Goal: Task Accomplishment & Management: Manage account settings

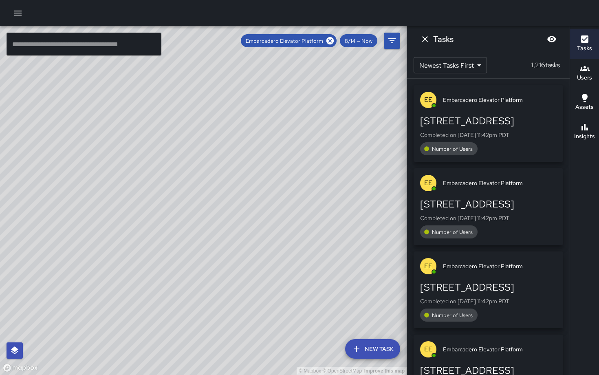
scroll to position [7111, 0]
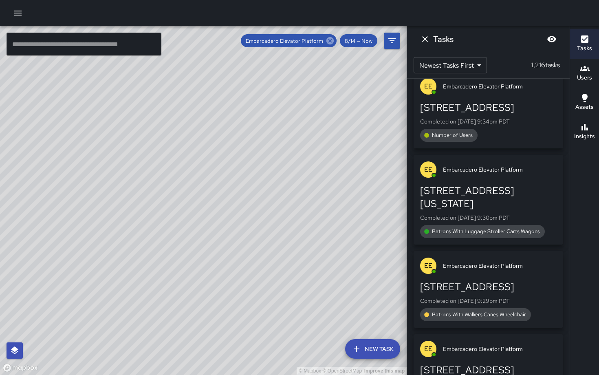
click at [330, 42] on icon at bounding box center [329, 40] width 9 height 9
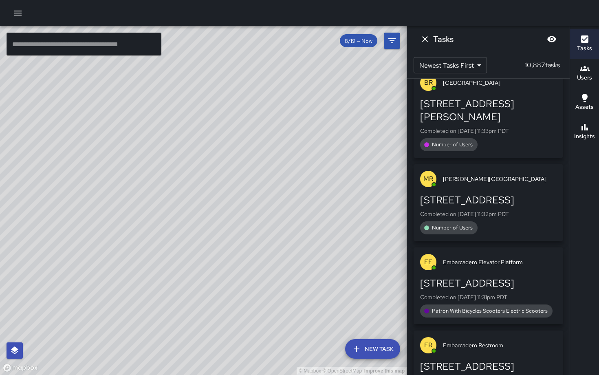
scroll to position [6734, 0]
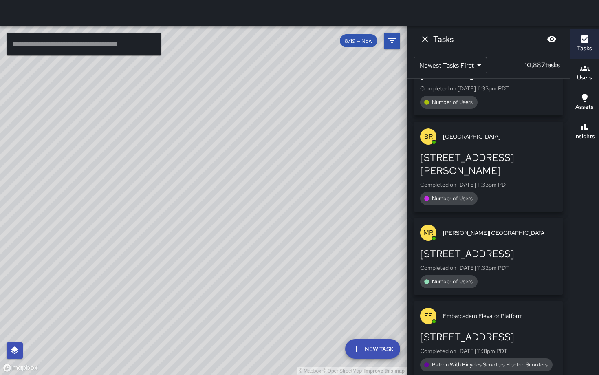
click at [583, 71] on icon "button" at bounding box center [585, 69] width 10 height 10
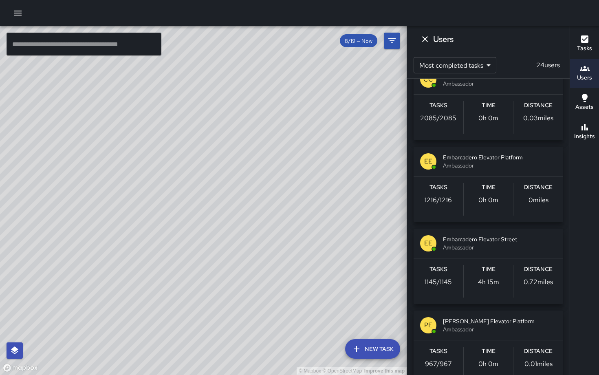
scroll to position [23, 0]
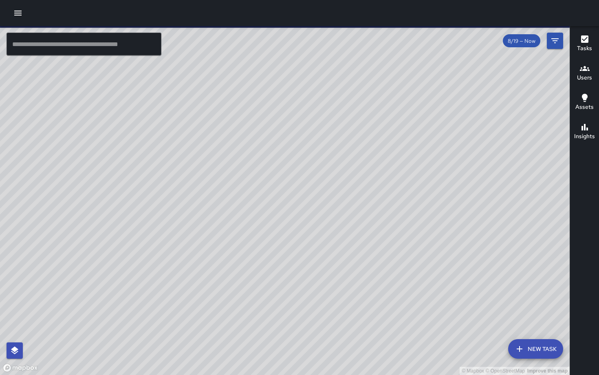
click at [19, 15] on icon "button" at bounding box center [18, 13] width 10 height 10
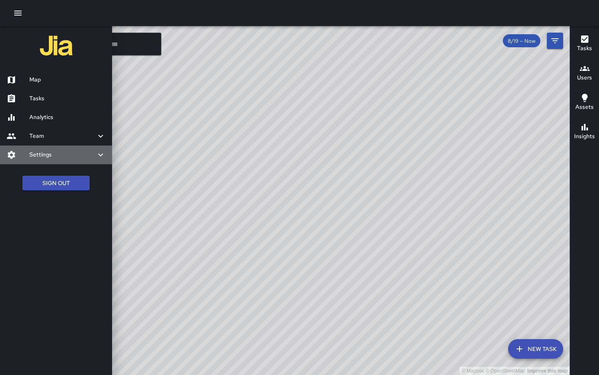
click at [66, 158] on h6 "Settings" at bounding box center [62, 154] width 66 height 9
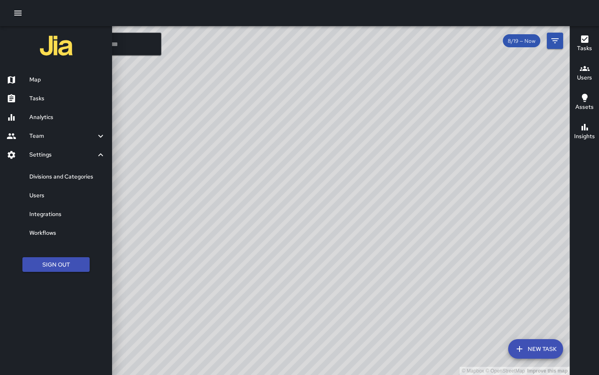
click at [66, 174] on h6 "Divisions and Categories" at bounding box center [67, 176] width 76 height 9
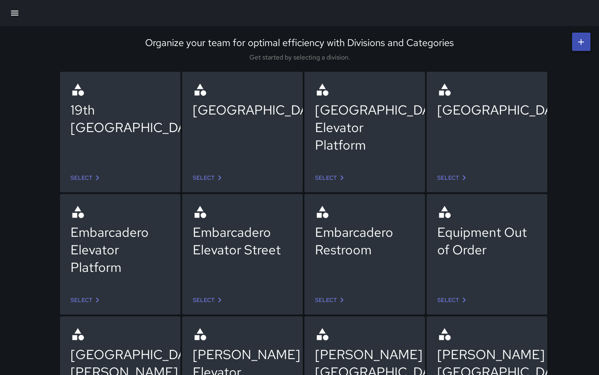
click at [88, 178] on link "Select" at bounding box center [86, 177] width 38 height 15
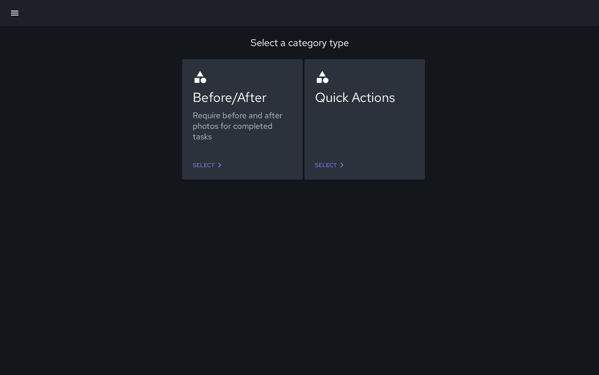
click at [321, 164] on link "Select" at bounding box center [331, 165] width 38 height 15
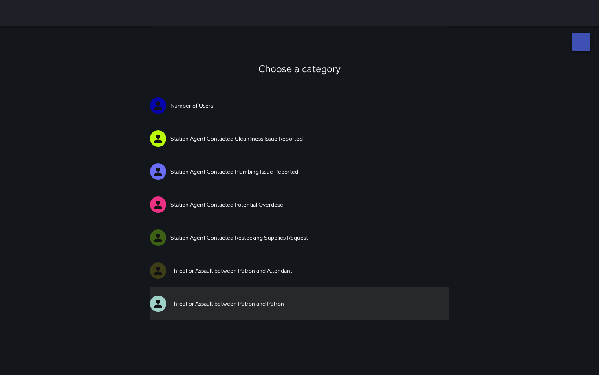
click at [288, 296] on link "Threat or Assault between Patron and Patron" at bounding box center [299, 303] width 299 height 33
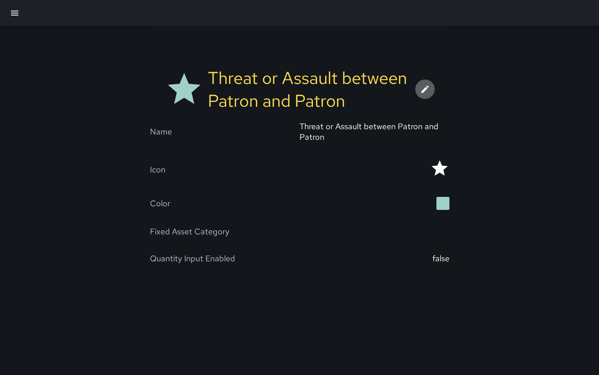
click at [426, 90] on icon at bounding box center [425, 89] width 10 height 10
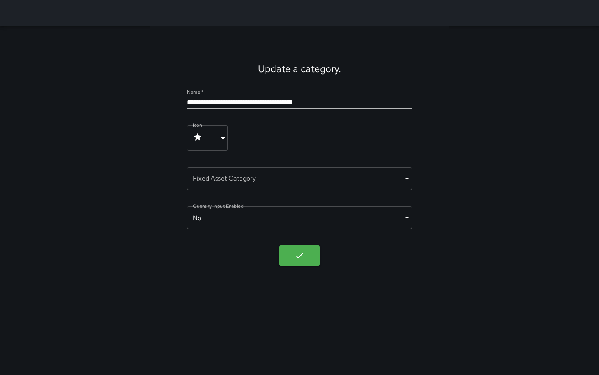
click at [353, 103] on input "**********" at bounding box center [299, 102] width 224 height 13
type input "**********"
click at [298, 256] on icon "button" at bounding box center [299, 255] width 10 height 10
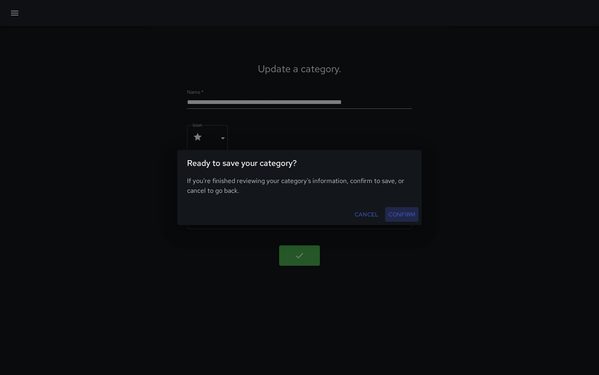
click at [398, 214] on button "Confirm" at bounding box center [401, 214] width 33 height 15
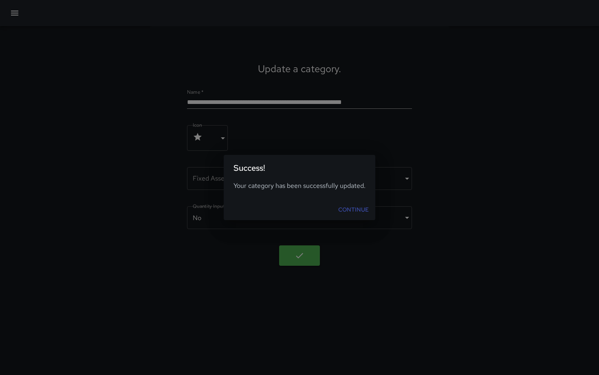
click at [351, 210] on link "Continue" at bounding box center [353, 209] width 37 height 15
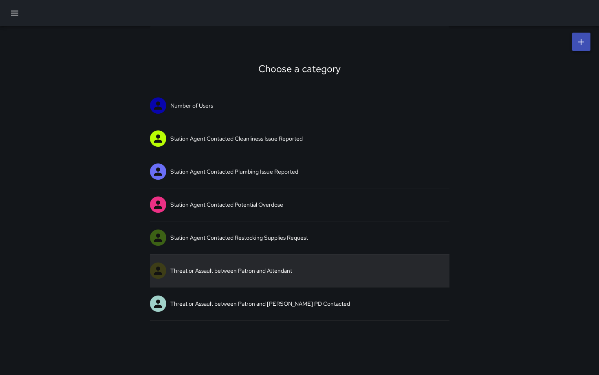
click at [284, 268] on link "Threat or Assault between Patron and Attendant" at bounding box center [299, 270] width 299 height 33
click at [284, 268] on div "Choose a category Number of Users Station Agent Contacted Cleanliness Issue Rep…" at bounding box center [299, 187] width 599 height 375
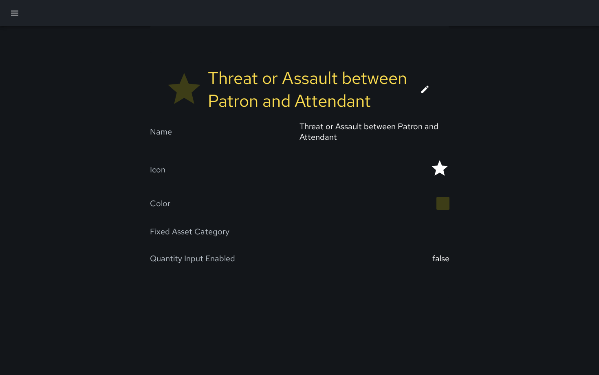
click at [423, 90] on icon at bounding box center [424, 89] width 7 height 7
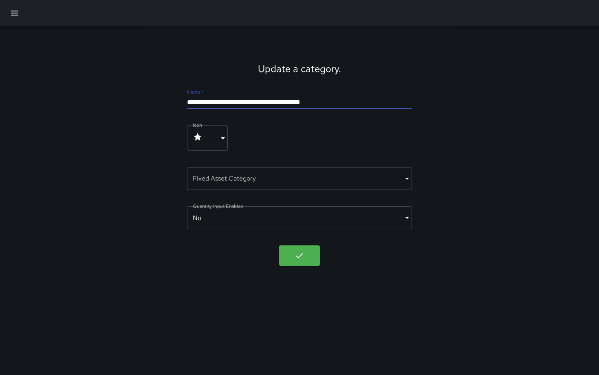
click at [333, 105] on input "**********" at bounding box center [299, 102] width 224 height 13
type input "**********"
click at [299, 257] on icon "button" at bounding box center [299, 255] width 7 height 5
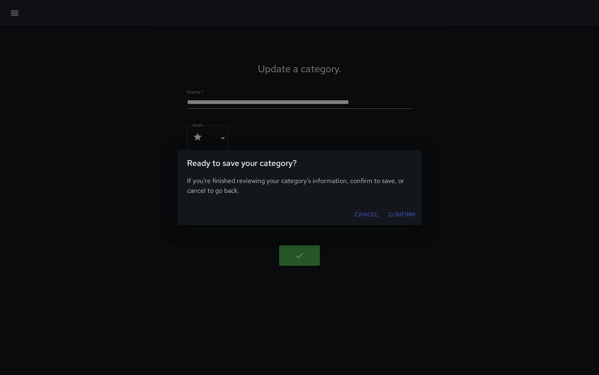
click at [397, 215] on button "Confirm" at bounding box center [401, 214] width 33 height 15
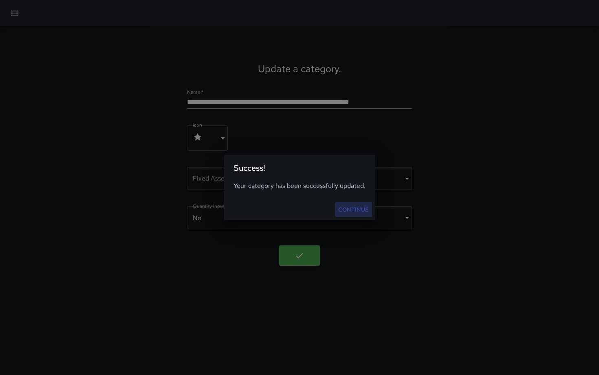
click at [361, 211] on link "Continue" at bounding box center [353, 209] width 37 height 15
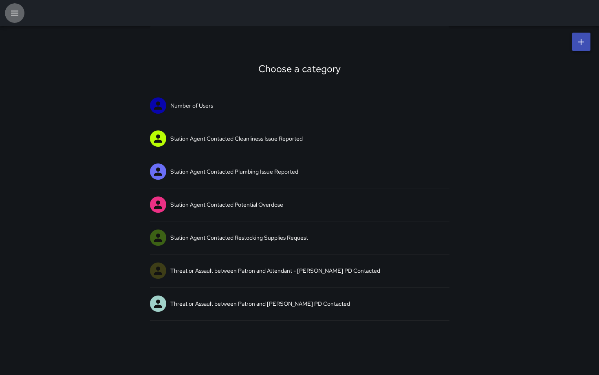
click at [19, 14] on icon "button" at bounding box center [15, 13] width 10 height 10
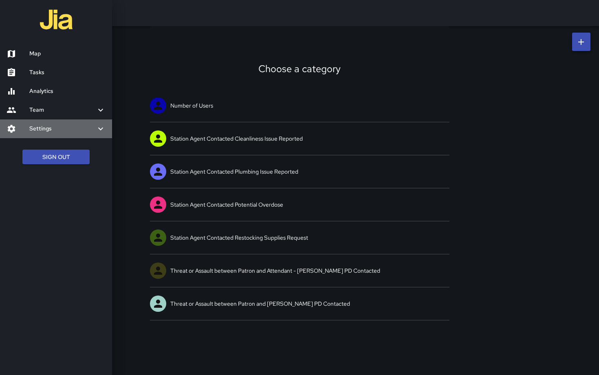
click at [100, 132] on icon at bounding box center [101, 129] width 10 height 10
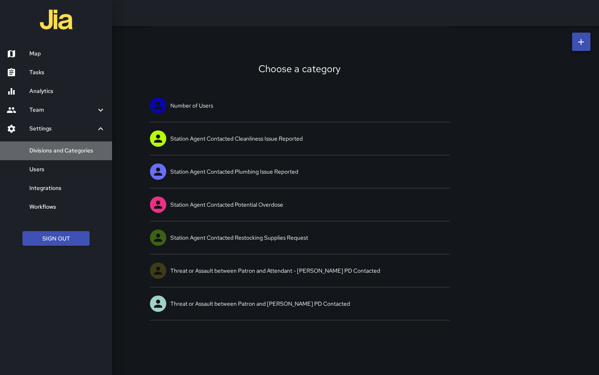
click at [75, 152] on h6 "Divisions and Categories" at bounding box center [67, 150] width 76 height 9
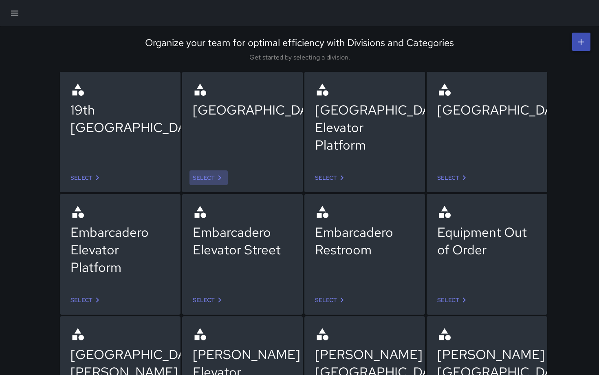
click at [207, 178] on link "Select" at bounding box center [208, 177] width 38 height 15
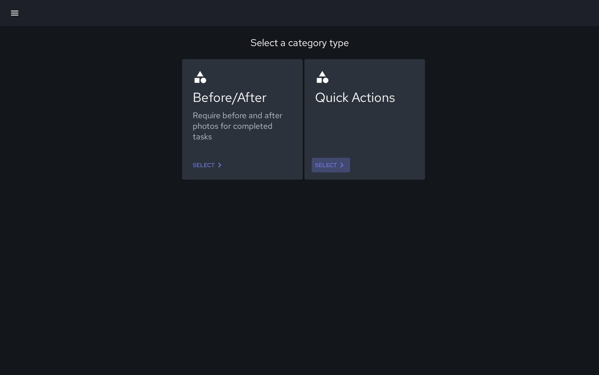
click at [323, 165] on link "Select" at bounding box center [331, 165] width 38 height 15
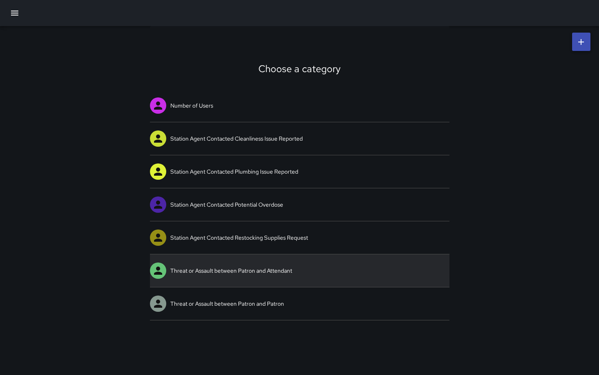
click at [248, 272] on link "Threat or Assault between Patron and Attendant" at bounding box center [299, 270] width 299 height 33
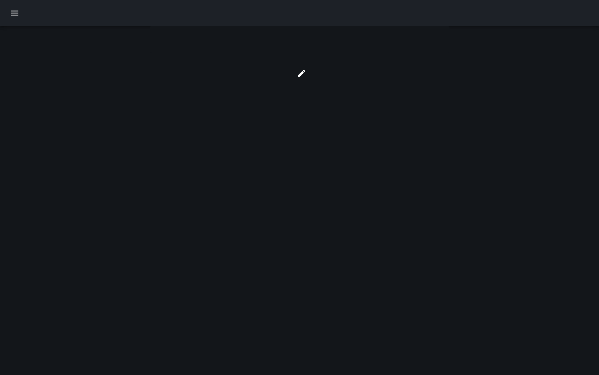
click at [248, 272] on div at bounding box center [299, 187] width 599 height 375
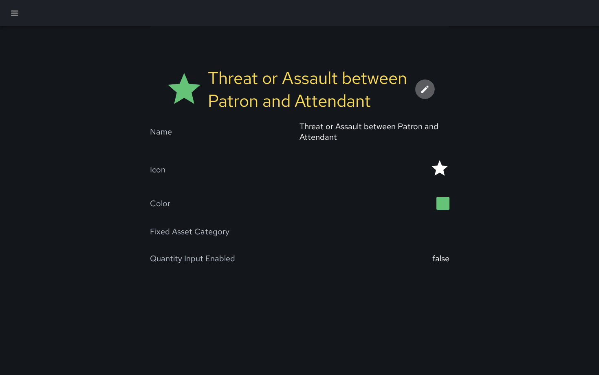
click at [428, 87] on icon at bounding box center [425, 89] width 10 height 10
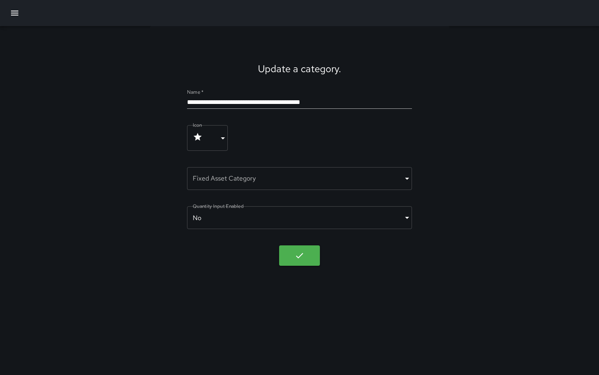
click at [340, 99] on input "**********" at bounding box center [299, 102] width 224 height 13
type input "**********"
click at [303, 256] on icon "button" at bounding box center [299, 255] width 10 height 10
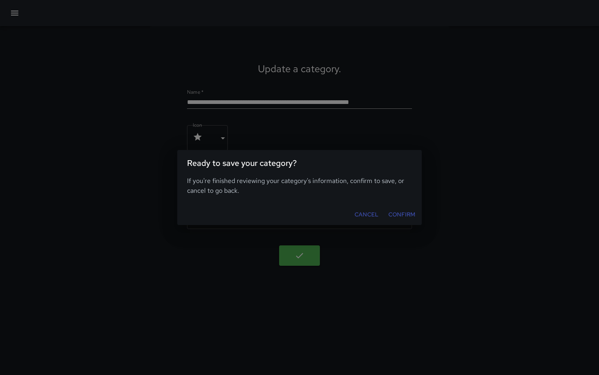
click at [394, 214] on button "Confirm" at bounding box center [401, 214] width 33 height 15
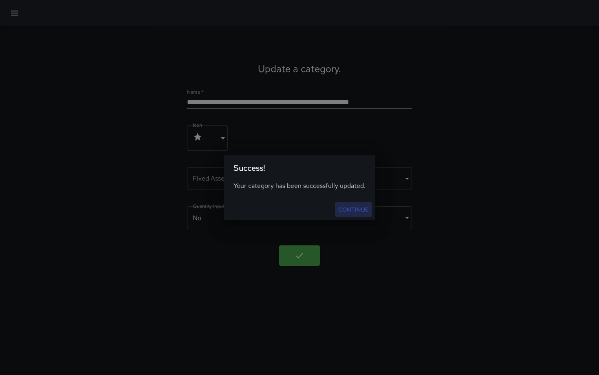
click at [351, 210] on link "Continue" at bounding box center [353, 209] width 37 height 15
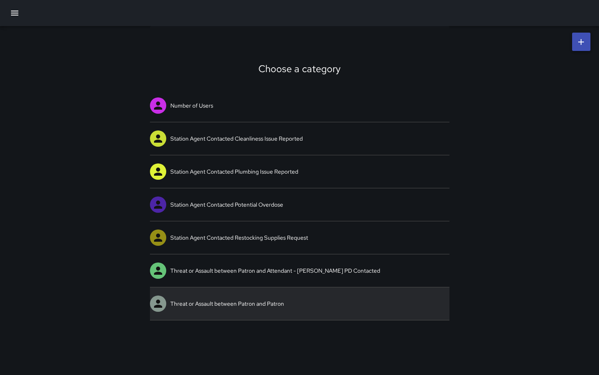
click at [290, 296] on link "Threat or Assault between Patron and Patron" at bounding box center [299, 303] width 299 height 33
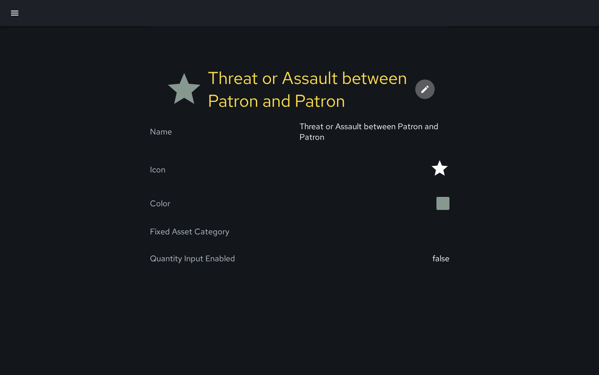
click at [425, 89] on icon at bounding box center [424, 89] width 7 height 7
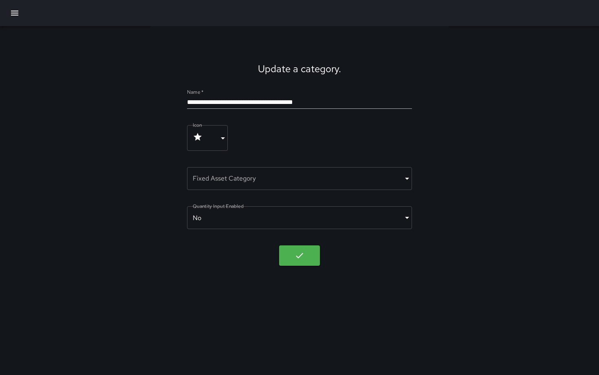
click at [337, 101] on input "**********" at bounding box center [299, 102] width 224 height 13
type input "**********"
click at [302, 255] on icon "button" at bounding box center [299, 255] width 10 height 10
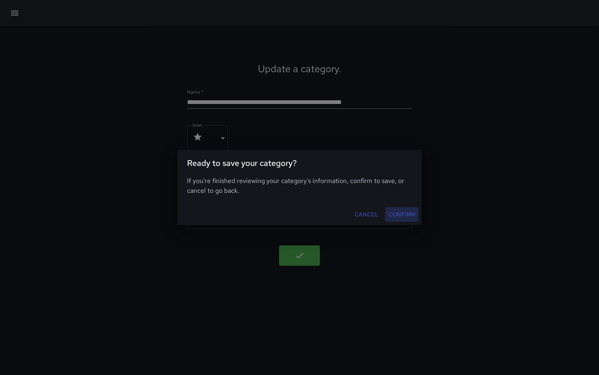
click at [398, 220] on button "Confirm" at bounding box center [401, 214] width 33 height 15
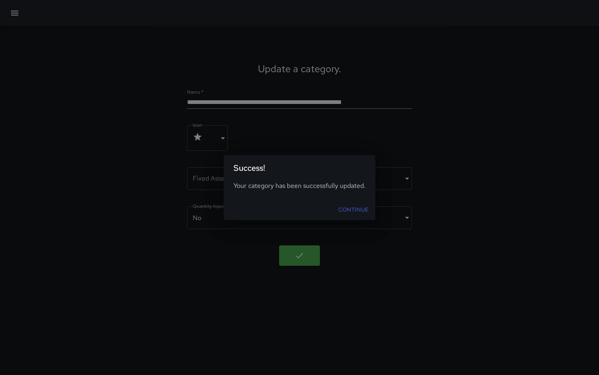
click at [365, 211] on link "Continue" at bounding box center [353, 209] width 37 height 15
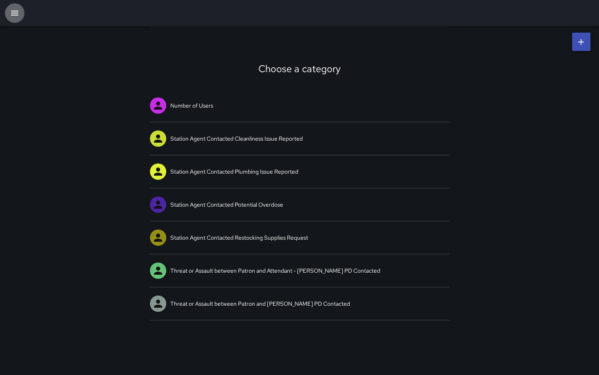
click at [20, 16] on button "button" at bounding box center [15, 13] width 20 height 20
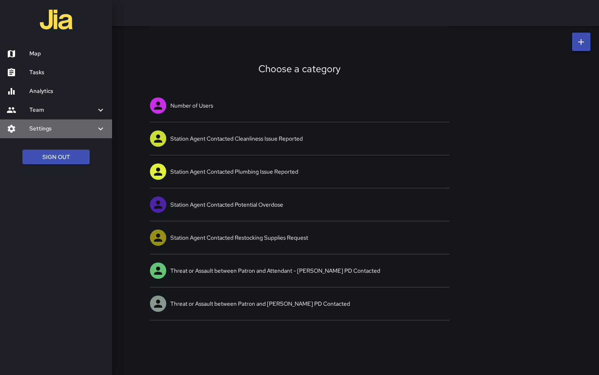
click at [48, 128] on h6 "Settings" at bounding box center [62, 128] width 66 height 9
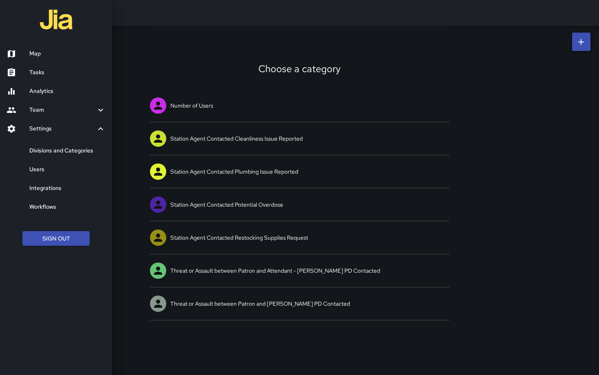
click at [52, 147] on h6 "Divisions and Categories" at bounding box center [67, 150] width 76 height 9
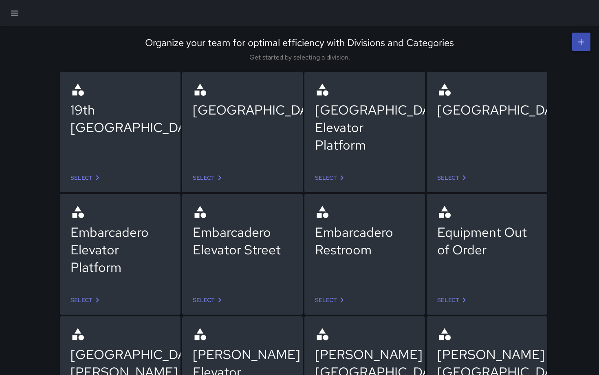
click at [337, 178] on icon at bounding box center [342, 178] width 10 height 10
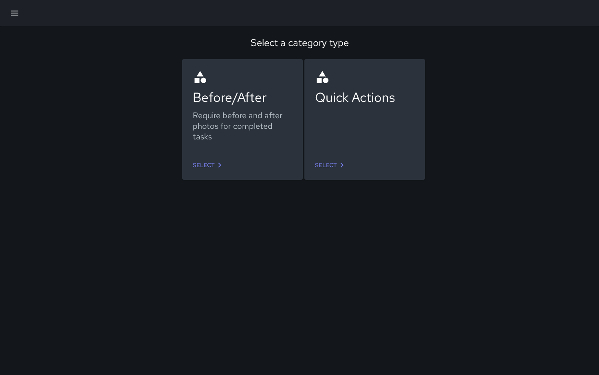
click at [335, 166] on link "Select" at bounding box center [331, 165] width 38 height 15
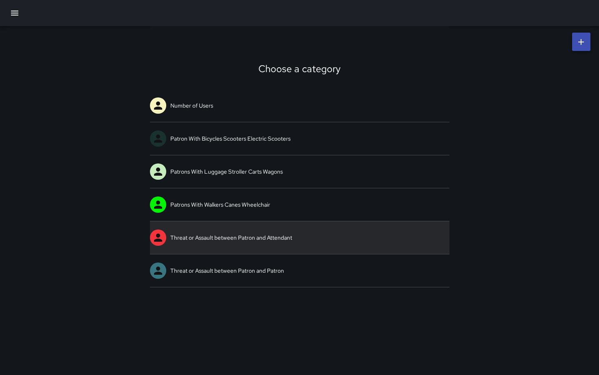
click at [305, 230] on link "Threat or Assault between Patron and Attendant" at bounding box center [299, 237] width 299 height 33
click at [305, 230] on div "Choose a category Number of Users Patron With Bicycles Scooters Electric Scoote…" at bounding box center [299, 187] width 599 height 375
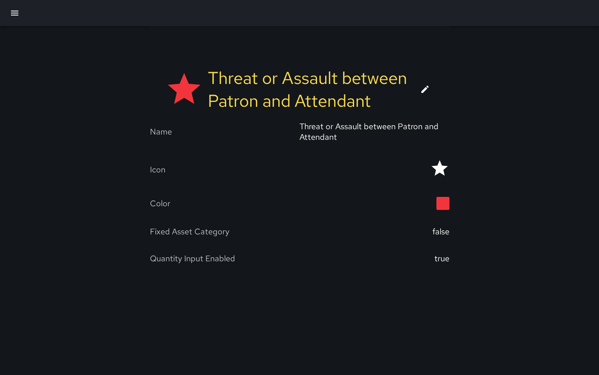
click at [427, 92] on icon at bounding box center [425, 89] width 10 height 10
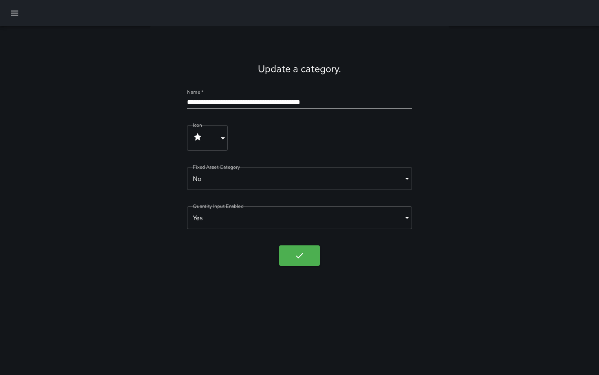
click at [339, 105] on input "**********" at bounding box center [299, 102] width 224 height 13
type input "**********"
click at [302, 255] on icon "button" at bounding box center [299, 255] width 10 height 10
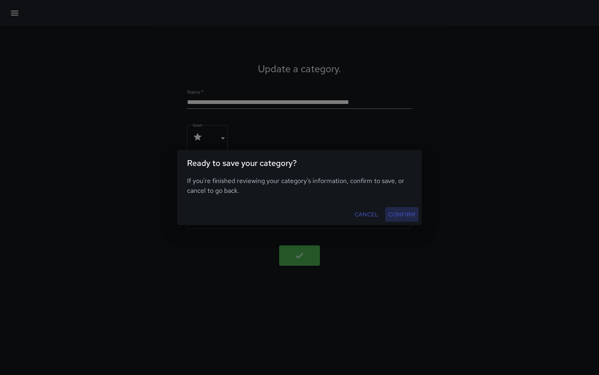
click at [396, 215] on button "Confirm" at bounding box center [401, 214] width 33 height 15
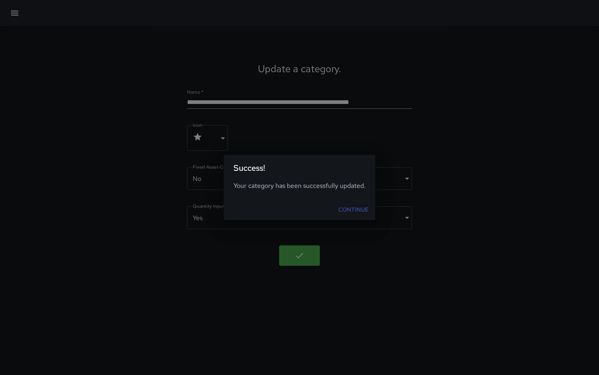
click at [362, 207] on link "Continue" at bounding box center [353, 209] width 37 height 15
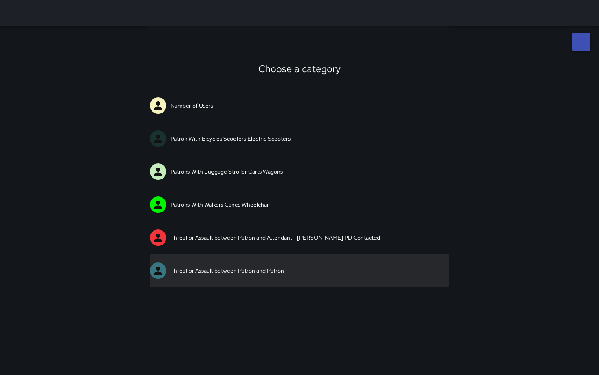
click at [293, 262] on link "Threat or Assault between Patron and Patron" at bounding box center [299, 270] width 299 height 33
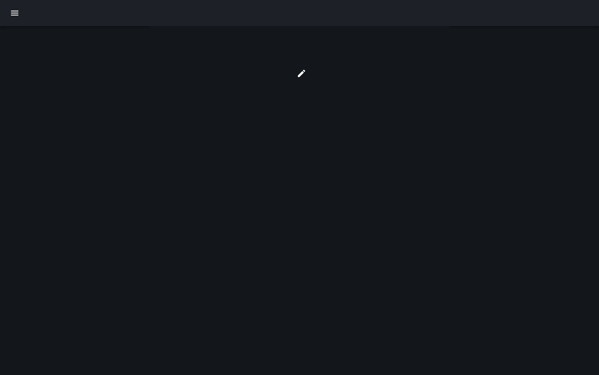
click at [293, 262] on div at bounding box center [299, 187] width 599 height 375
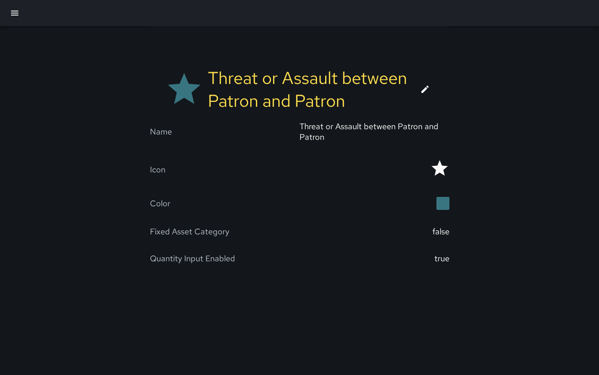
click at [424, 88] on icon at bounding box center [424, 89] width 7 height 7
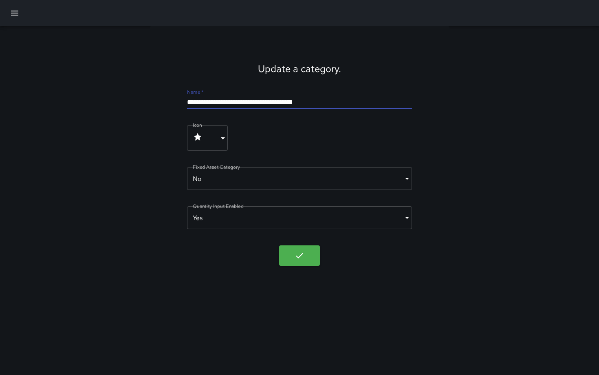
click at [323, 103] on input "**********" at bounding box center [299, 102] width 224 height 13
type input "**********"
click at [303, 254] on icon "button" at bounding box center [299, 255] width 10 height 10
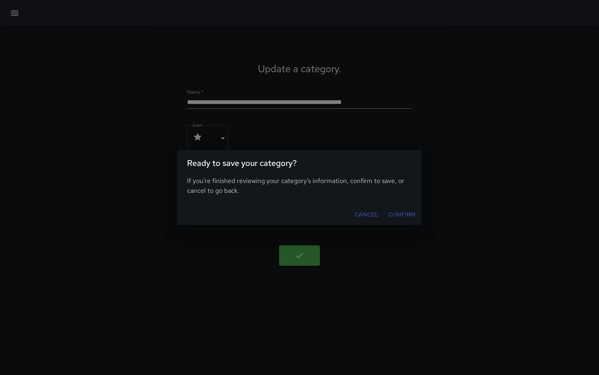
click at [395, 216] on button "Confirm" at bounding box center [401, 214] width 33 height 15
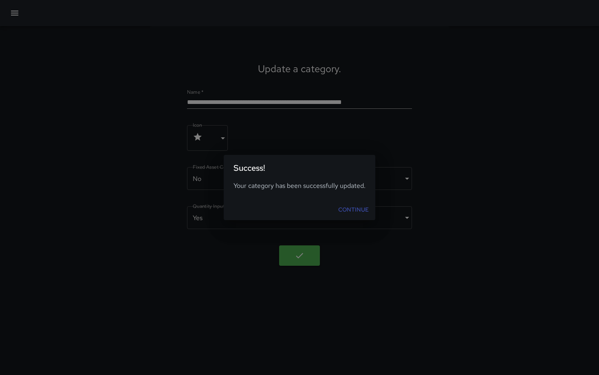
click at [359, 211] on link "Continue" at bounding box center [353, 209] width 37 height 15
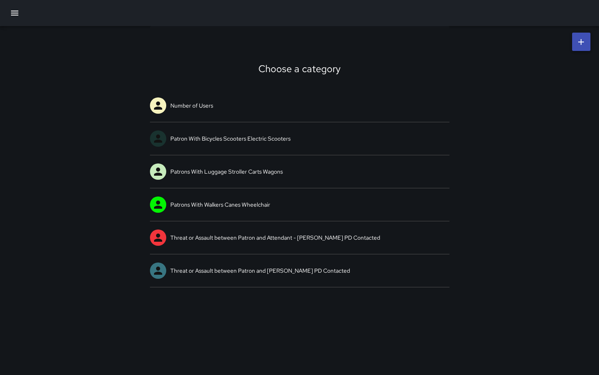
click at [19, 13] on icon "button" at bounding box center [15, 13] width 10 height 10
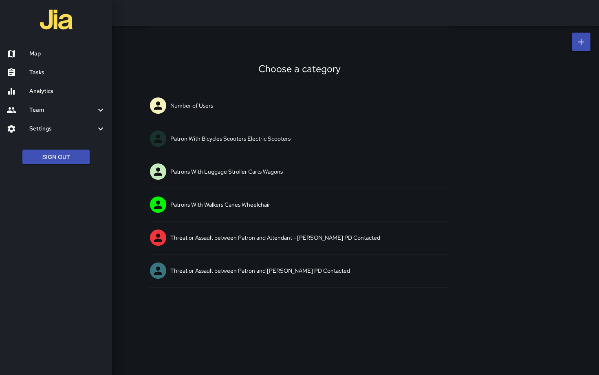
click at [60, 129] on h6 "Settings" at bounding box center [62, 128] width 66 height 9
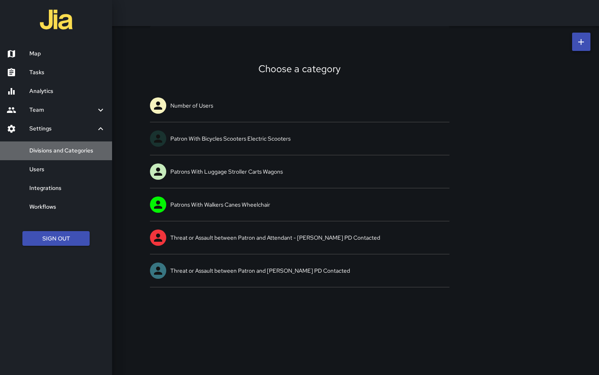
click at [60, 149] on h6 "Divisions and Categories" at bounding box center [67, 150] width 76 height 9
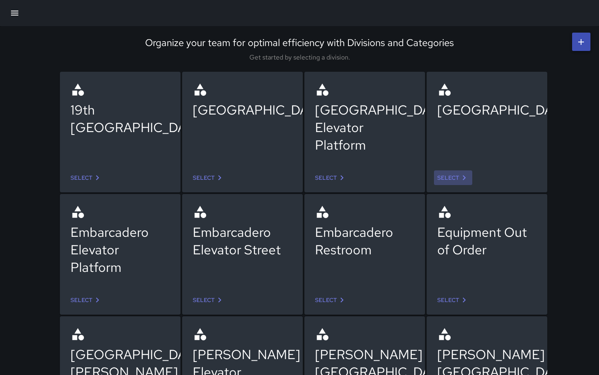
click at [450, 175] on link "Select" at bounding box center [453, 177] width 38 height 15
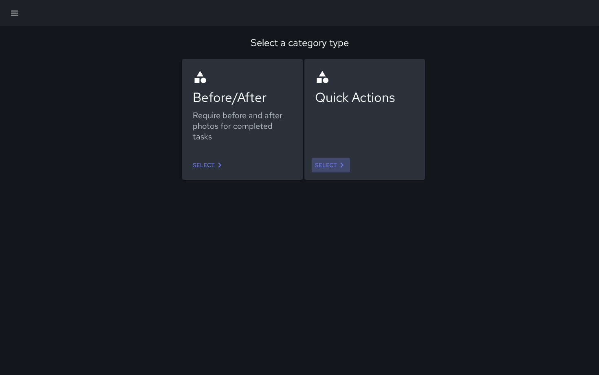
click at [325, 163] on link "Select" at bounding box center [331, 165] width 38 height 15
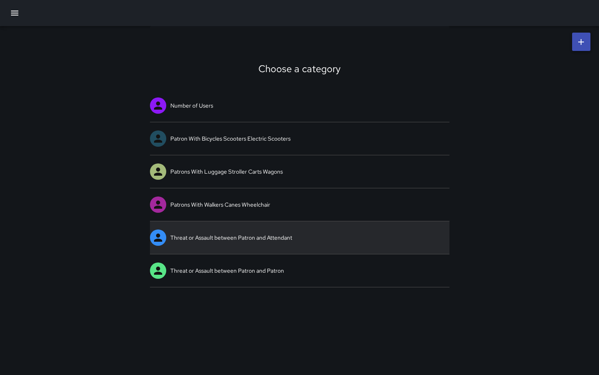
click at [276, 230] on link "Threat or Assault between Patron and Attendant" at bounding box center [299, 237] width 299 height 33
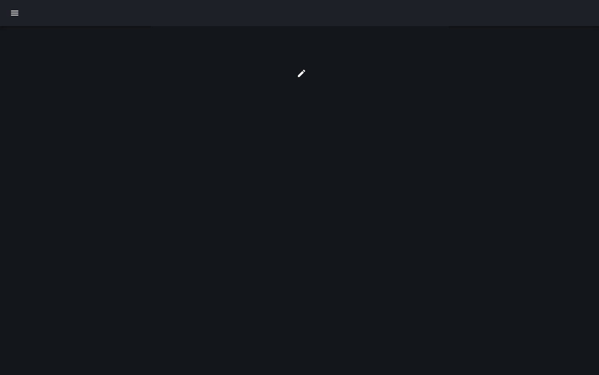
click at [276, 230] on div at bounding box center [299, 187] width 599 height 375
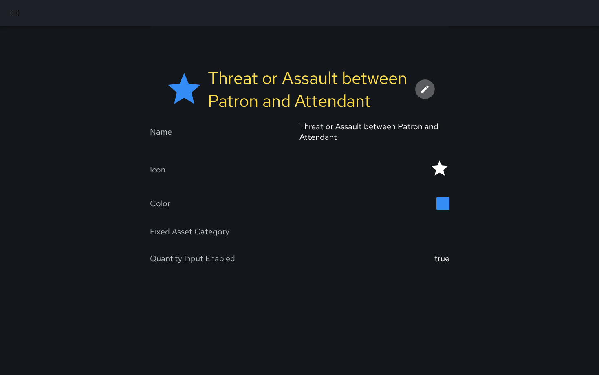
click at [424, 87] on icon at bounding box center [425, 89] width 10 height 10
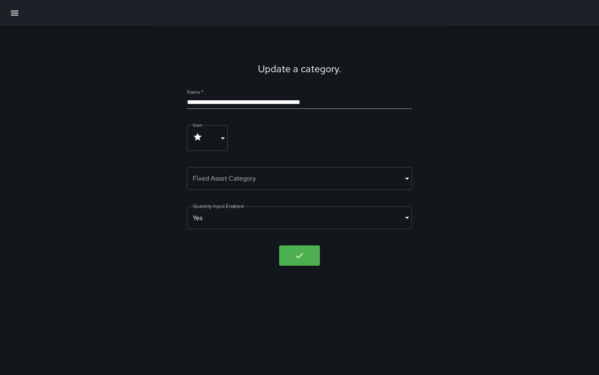
click at [335, 99] on input "**********" at bounding box center [299, 102] width 224 height 13
type input "**********"
click at [302, 257] on icon "button" at bounding box center [299, 255] width 10 height 10
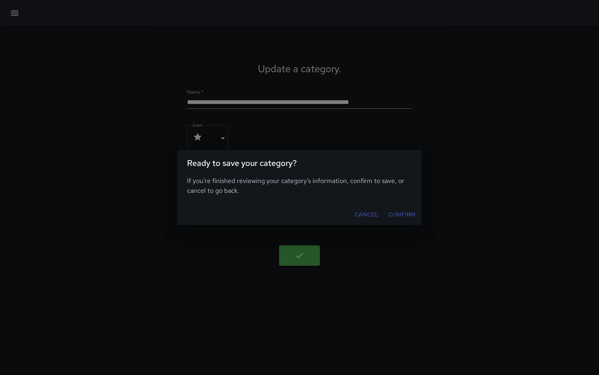
click at [395, 214] on button "Confirm" at bounding box center [401, 214] width 33 height 15
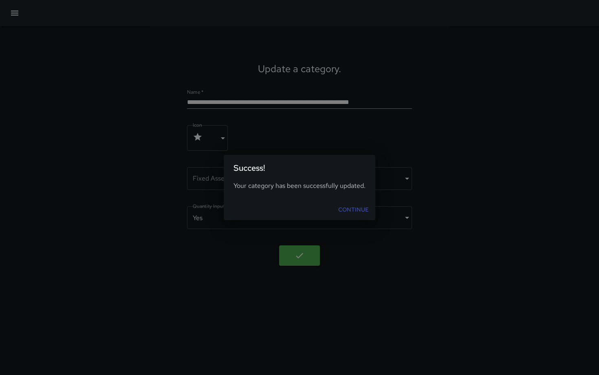
click at [352, 212] on link "Continue" at bounding box center [353, 209] width 37 height 15
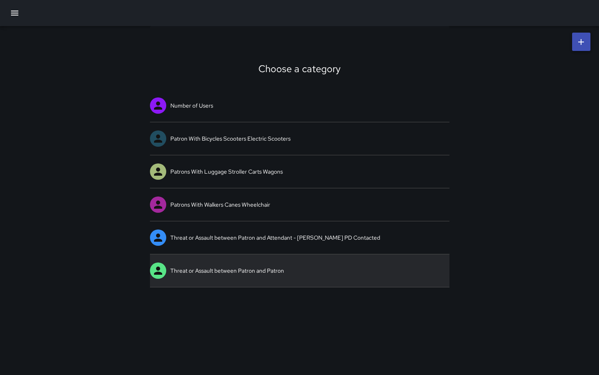
click at [239, 266] on link "Threat or Assault between Patron and Patron" at bounding box center [299, 270] width 299 height 33
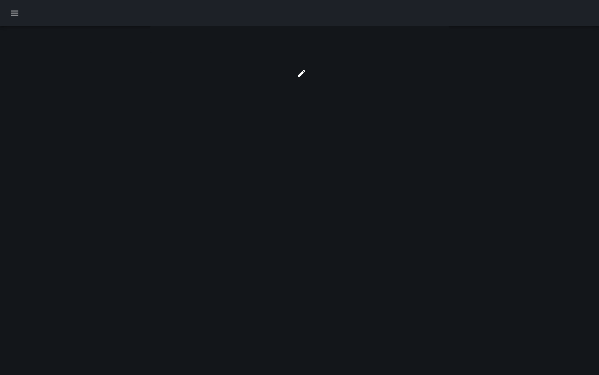
click at [239, 266] on div at bounding box center [299, 187] width 599 height 375
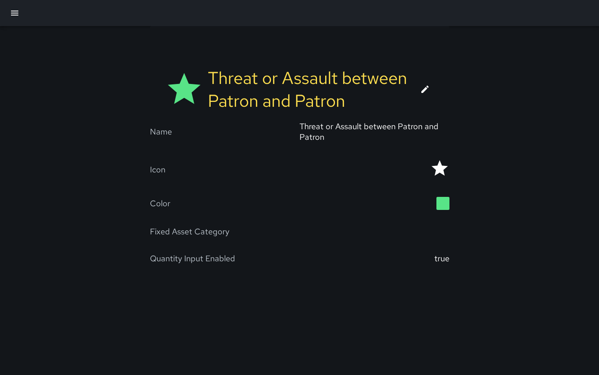
click at [424, 92] on icon at bounding box center [425, 89] width 10 height 10
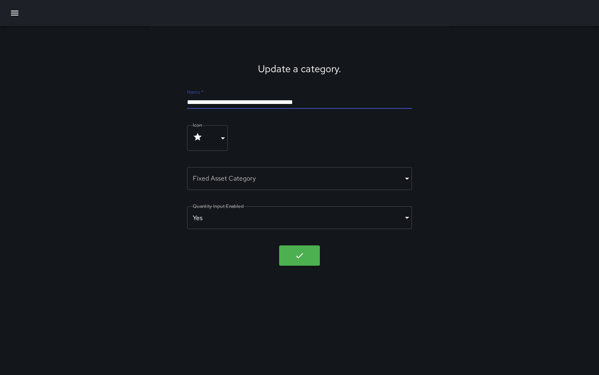
click at [337, 96] on input "**********" at bounding box center [299, 102] width 224 height 13
click at [335, 100] on input "**********" at bounding box center [299, 102] width 224 height 13
type input "**********"
click at [300, 255] on icon "button" at bounding box center [299, 255] width 10 height 10
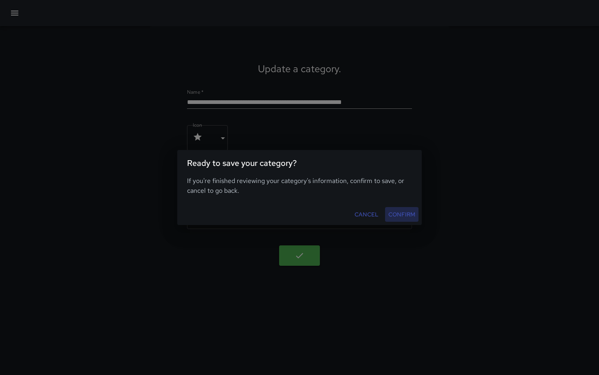
click at [399, 218] on button "Confirm" at bounding box center [401, 214] width 33 height 15
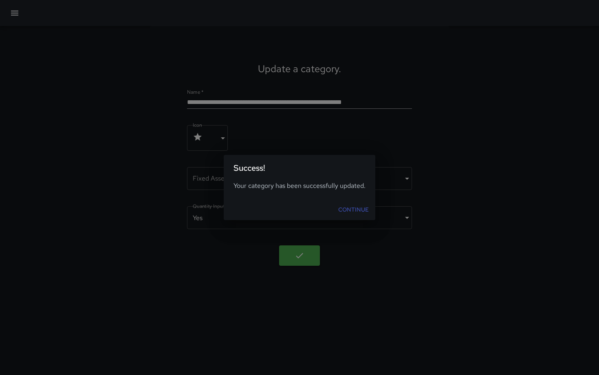
click at [349, 214] on link "Continue" at bounding box center [353, 209] width 37 height 15
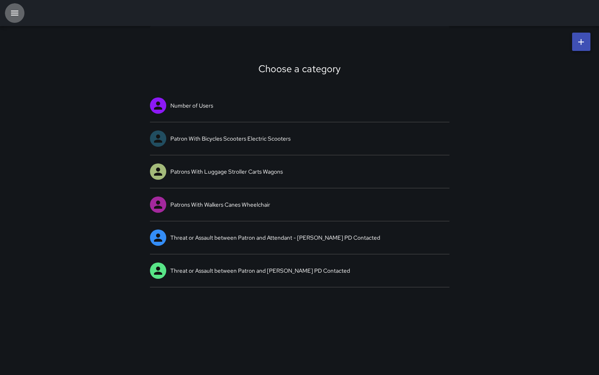
click at [19, 15] on icon "button" at bounding box center [15, 13] width 10 height 10
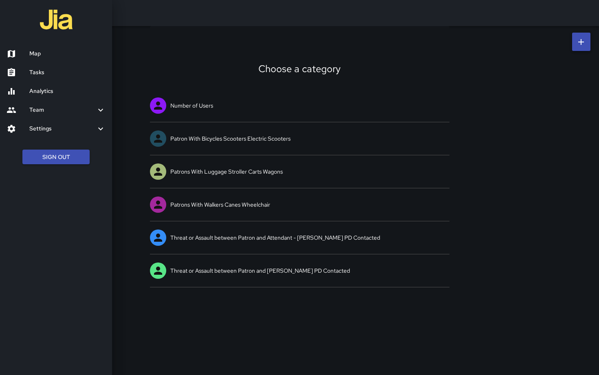
click at [48, 127] on h6 "Settings" at bounding box center [62, 128] width 66 height 9
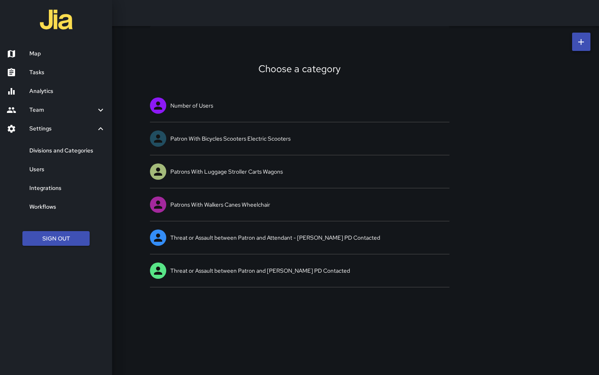
click at [53, 151] on h6 "Divisions and Categories" at bounding box center [67, 150] width 76 height 9
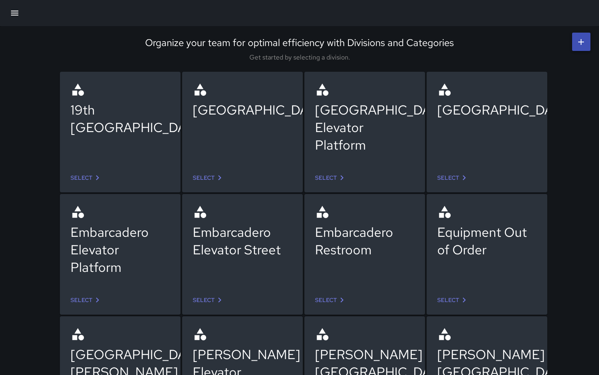
click at [86, 297] on link "Select" at bounding box center [86, 299] width 38 height 15
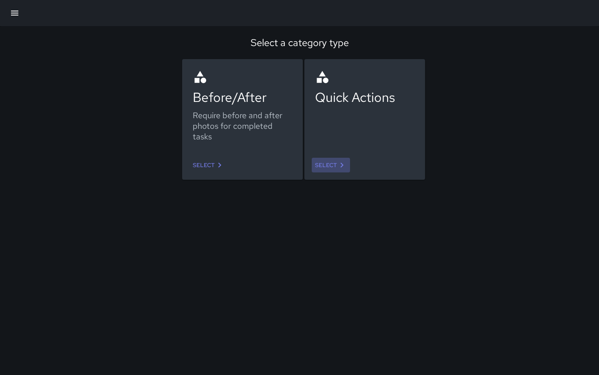
click at [323, 167] on link "Select" at bounding box center [331, 165] width 38 height 15
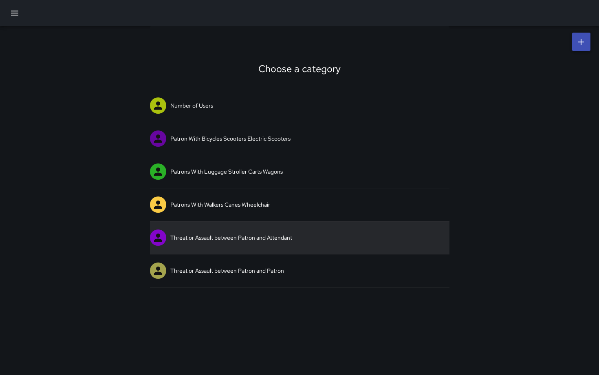
click at [266, 234] on link "Threat or Assault between Patron and Attendant" at bounding box center [299, 237] width 299 height 33
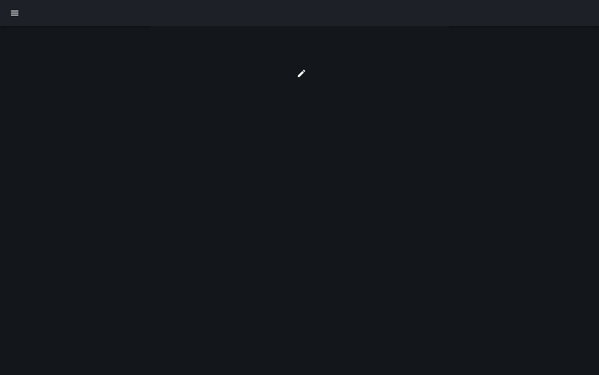
click at [266, 234] on div at bounding box center [299, 187] width 599 height 375
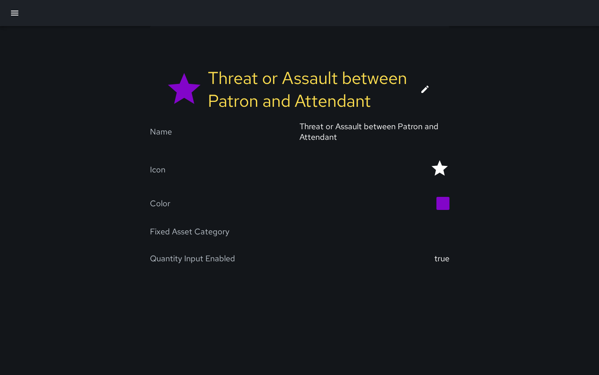
click at [424, 95] on link at bounding box center [425, 89] width 20 height 20
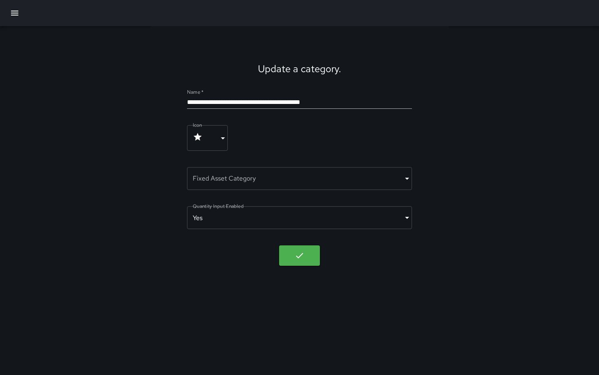
click at [338, 99] on input "**********" at bounding box center [299, 102] width 224 height 13
type input "**********"
click at [300, 255] on icon "button" at bounding box center [299, 255] width 10 height 10
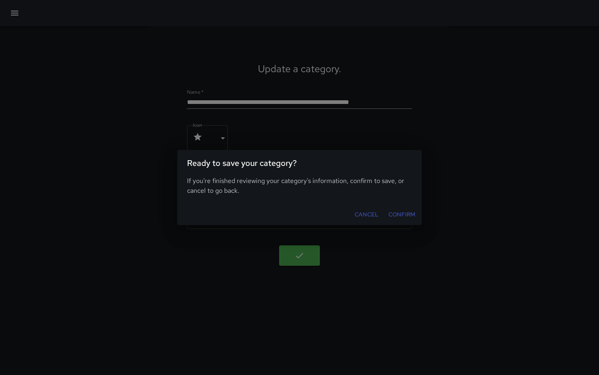
click at [401, 215] on button "Confirm" at bounding box center [401, 214] width 33 height 15
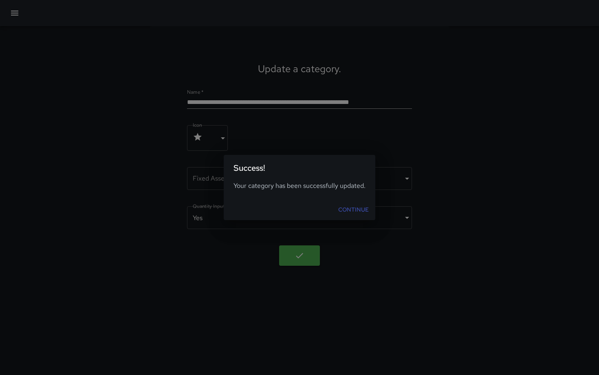
click at [351, 211] on link "Continue" at bounding box center [353, 209] width 37 height 15
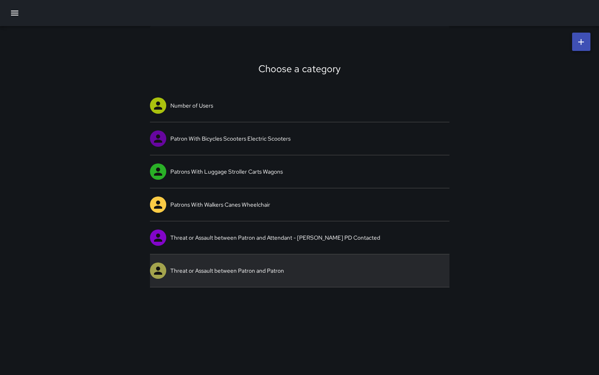
click at [263, 268] on link "Threat or Assault between Patron and Patron" at bounding box center [299, 270] width 299 height 33
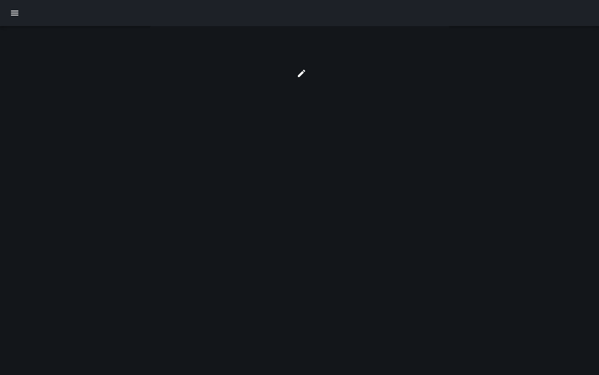
click at [263, 268] on div at bounding box center [299, 187] width 599 height 375
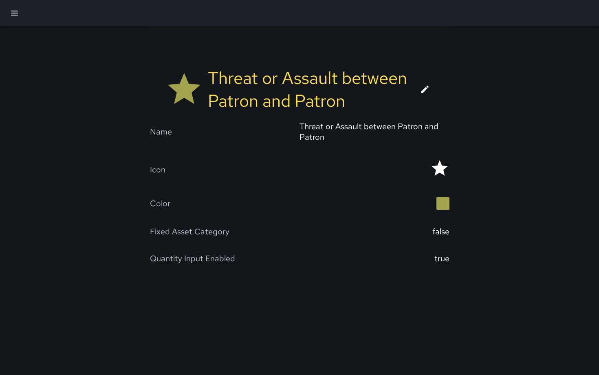
click at [422, 86] on icon at bounding box center [425, 89] width 10 height 10
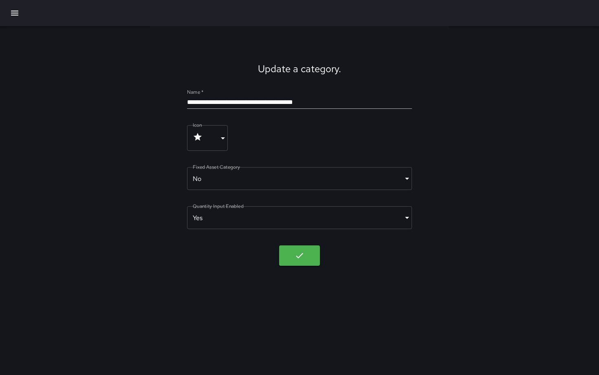
click at [339, 98] on input "**********" at bounding box center [299, 102] width 224 height 13
type input "**********"
click at [299, 254] on icon "button" at bounding box center [299, 255] width 10 height 10
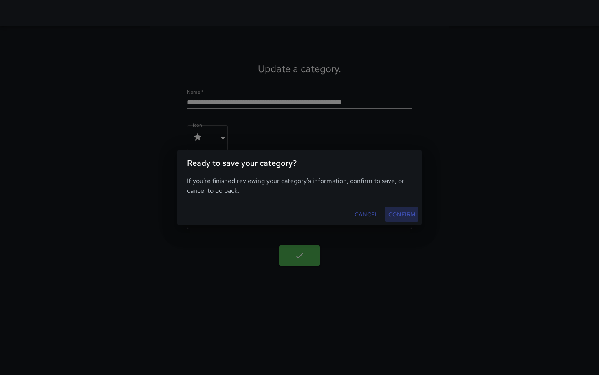
click at [400, 217] on button "Confirm" at bounding box center [401, 214] width 33 height 15
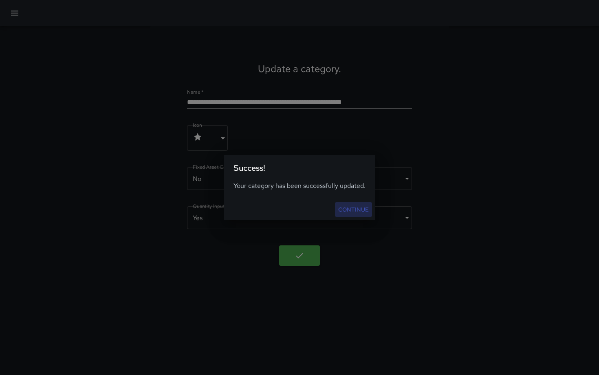
click at [350, 208] on link "Continue" at bounding box center [353, 209] width 37 height 15
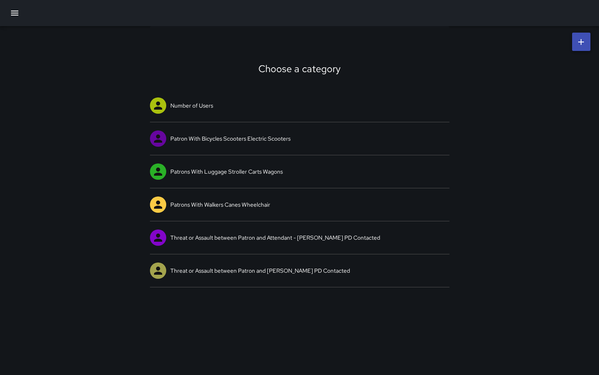
click at [18, 18] on button "button" at bounding box center [15, 13] width 20 height 20
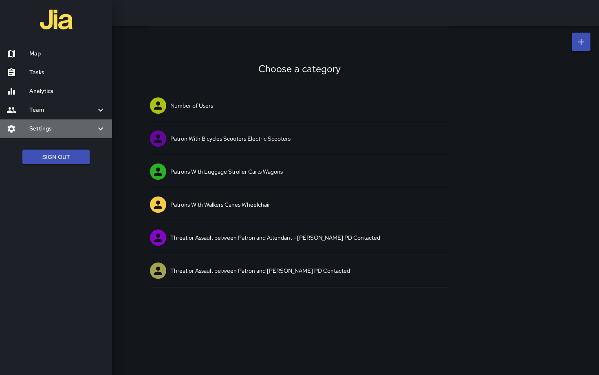
click at [55, 130] on h6 "Settings" at bounding box center [62, 128] width 66 height 9
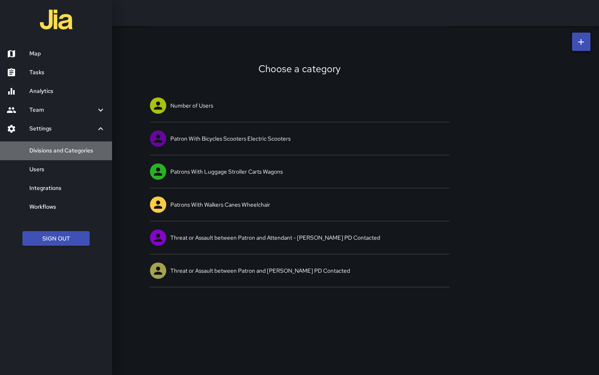
click at [64, 154] on h6 "Divisions and Categories" at bounding box center [67, 150] width 76 height 9
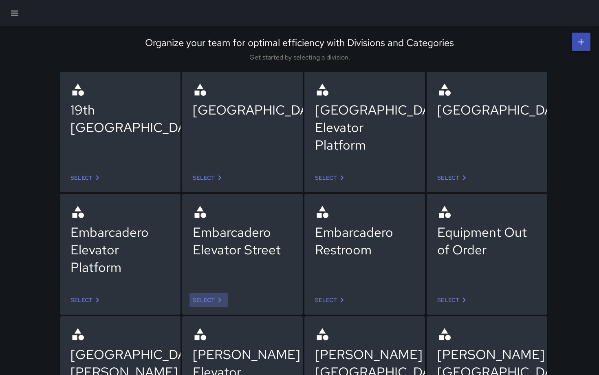
click at [206, 299] on link "Select" at bounding box center [208, 299] width 38 height 15
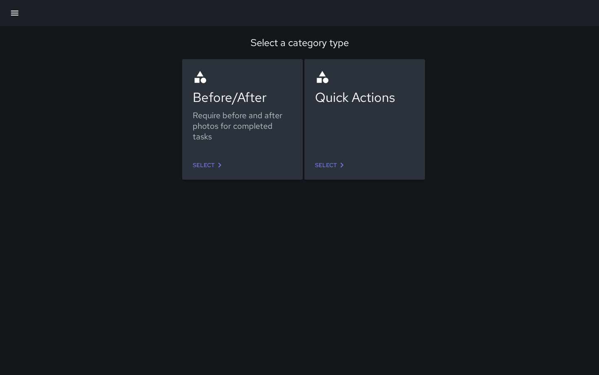
click at [324, 165] on link "Select" at bounding box center [331, 165] width 38 height 15
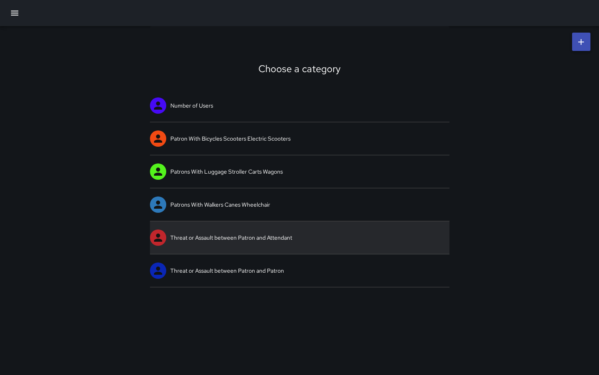
click at [264, 233] on link "Threat or Assault between Patron and Attendant" at bounding box center [299, 237] width 299 height 33
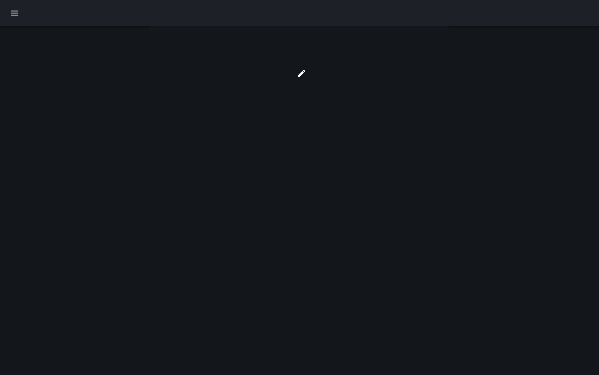
click at [264, 233] on div at bounding box center [299, 187] width 599 height 375
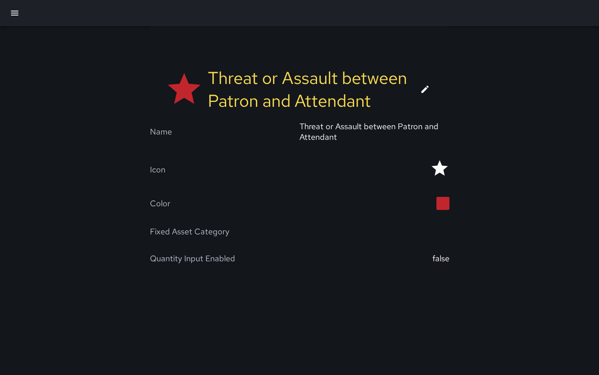
click at [425, 88] on icon at bounding box center [424, 89] width 7 height 7
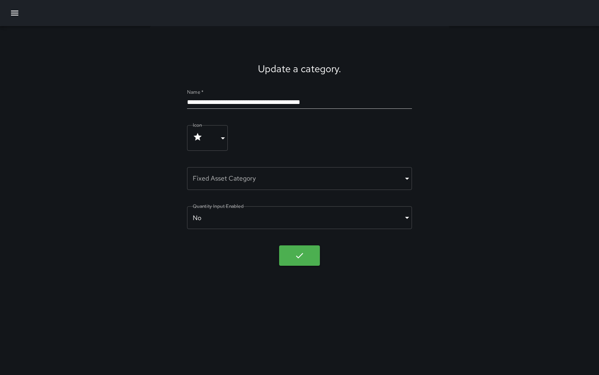
click at [347, 100] on input "**********" at bounding box center [299, 102] width 224 height 13
type input "**********"
click at [298, 257] on icon "button" at bounding box center [299, 255] width 7 height 5
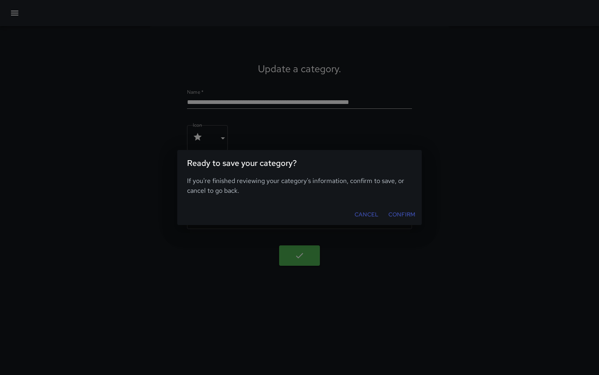
click at [395, 217] on button "Confirm" at bounding box center [401, 214] width 33 height 15
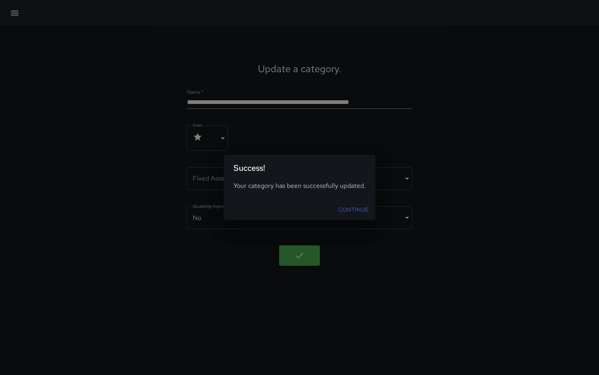
click at [347, 210] on link "Continue" at bounding box center [353, 209] width 37 height 15
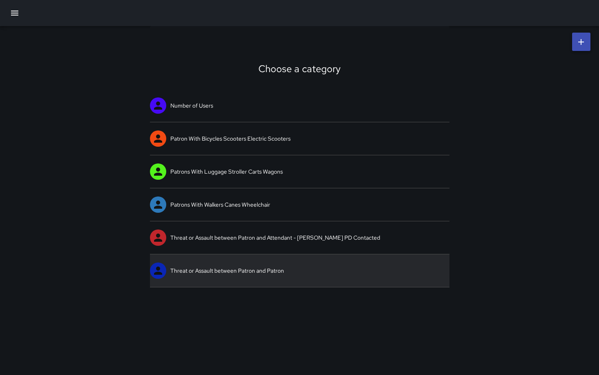
click at [270, 267] on link "Threat or Assault between Patron and Patron" at bounding box center [299, 270] width 299 height 33
click at [270, 267] on div "Choose a category Number of Users Patron With Bicycles Scooters Electric Scoote…" at bounding box center [299, 187] width 599 height 375
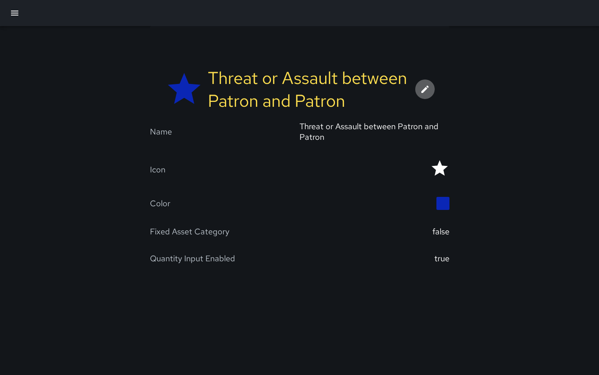
click at [422, 88] on icon at bounding box center [425, 89] width 10 height 10
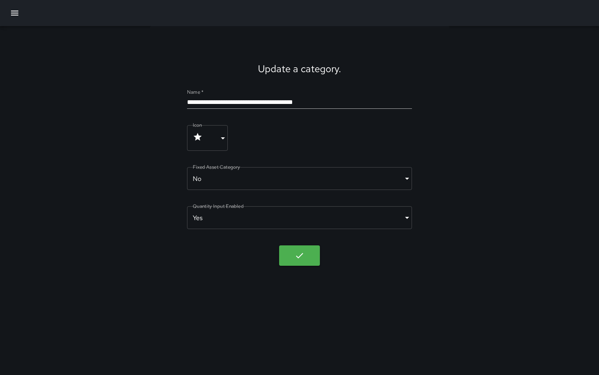
click at [333, 101] on input "**********" at bounding box center [299, 102] width 224 height 13
type input "**********"
click at [300, 255] on icon "button" at bounding box center [299, 255] width 10 height 10
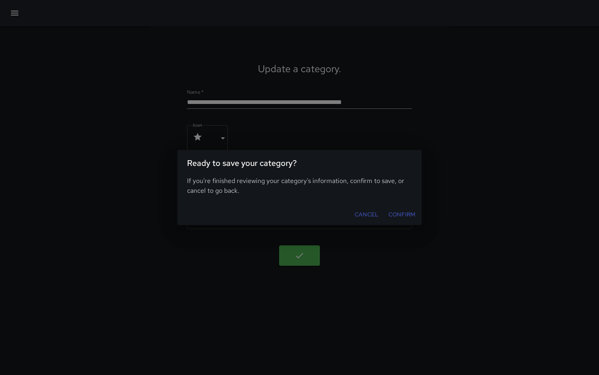
click at [403, 216] on button "Confirm" at bounding box center [401, 214] width 33 height 15
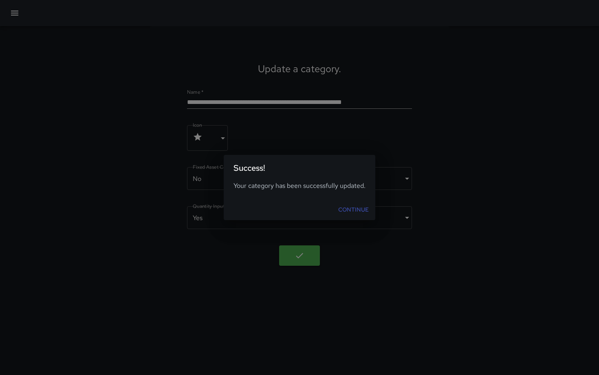
click at [355, 210] on link "Continue" at bounding box center [353, 209] width 37 height 15
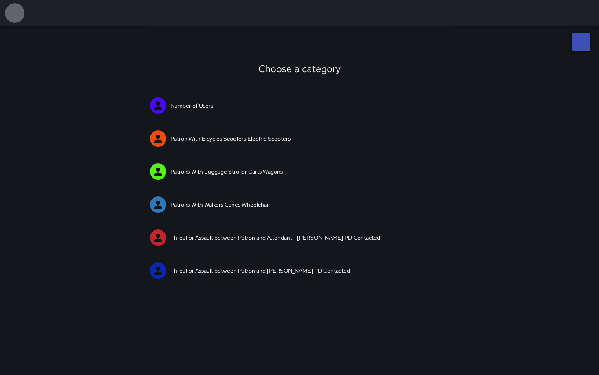
click at [16, 16] on icon "button" at bounding box center [15, 13] width 10 height 10
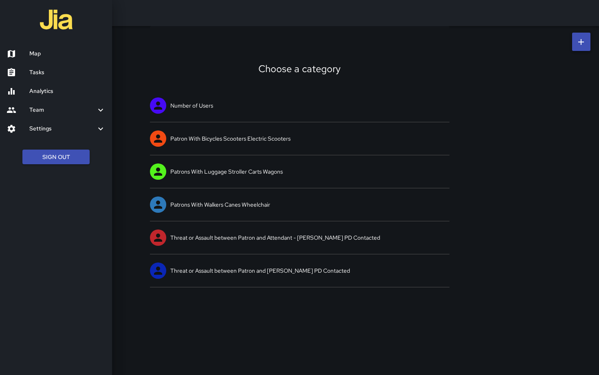
click at [48, 128] on h6 "Settings" at bounding box center [62, 128] width 66 height 9
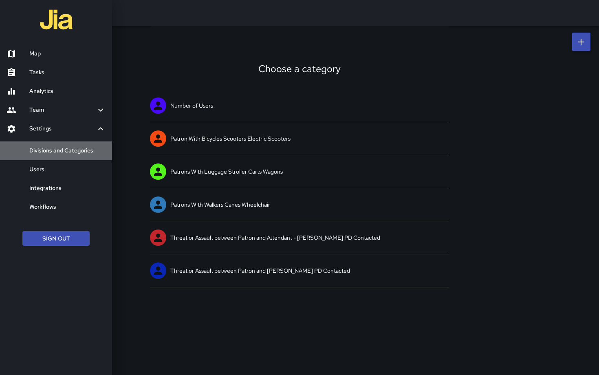
click at [53, 147] on h6 "Divisions and Categories" at bounding box center [67, 150] width 76 height 9
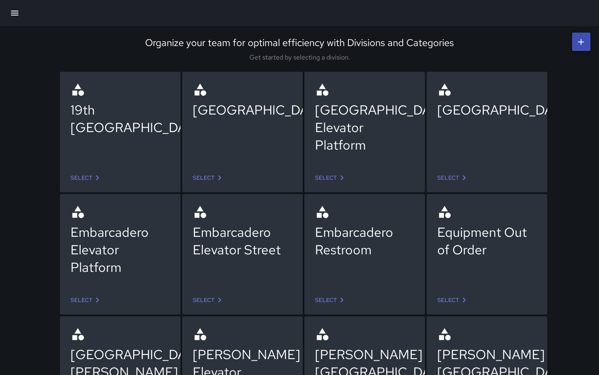
click at [334, 300] on link "Select" at bounding box center [331, 299] width 38 height 15
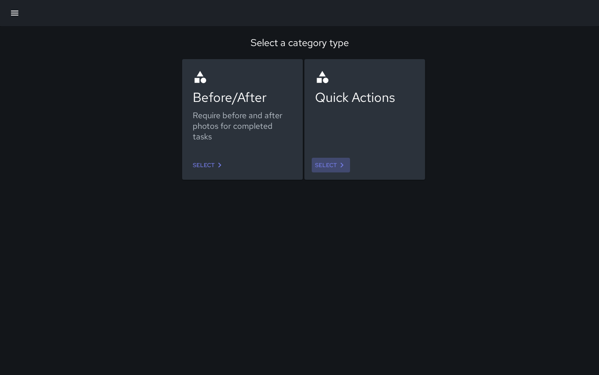
click at [334, 167] on link "Select" at bounding box center [331, 165] width 38 height 15
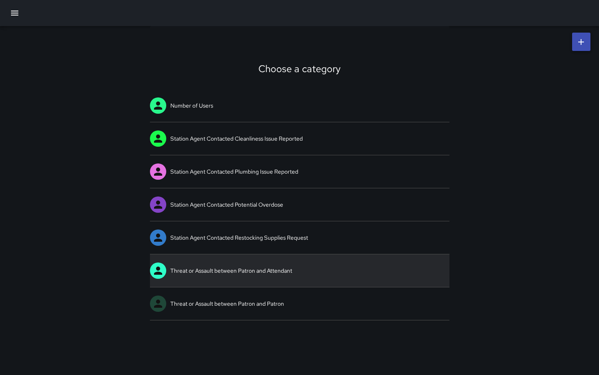
click at [304, 267] on link "Threat or Assault between Patron and Attendant" at bounding box center [299, 270] width 299 height 33
click at [304, 267] on div "Choose a category Number of Users Station Agent Contacted Cleanliness Issue Rep…" at bounding box center [299, 187] width 599 height 375
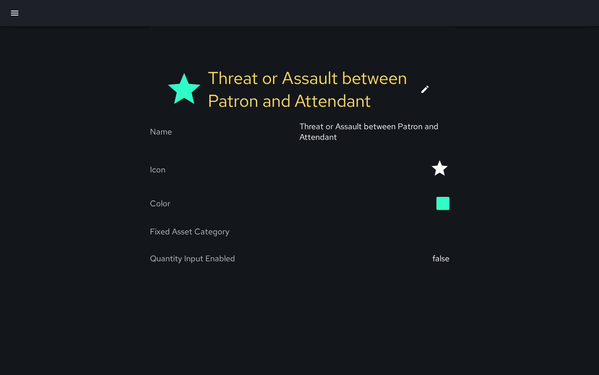
click at [428, 88] on icon at bounding box center [425, 89] width 10 height 10
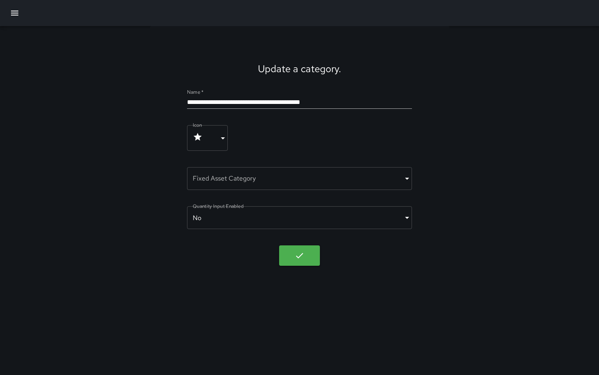
click at [338, 102] on input "**********" at bounding box center [299, 102] width 224 height 13
type input "**********"
click at [301, 255] on icon "button" at bounding box center [299, 255] width 7 height 5
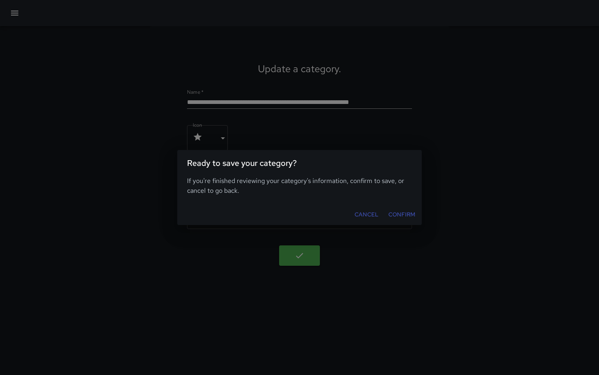
click at [393, 214] on button "Confirm" at bounding box center [401, 214] width 33 height 15
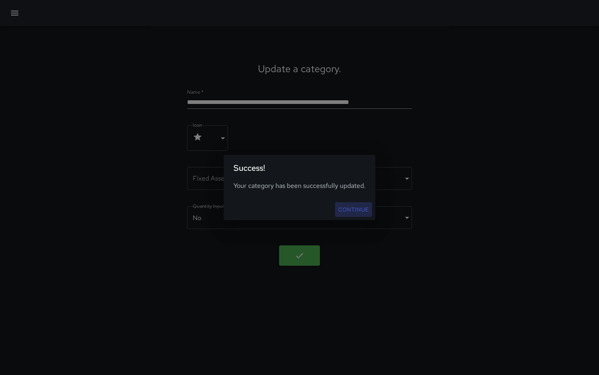
click at [362, 211] on link "Continue" at bounding box center [353, 209] width 37 height 15
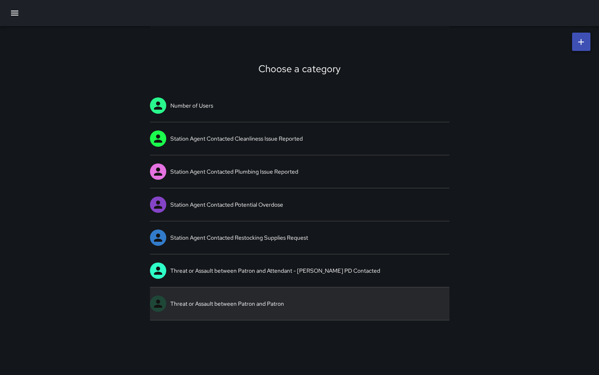
click at [284, 297] on link "Threat or Assault between Patron and Patron" at bounding box center [299, 303] width 299 height 33
click at [284, 297] on div "Choose a category Number of Users Station Agent Contacted Cleanliness Issue Rep…" at bounding box center [299, 187] width 599 height 375
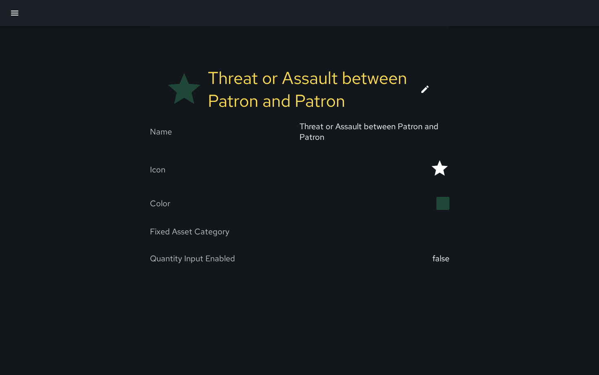
click at [424, 92] on icon at bounding box center [425, 89] width 10 height 10
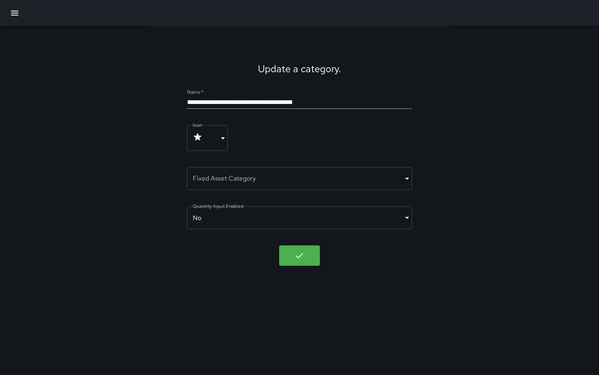
click at [354, 105] on input "**********" at bounding box center [299, 102] width 224 height 13
type input "**********"
click at [299, 258] on icon "button" at bounding box center [299, 255] width 10 height 10
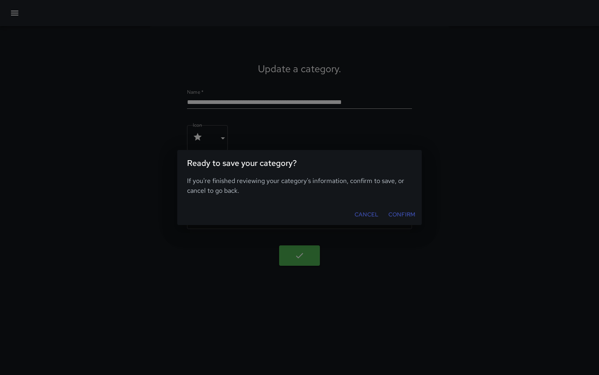
click at [401, 215] on button "Confirm" at bounding box center [401, 214] width 33 height 15
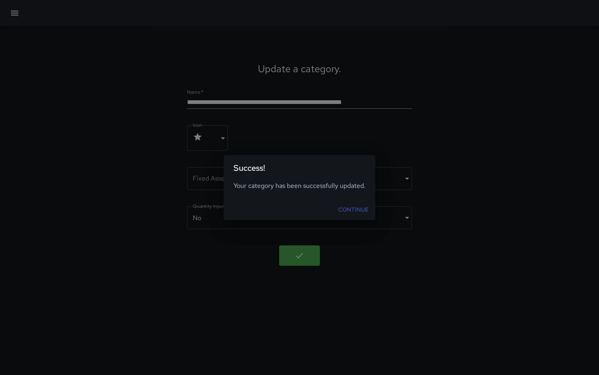
click at [362, 210] on link "Continue" at bounding box center [353, 209] width 37 height 15
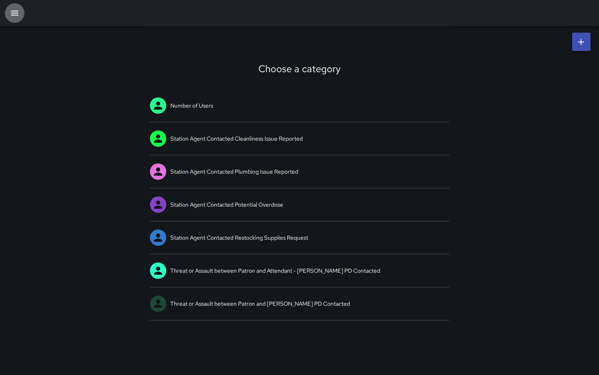
click at [19, 15] on icon "button" at bounding box center [15, 13] width 10 height 10
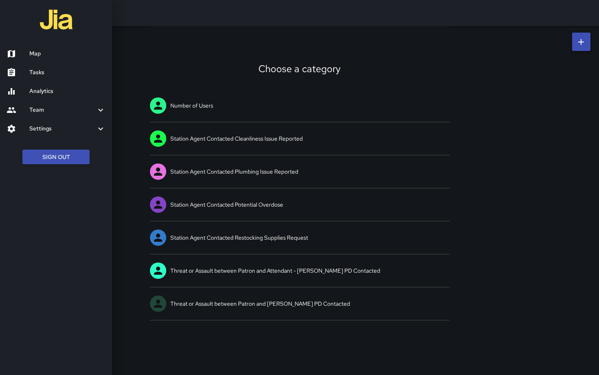
click at [47, 125] on h6 "Settings" at bounding box center [62, 128] width 66 height 9
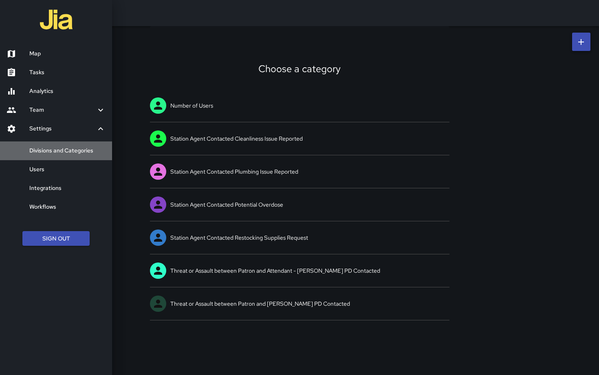
click at [50, 149] on h6 "Divisions and Categories" at bounding box center [67, 150] width 76 height 9
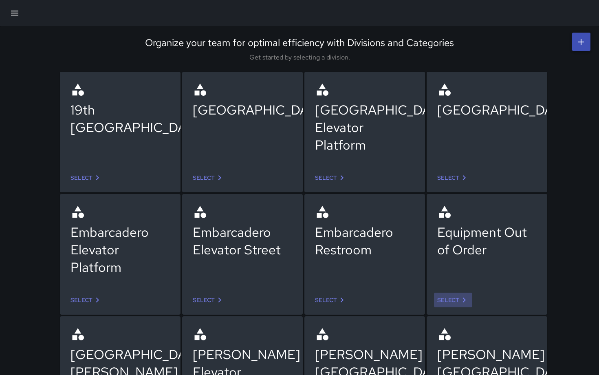
click at [448, 300] on link "Select" at bounding box center [453, 299] width 38 height 15
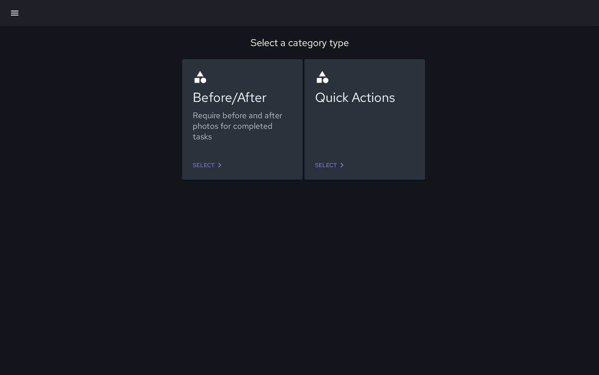
click at [337, 164] on icon at bounding box center [342, 165] width 10 height 10
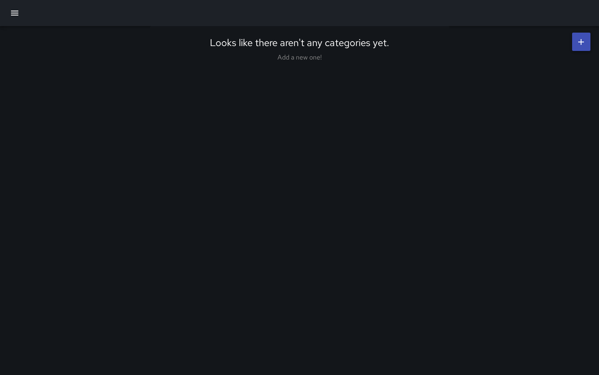
click at [18, 15] on icon "button" at bounding box center [15, 13] width 10 height 10
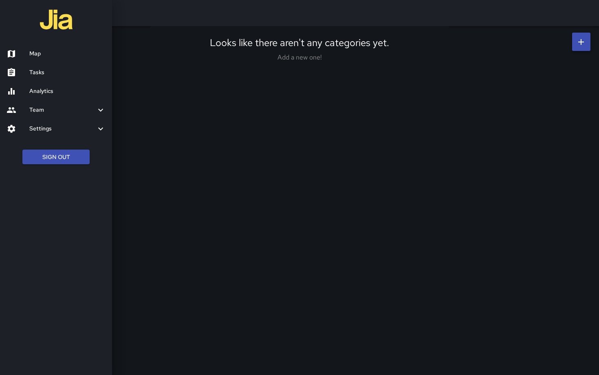
click at [48, 125] on h6 "Settings" at bounding box center [62, 128] width 66 height 9
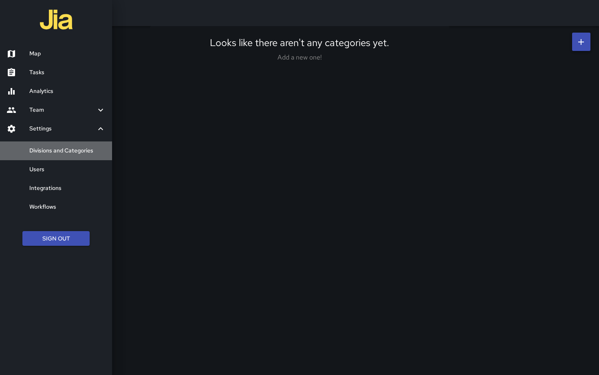
click at [53, 148] on h6 "Divisions and Categories" at bounding box center [67, 150] width 76 height 9
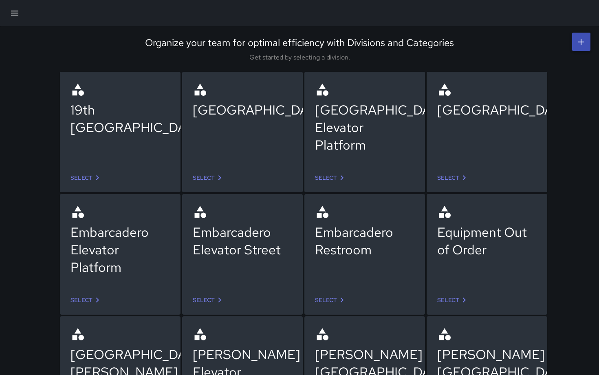
click at [448, 235] on div "Equipment Out of Order" at bounding box center [486, 240] width 99 height 35
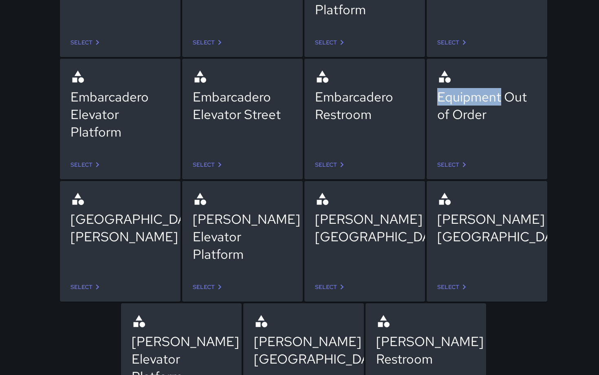
scroll to position [134, 0]
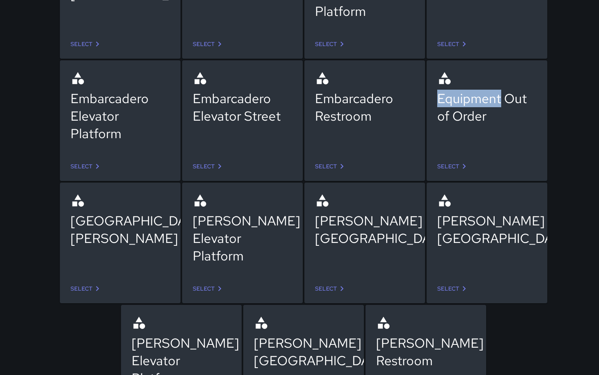
click at [85, 288] on link "Select" at bounding box center [86, 288] width 38 height 15
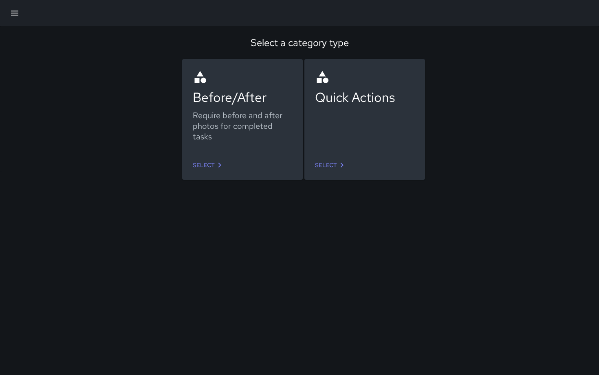
click at [324, 166] on link "Select" at bounding box center [331, 165] width 38 height 15
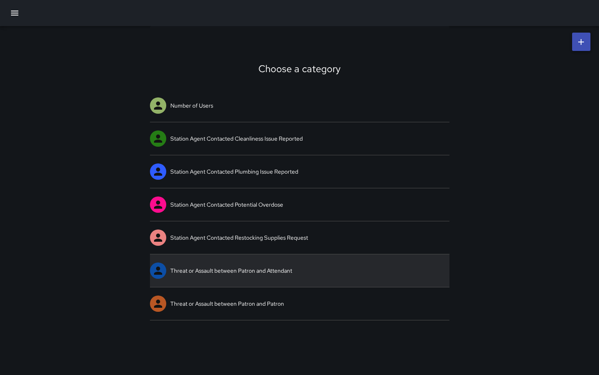
click at [304, 274] on link "Threat or Assault between Patron and Attendant" at bounding box center [299, 270] width 299 height 33
click at [304, 274] on div "Choose a category Number of Users Station Agent Contacted Cleanliness Issue Rep…" at bounding box center [299, 187] width 599 height 375
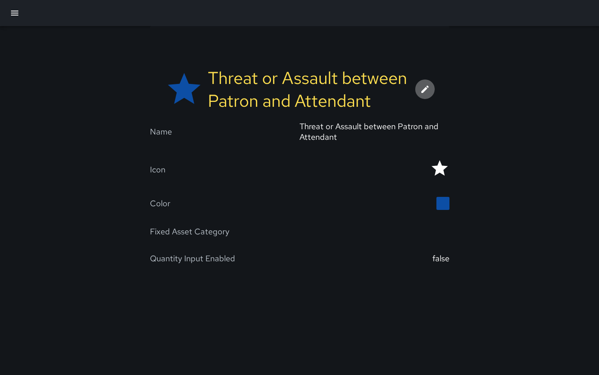
click at [424, 92] on icon at bounding box center [425, 89] width 10 height 10
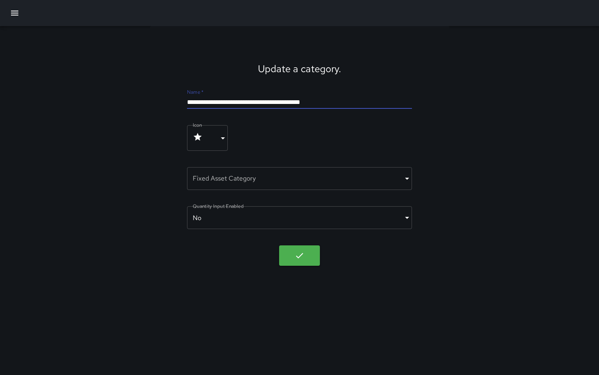
click at [345, 101] on input "**********" at bounding box center [299, 102] width 224 height 13
type input "**********"
click at [299, 256] on icon "button" at bounding box center [299, 255] width 10 height 10
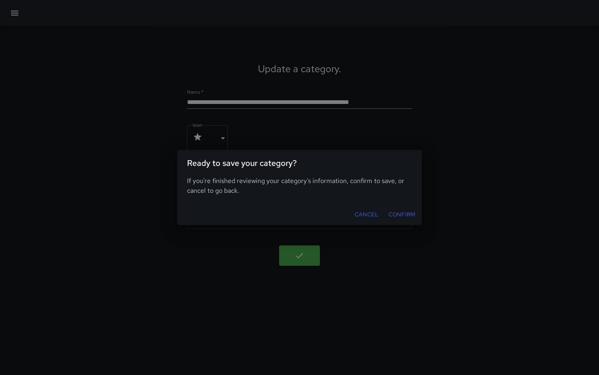
click at [391, 215] on button "Confirm" at bounding box center [401, 214] width 33 height 15
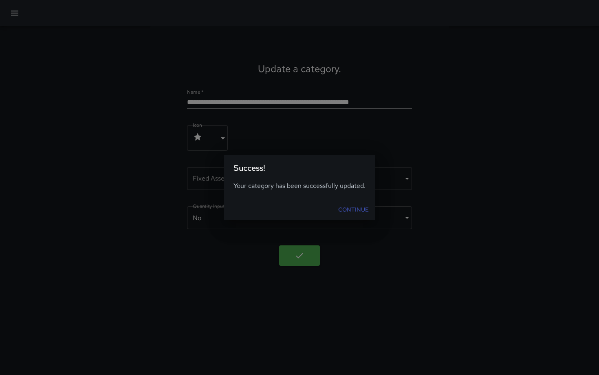
click at [347, 209] on link "Continue" at bounding box center [353, 209] width 37 height 15
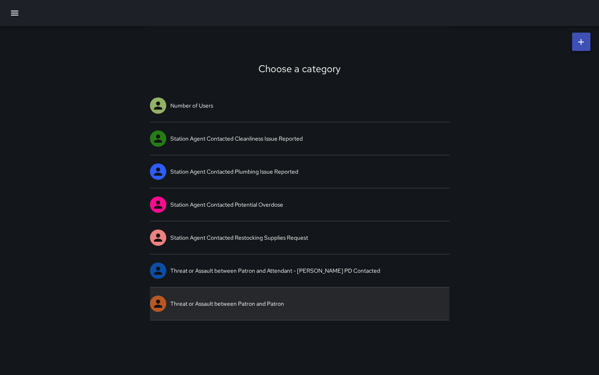
click at [281, 297] on link "Threat or Assault between Patron and Patron" at bounding box center [299, 303] width 299 height 33
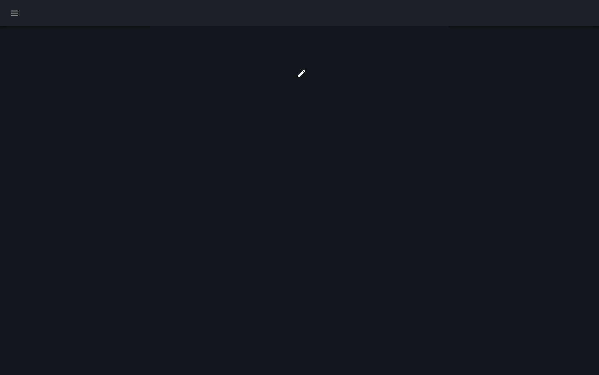
click at [281, 297] on div at bounding box center [299, 187] width 599 height 375
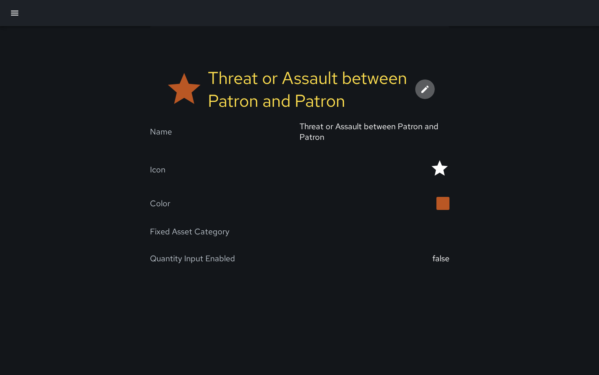
click at [422, 91] on icon at bounding box center [424, 89] width 7 height 7
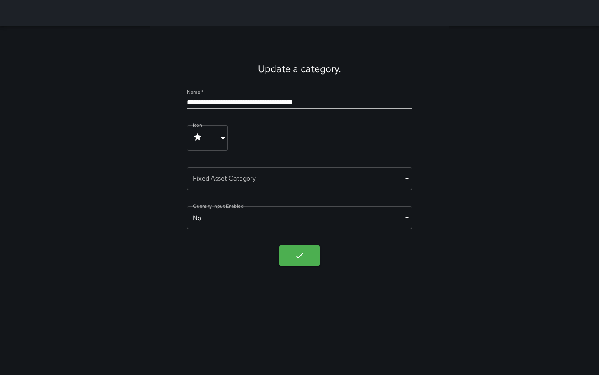
click at [353, 99] on input "**********" at bounding box center [299, 102] width 224 height 13
type input "**********"
click at [300, 255] on icon "button" at bounding box center [299, 255] width 10 height 10
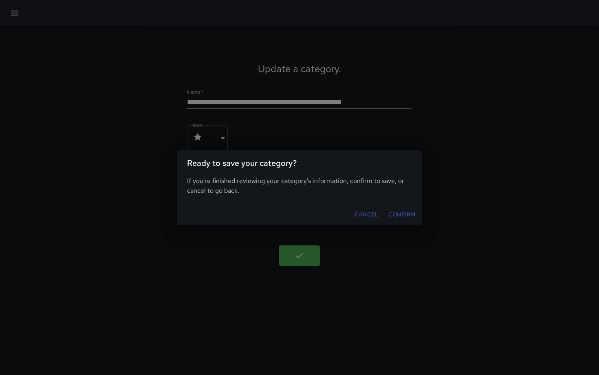
click at [397, 214] on button "Confirm" at bounding box center [401, 214] width 33 height 15
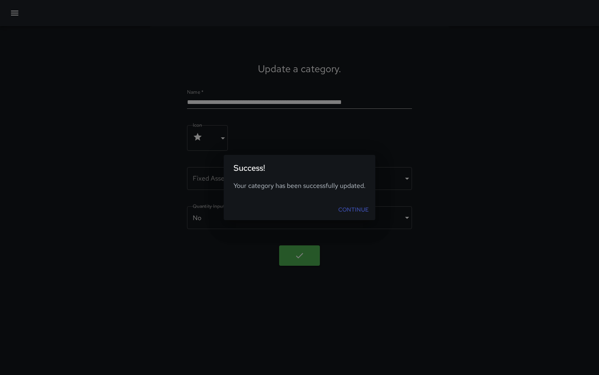
click at [345, 211] on link "Continue" at bounding box center [353, 209] width 37 height 15
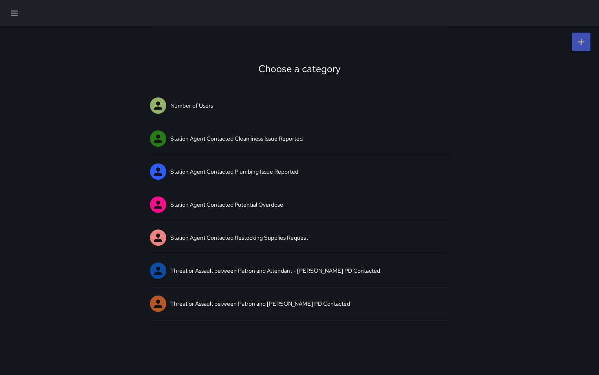
click at [20, 15] on button "button" at bounding box center [15, 13] width 20 height 20
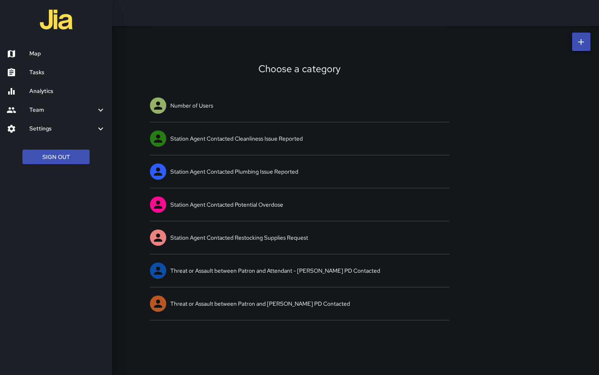
click at [51, 132] on h6 "Settings" at bounding box center [62, 128] width 66 height 9
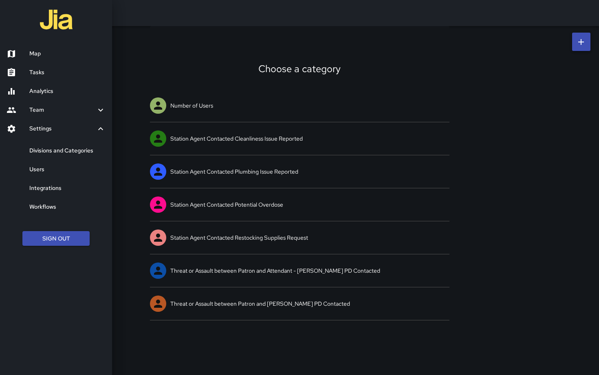
click at [55, 150] on h6 "Divisions and Categories" at bounding box center [67, 150] width 76 height 9
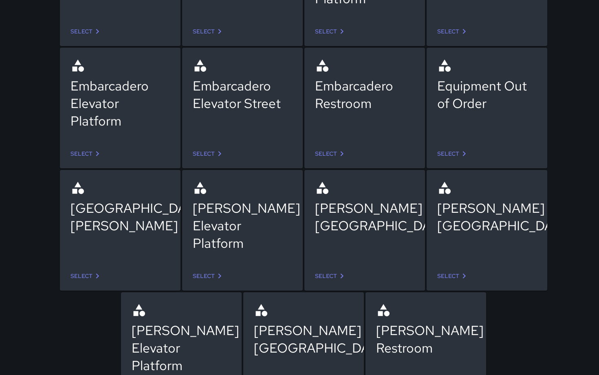
scroll to position [175, 0]
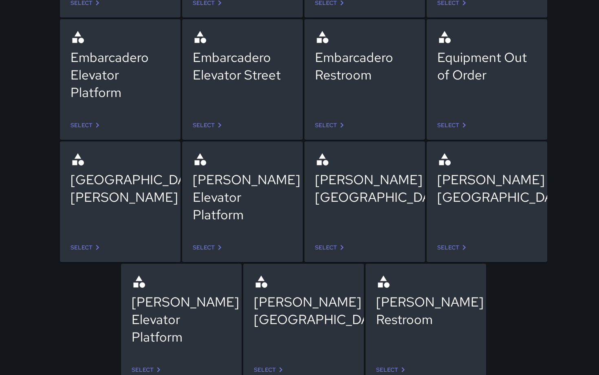
click at [215, 248] on icon at bounding box center [220, 247] width 10 height 10
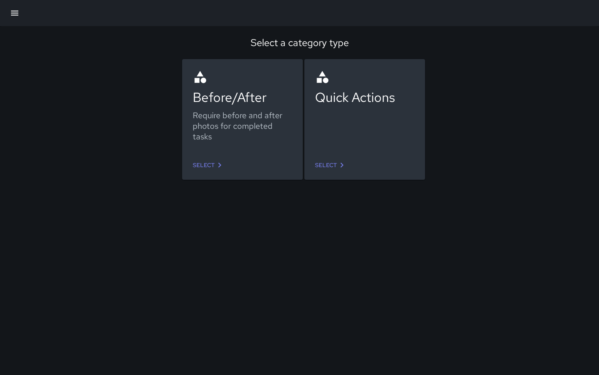
click at [332, 169] on link "Select" at bounding box center [331, 165] width 38 height 15
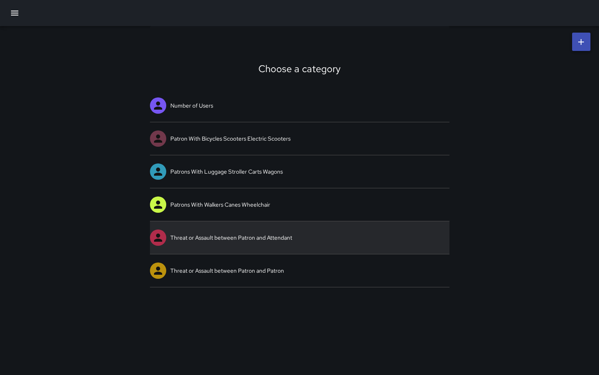
click at [280, 235] on link "Threat or Assault between Patron and Attendant" at bounding box center [299, 237] width 299 height 33
click at [280, 235] on div "Choose a category Number of Users Patron With Bicycles Scooters Electric Scoote…" at bounding box center [299, 187] width 599 height 375
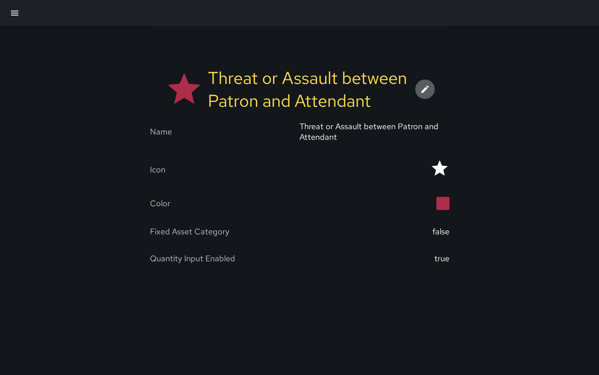
click at [422, 90] on icon at bounding box center [424, 89] width 7 height 7
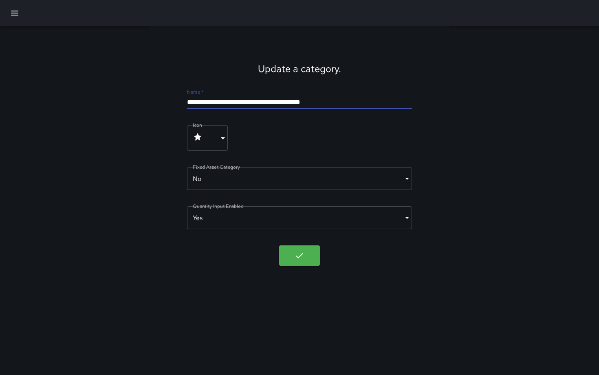
click at [343, 99] on input "**********" at bounding box center [299, 102] width 224 height 13
type input "**********"
click at [300, 255] on icon "button" at bounding box center [299, 255] width 7 height 5
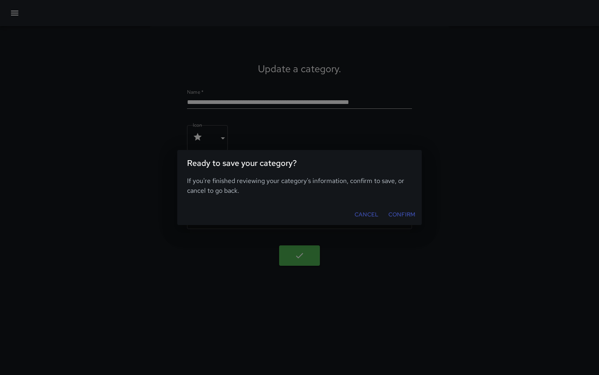
click at [395, 215] on button "Confirm" at bounding box center [401, 214] width 33 height 15
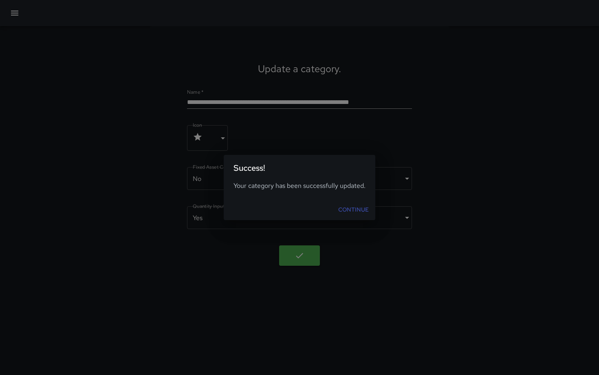
click at [345, 210] on link "Continue" at bounding box center [353, 209] width 37 height 15
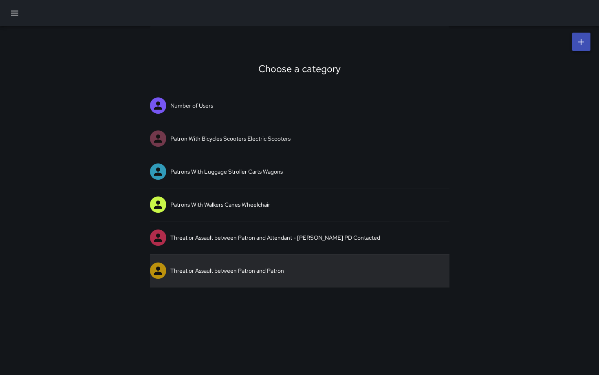
click at [264, 266] on link "Threat or Assault between Patron and Patron" at bounding box center [299, 270] width 299 height 33
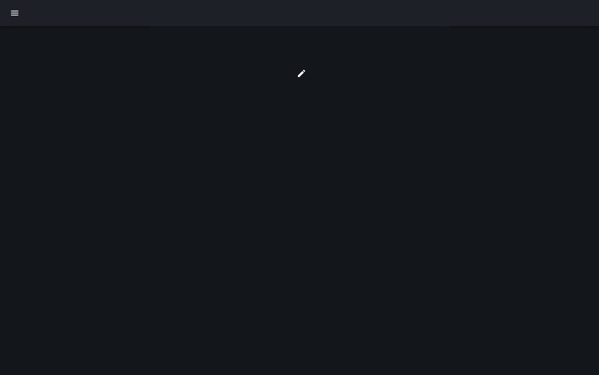
click at [264, 266] on div at bounding box center [299, 187] width 599 height 375
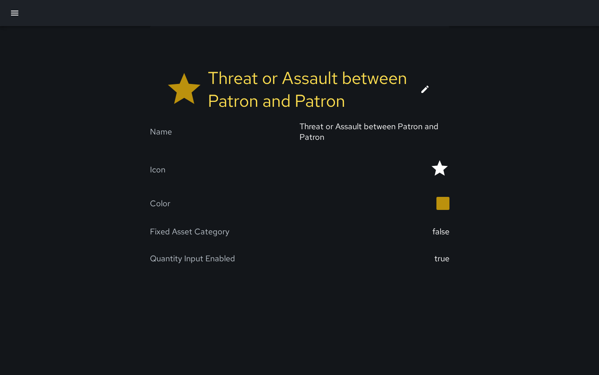
click at [429, 86] on icon at bounding box center [425, 89] width 10 height 10
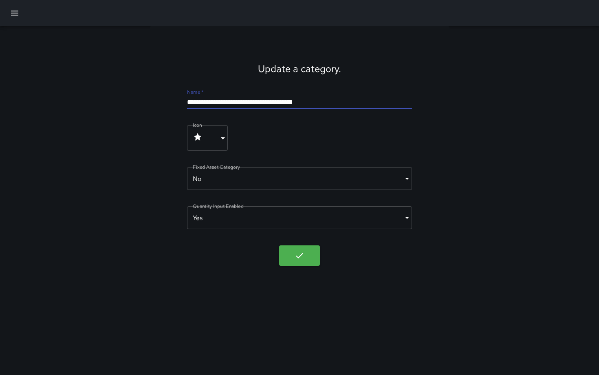
click at [348, 102] on input "**********" at bounding box center [299, 102] width 224 height 13
type input "**********"
click at [299, 255] on icon "button" at bounding box center [299, 255] width 10 height 10
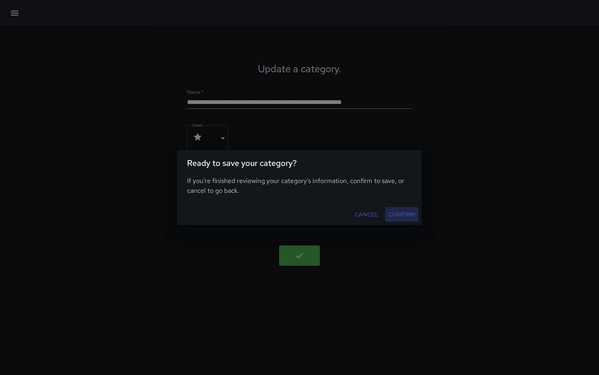
click at [398, 215] on button "Confirm" at bounding box center [401, 214] width 33 height 15
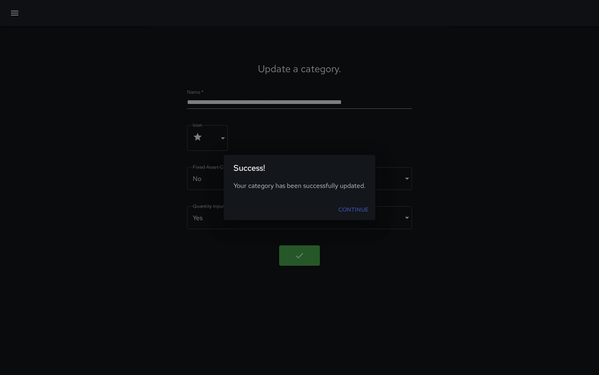
click at [350, 208] on link "Continue" at bounding box center [353, 209] width 37 height 15
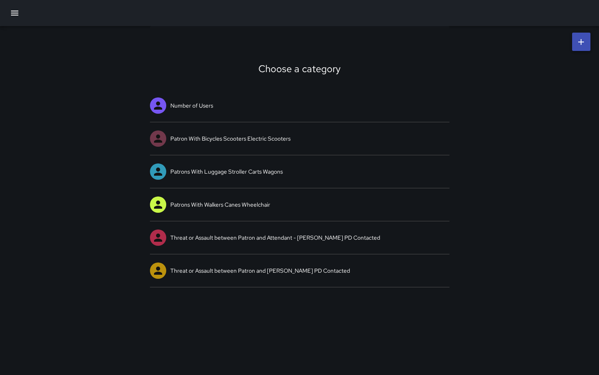
click at [18, 14] on icon "button" at bounding box center [15, 13] width 10 height 10
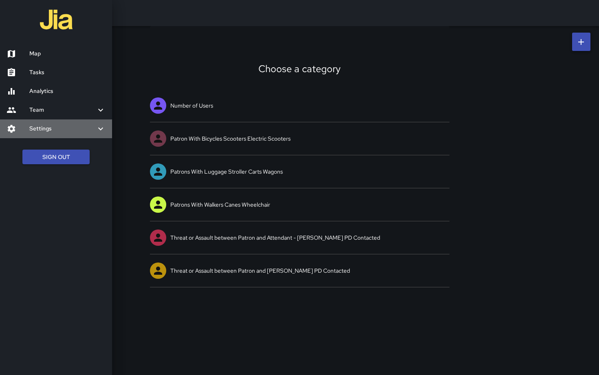
click at [50, 124] on h6 "Settings" at bounding box center [62, 128] width 66 height 9
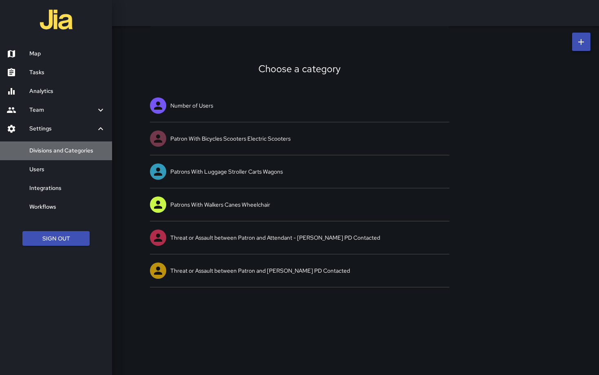
click at [60, 152] on h6 "Divisions and Categories" at bounding box center [67, 150] width 76 height 9
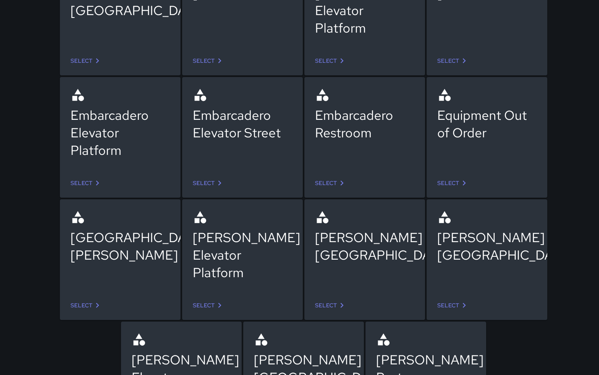
scroll to position [138, 0]
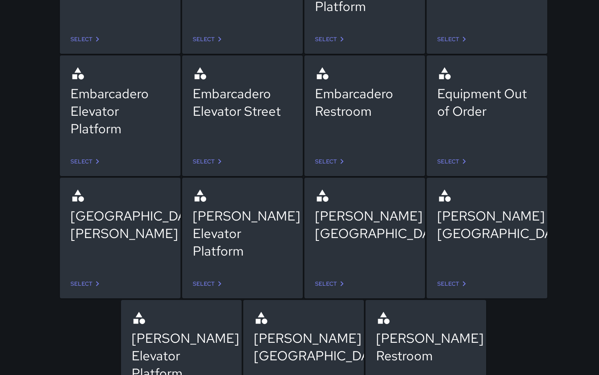
click at [327, 282] on link "Select" at bounding box center [331, 283] width 38 height 15
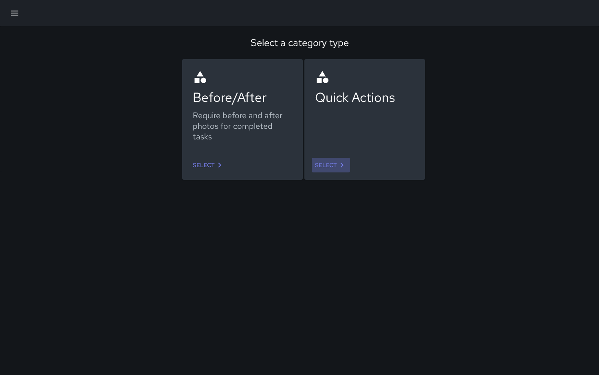
click at [336, 165] on link "Select" at bounding box center [331, 165] width 38 height 15
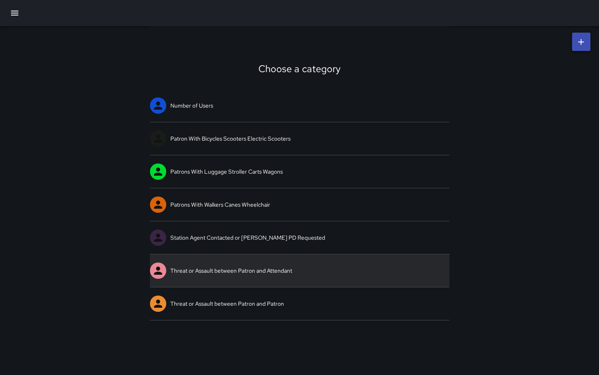
click at [266, 266] on link "Threat or Assault between Patron and Attendant" at bounding box center [299, 270] width 299 height 33
click at [308, 267] on link "Threat or Assault between Patron and Attendant" at bounding box center [299, 270] width 299 height 33
click at [308, 267] on div "Choose a category Number of Users Patron With Bicycles Scooters Electric Scoote…" at bounding box center [299, 187] width 599 height 375
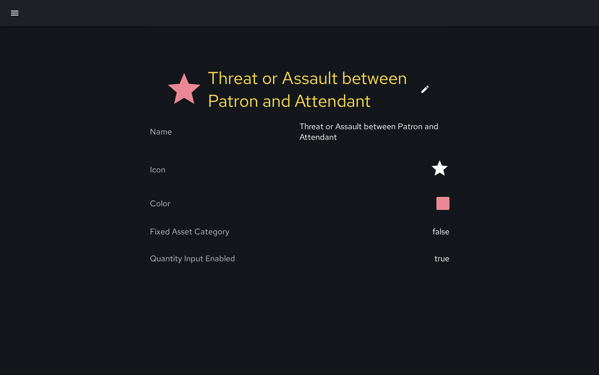
click at [424, 92] on icon at bounding box center [425, 89] width 10 height 10
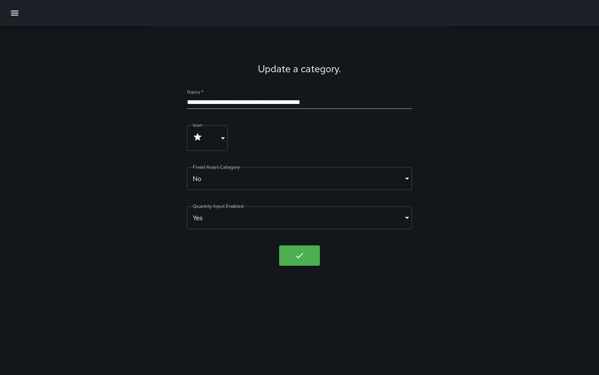
click at [352, 102] on input "**********" at bounding box center [299, 102] width 224 height 13
type input "**********"
click at [298, 257] on icon "button" at bounding box center [299, 255] width 7 height 5
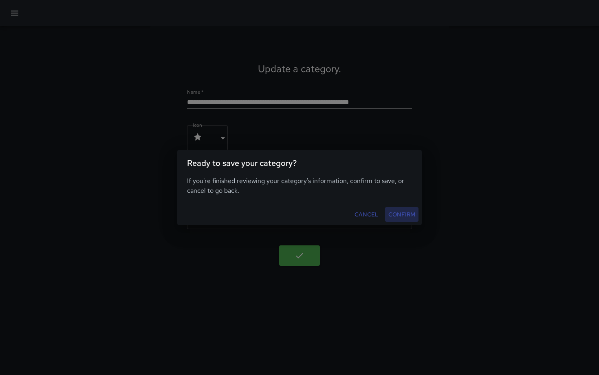
click at [400, 214] on button "Confirm" at bounding box center [401, 214] width 33 height 15
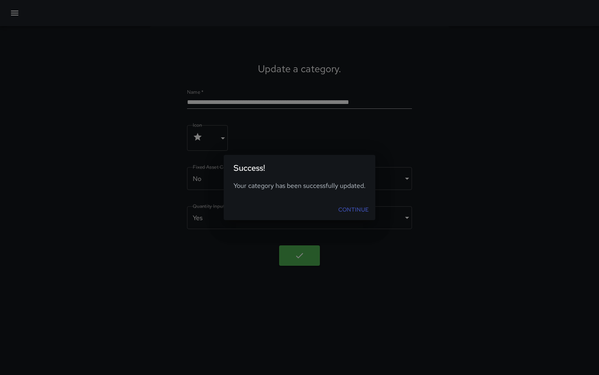
click at [350, 209] on link "Continue" at bounding box center [353, 209] width 37 height 15
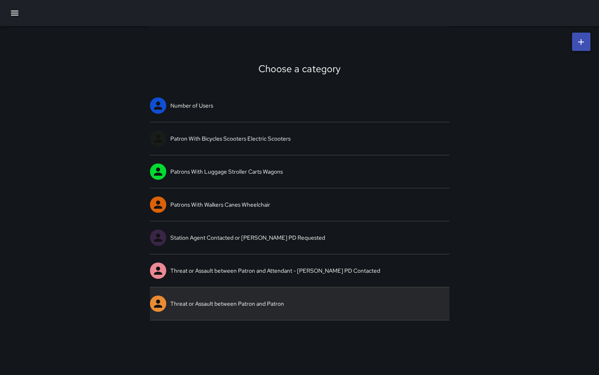
click at [267, 303] on link "Threat or Assault between Patron and Patron" at bounding box center [299, 303] width 299 height 33
click at [267, 303] on div "Choose a category Number of Users Patron With Bicycles Scooters Electric Scoote…" at bounding box center [299, 187] width 599 height 375
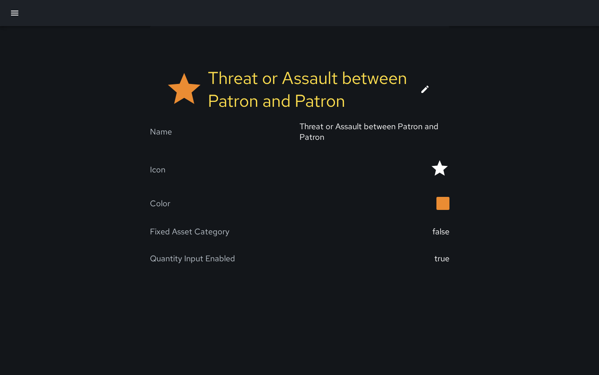
click at [420, 90] on icon at bounding box center [425, 89] width 10 height 10
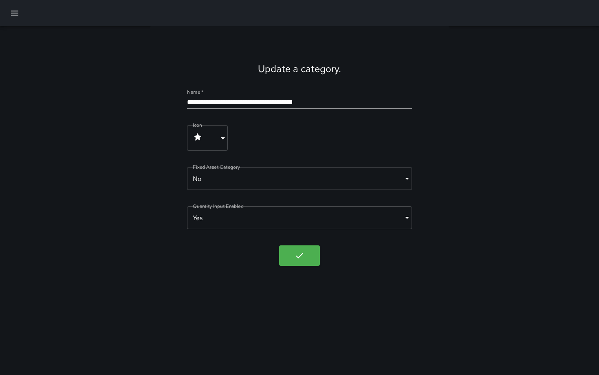
click at [338, 99] on input "**********" at bounding box center [299, 102] width 224 height 13
type input "**********"
click at [301, 255] on icon "button" at bounding box center [299, 255] width 7 height 5
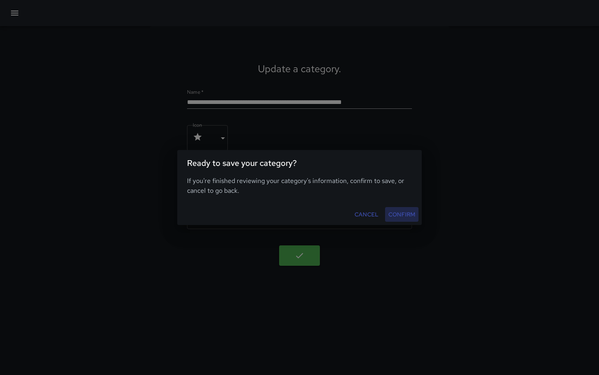
click at [392, 217] on button "Confirm" at bounding box center [401, 214] width 33 height 15
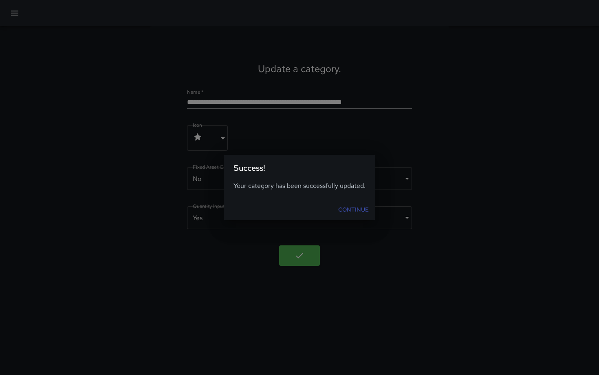
click at [359, 213] on link "Continue" at bounding box center [353, 209] width 37 height 15
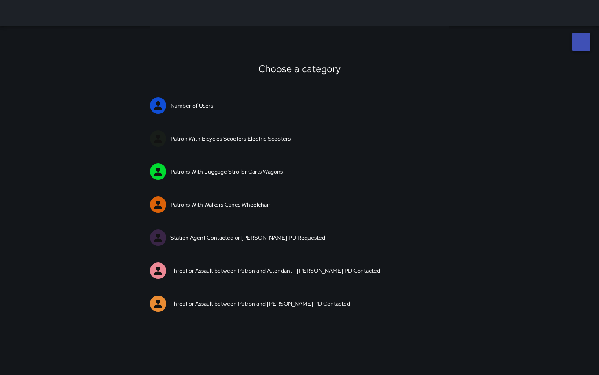
click at [18, 16] on icon "button" at bounding box center [15, 13] width 10 height 10
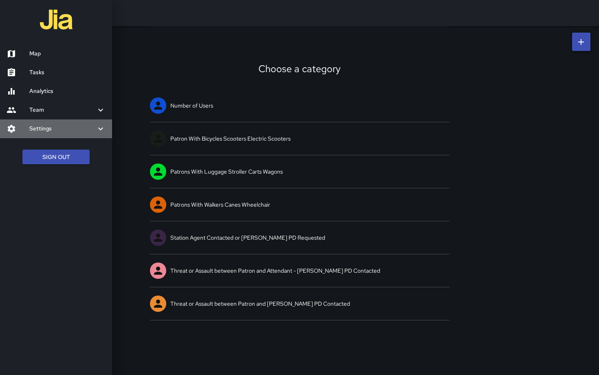
click at [51, 132] on h6 "Settings" at bounding box center [62, 128] width 66 height 9
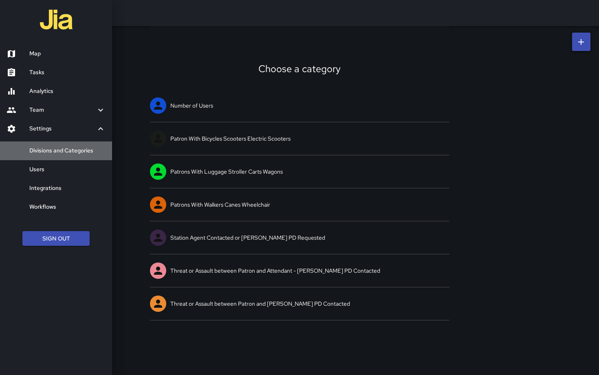
click at [54, 146] on h6 "Divisions and Categories" at bounding box center [67, 150] width 76 height 9
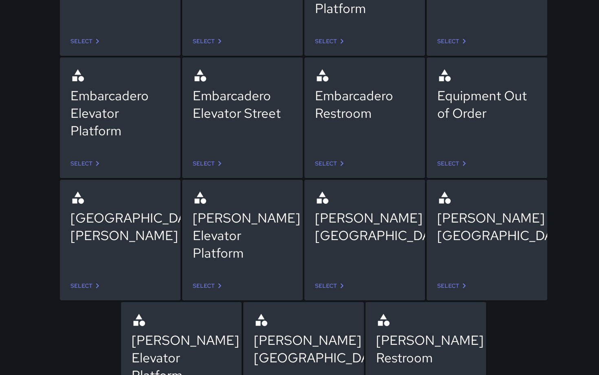
scroll to position [162, 0]
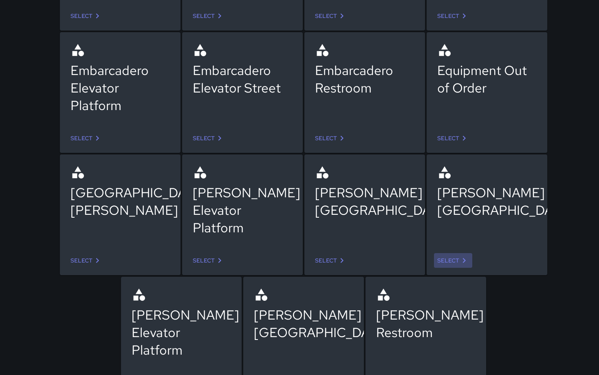
click at [450, 259] on link "Select" at bounding box center [453, 260] width 38 height 15
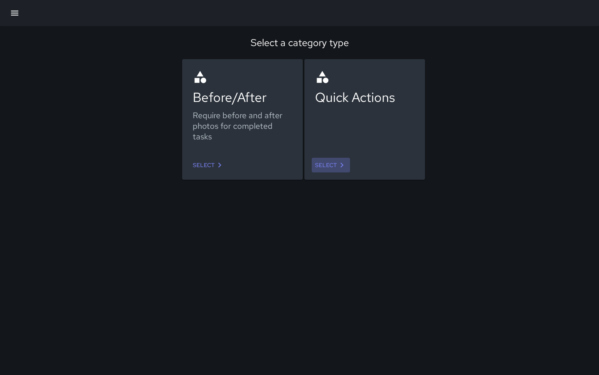
click at [333, 165] on link "Select" at bounding box center [331, 165] width 38 height 15
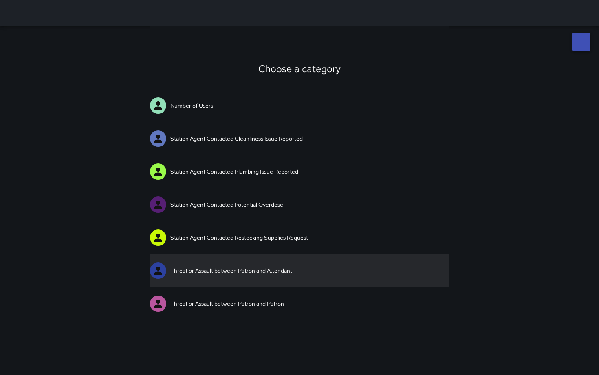
click at [271, 266] on link "Threat or Assault between Patron and Attendant" at bounding box center [299, 270] width 299 height 33
click at [271, 266] on div "Choose a category Number of Users Station Agent Contacted Cleanliness Issue Rep…" at bounding box center [299, 187] width 599 height 375
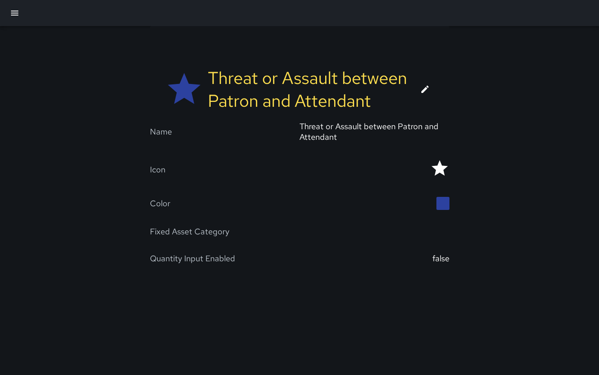
click at [422, 88] on icon at bounding box center [425, 89] width 10 height 10
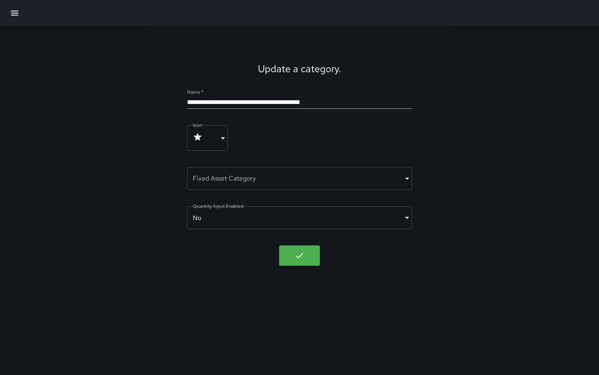
click at [339, 99] on input "**********" at bounding box center [299, 102] width 224 height 13
type input "**********"
click at [300, 254] on icon "button" at bounding box center [299, 255] width 10 height 10
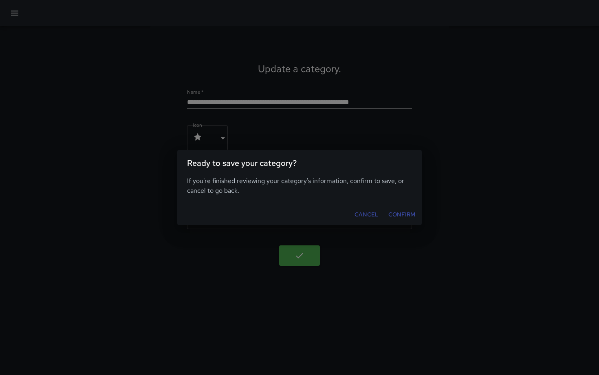
click at [400, 212] on button "Confirm" at bounding box center [401, 214] width 33 height 15
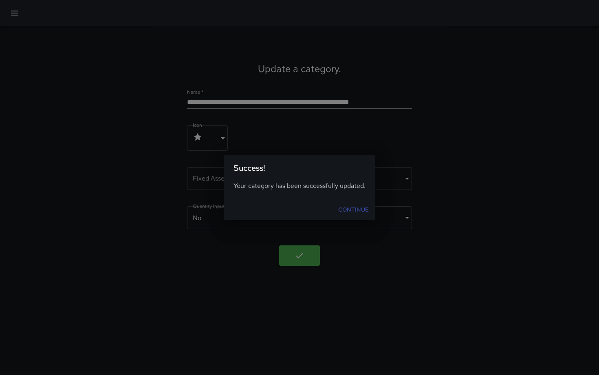
click at [360, 209] on link "Continue" at bounding box center [353, 209] width 37 height 15
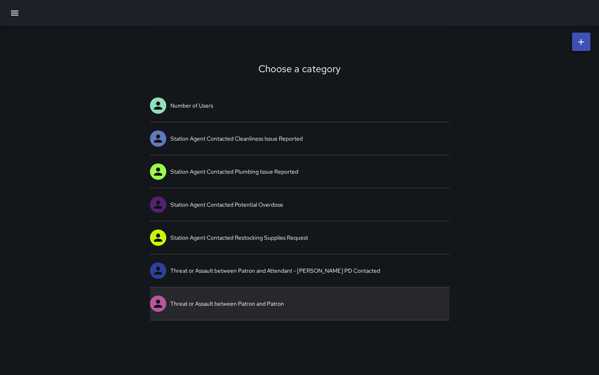
click at [264, 301] on link "Threat or Assault between Patron and Patron" at bounding box center [299, 303] width 299 height 33
click at [264, 301] on div "Choose a category Number of Users Station Agent Contacted Cleanliness Issue Rep…" at bounding box center [299, 187] width 599 height 375
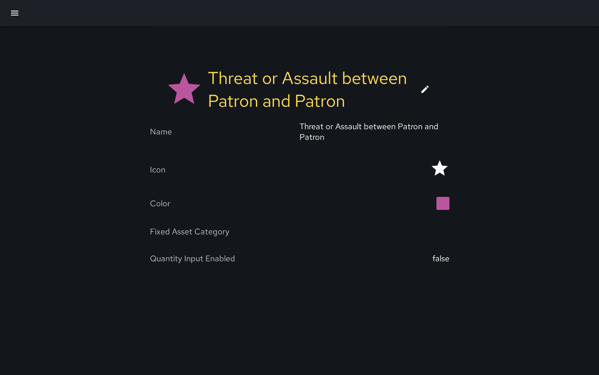
click at [427, 89] on icon at bounding box center [425, 89] width 10 height 10
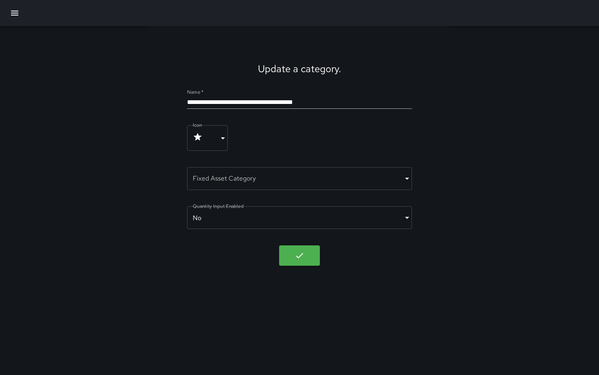
click at [355, 98] on input "**********" at bounding box center [299, 102] width 224 height 13
type input "**********"
click at [299, 256] on icon "button" at bounding box center [299, 255] width 7 height 5
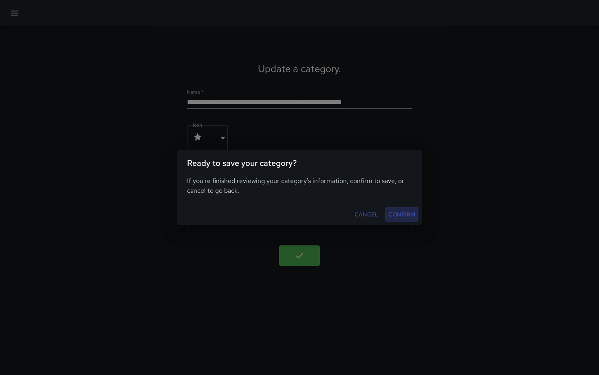
click at [398, 216] on button "Confirm" at bounding box center [401, 214] width 33 height 15
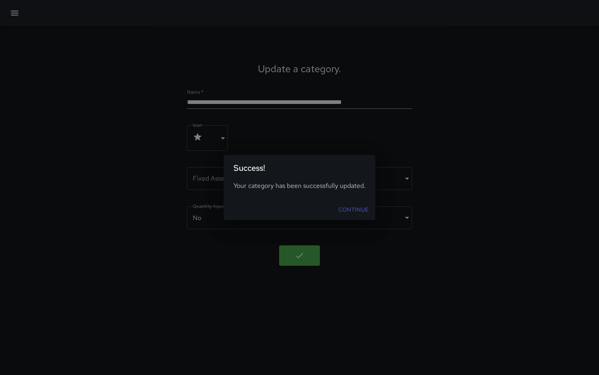
click at [363, 212] on link "Continue" at bounding box center [353, 209] width 37 height 15
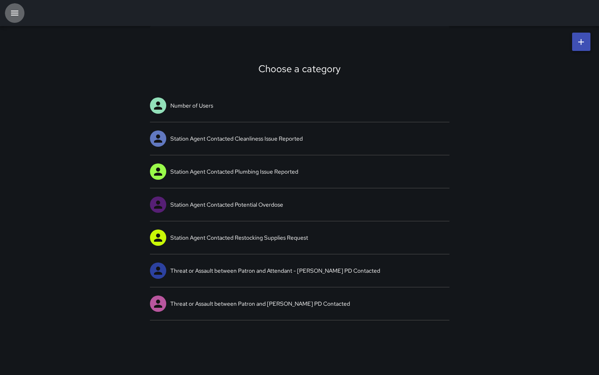
click at [10, 15] on icon "button" at bounding box center [15, 13] width 10 height 10
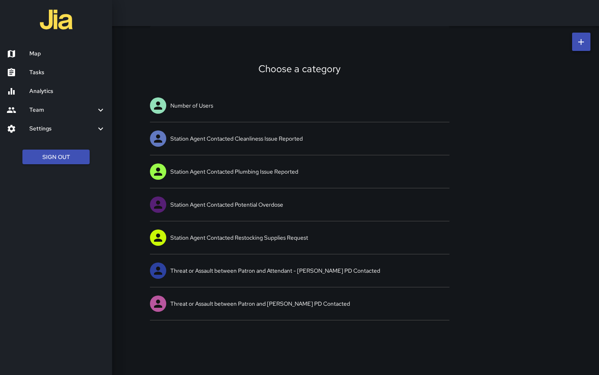
click at [43, 126] on h6 "Settings" at bounding box center [62, 128] width 66 height 9
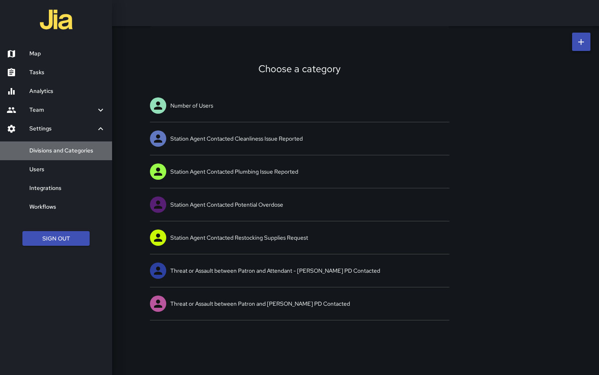
click at [70, 147] on h6 "Divisions and Categories" at bounding box center [67, 150] width 76 height 9
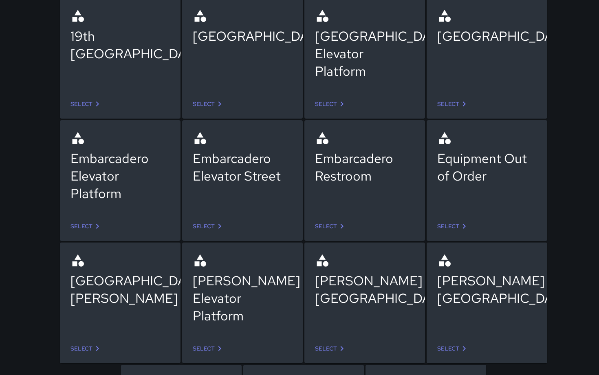
scroll to position [116, 0]
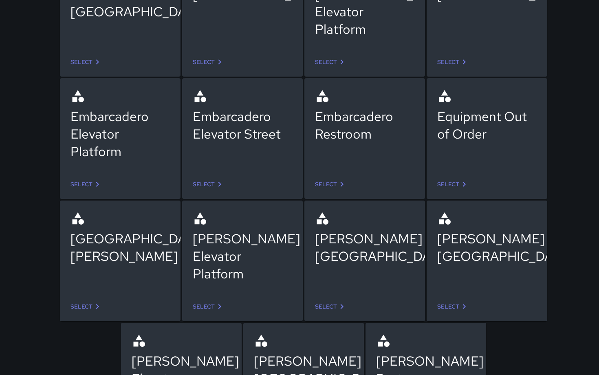
click at [446, 306] on link "Select" at bounding box center [453, 306] width 38 height 15
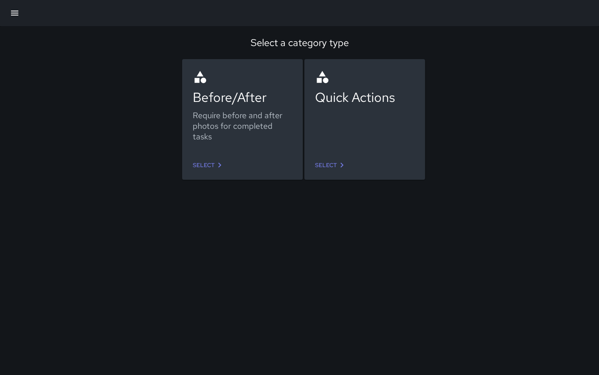
click at [336, 163] on link "Select" at bounding box center [331, 165] width 38 height 15
click at [208, 162] on link "Select" at bounding box center [208, 165] width 38 height 15
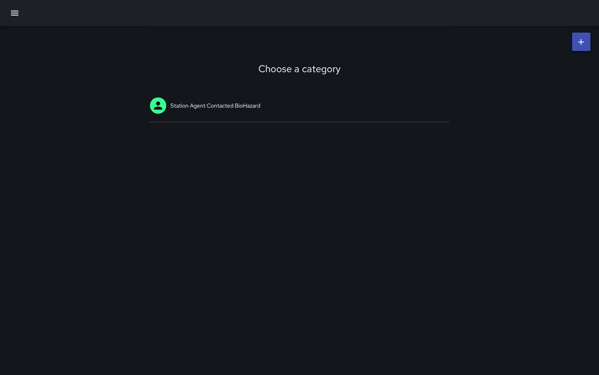
click at [16, 13] on icon "button" at bounding box center [14, 13] width 7 height 5
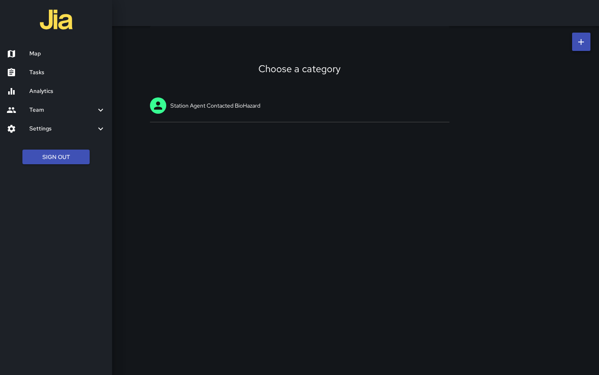
click at [45, 126] on h6 "Settings" at bounding box center [62, 128] width 66 height 9
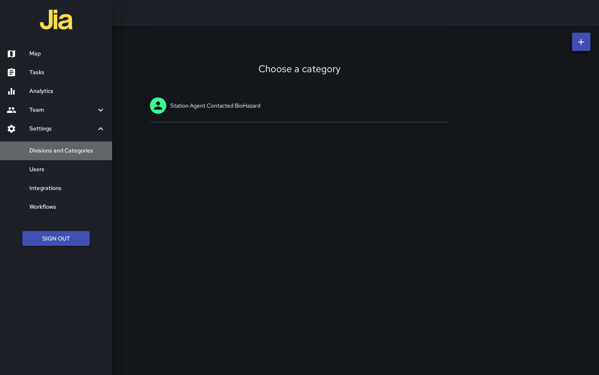
click at [51, 148] on h6 "Divisions and Categories" at bounding box center [67, 150] width 76 height 9
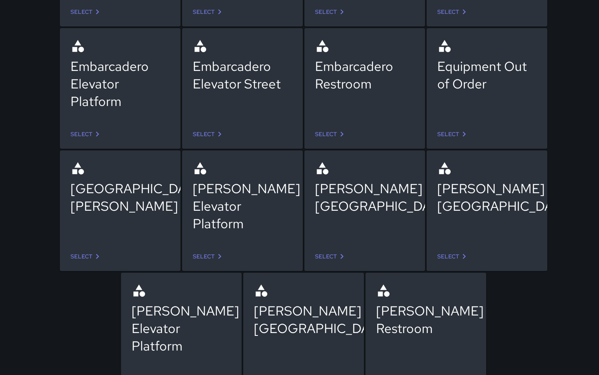
scroll to position [185, 0]
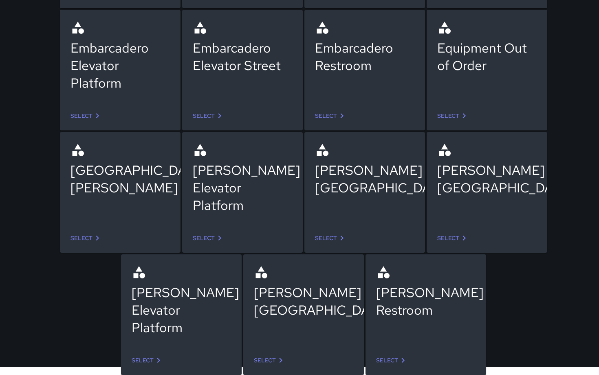
click at [150, 359] on link "Select" at bounding box center [147, 360] width 38 height 15
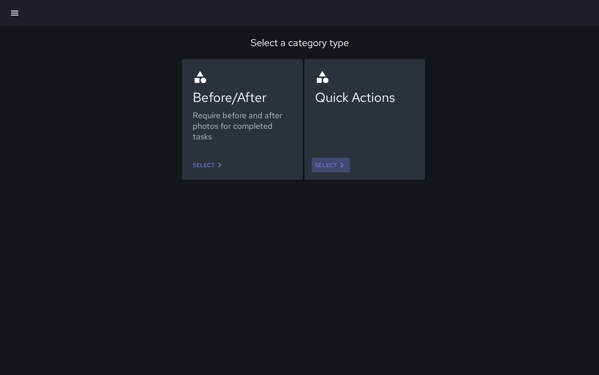
click at [324, 165] on link "Select" at bounding box center [331, 165] width 38 height 15
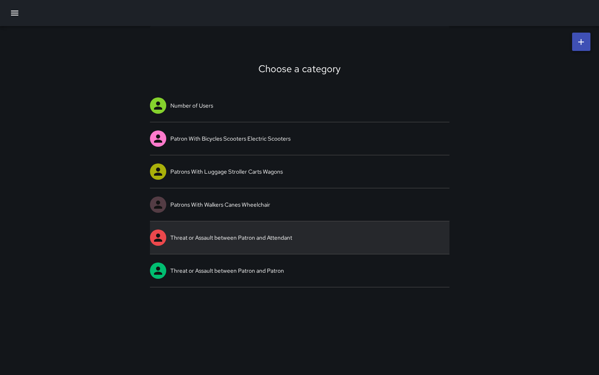
click at [268, 235] on link "Threat or Assault between Patron and Attendant" at bounding box center [299, 237] width 299 height 33
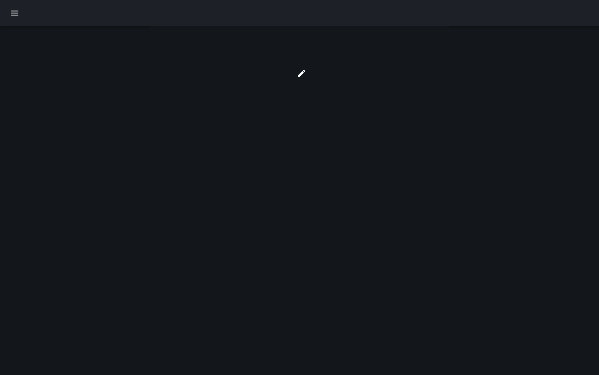
click at [268, 235] on div at bounding box center [299, 187] width 599 height 375
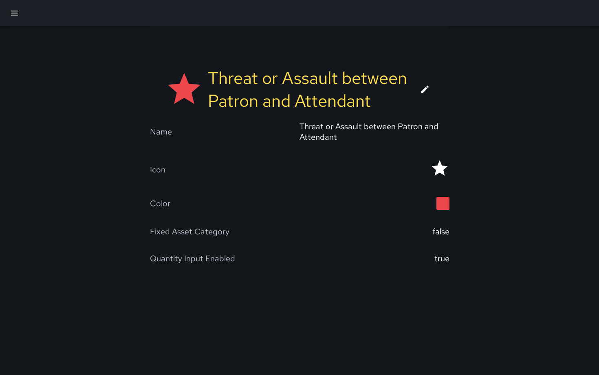
click at [419, 91] on link at bounding box center [425, 89] width 20 height 20
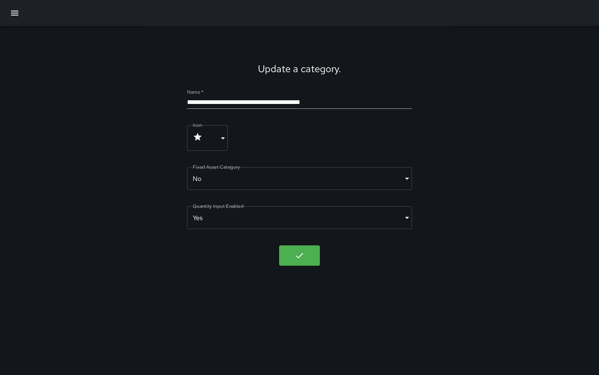
click at [339, 99] on input "**********" at bounding box center [299, 102] width 224 height 13
type input "**********"
click at [298, 257] on icon "button" at bounding box center [299, 255] width 7 height 5
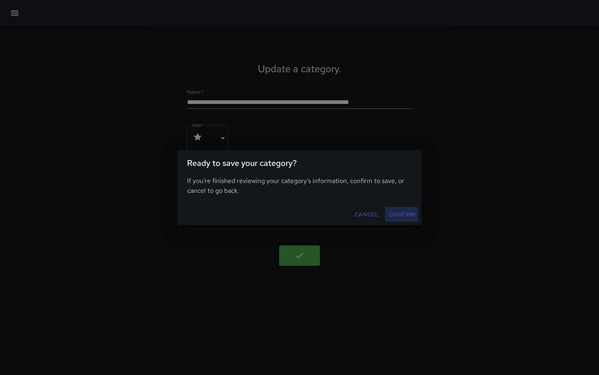
click at [399, 215] on button "Confirm" at bounding box center [401, 214] width 33 height 15
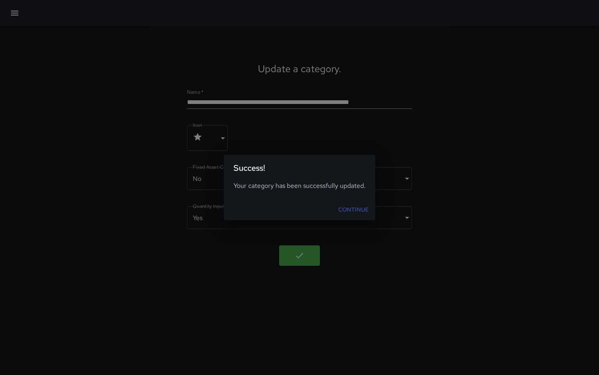
click at [350, 209] on link "Continue" at bounding box center [353, 209] width 37 height 15
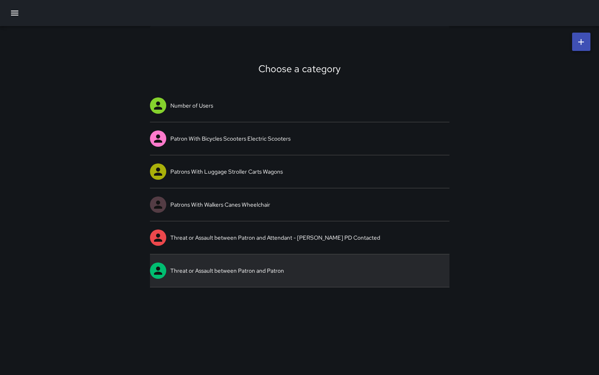
click at [284, 267] on link "Threat or Assault between Patron and Patron" at bounding box center [299, 270] width 299 height 33
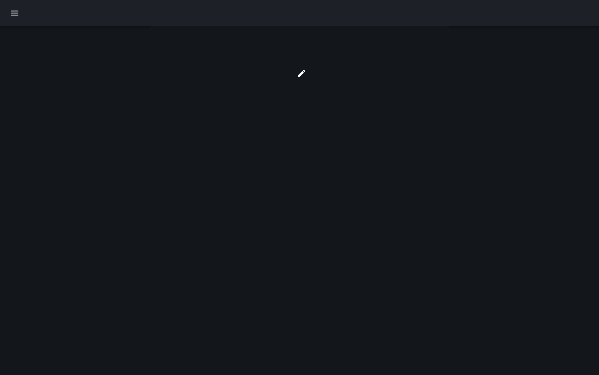
click at [284, 267] on div at bounding box center [299, 187] width 599 height 375
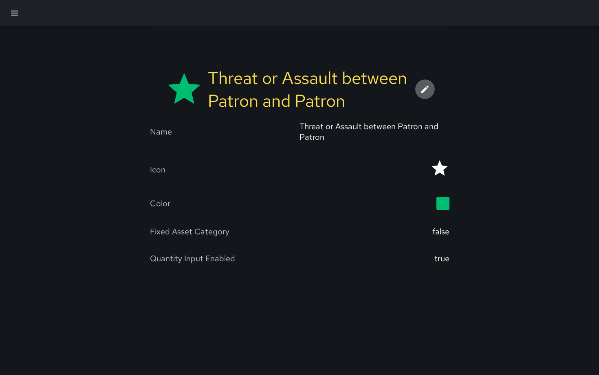
click at [422, 89] on icon at bounding box center [425, 89] width 10 height 10
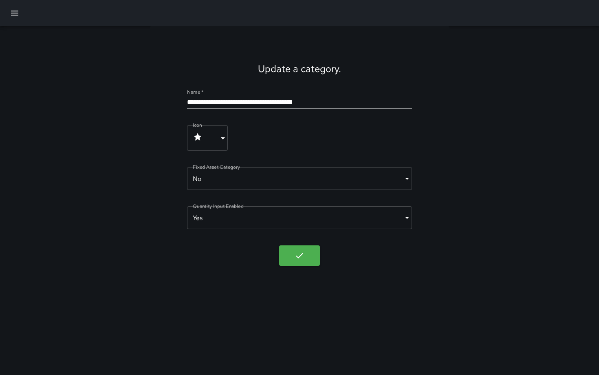
click at [349, 97] on input "**********" at bounding box center [299, 102] width 224 height 13
click at [345, 100] on input "**********" at bounding box center [299, 102] width 224 height 13
type input "**********"
click at [300, 255] on icon "button" at bounding box center [299, 255] width 10 height 10
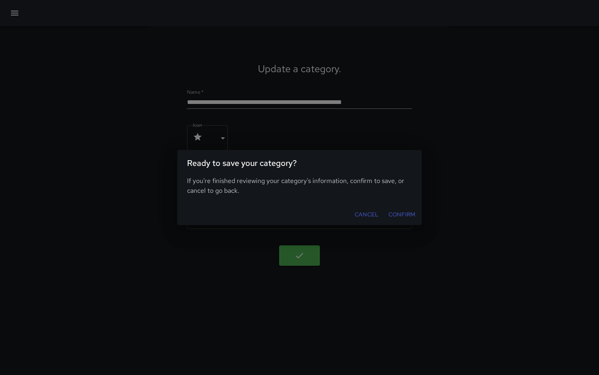
click at [398, 212] on button "Confirm" at bounding box center [401, 214] width 33 height 15
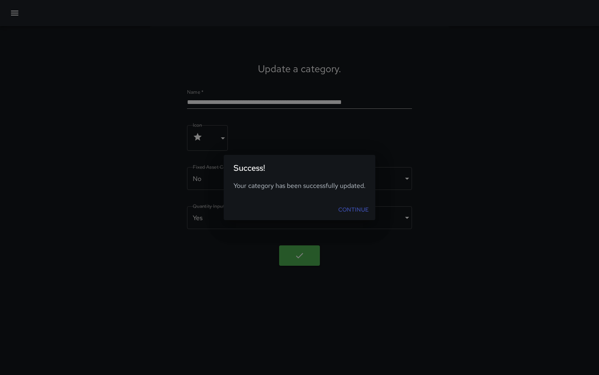
click at [354, 212] on link "Continue" at bounding box center [353, 209] width 37 height 15
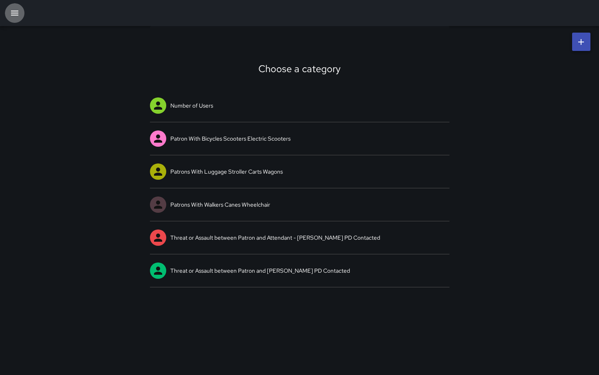
click at [13, 17] on icon "button" at bounding box center [15, 13] width 10 height 10
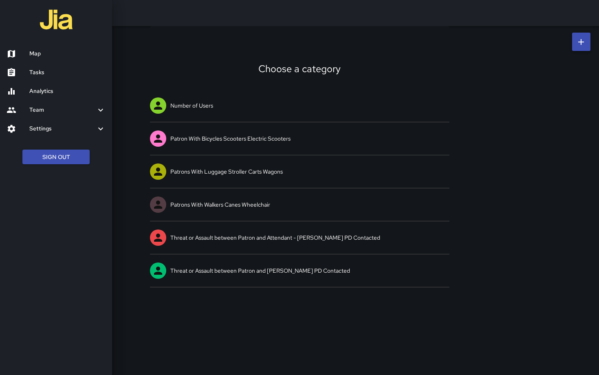
click at [51, 125] on h6 "Settings" at bounding box center [62, 128] width 66 height 9
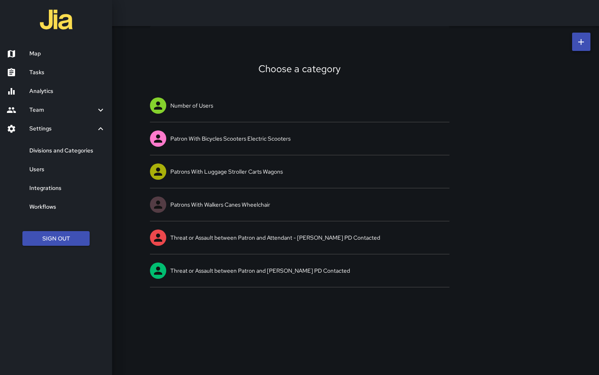
click at [57, 150] on h6 "Divisions and Categories" at bounding box center [67, 150] width 76 height 9
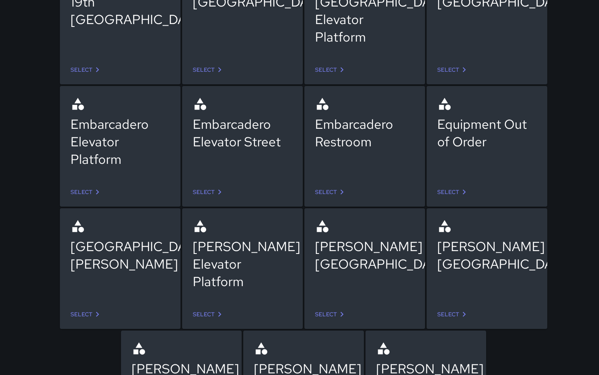
scroll to position [185, 0]
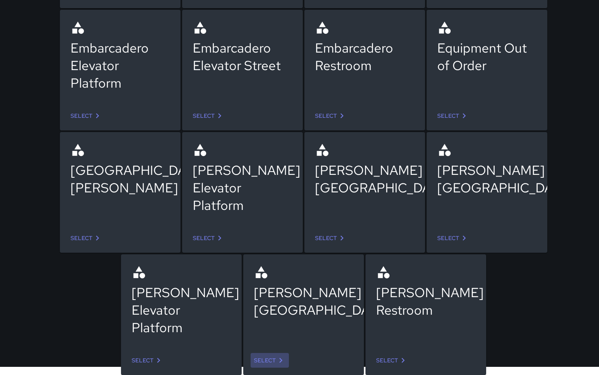
click at [268, 359] on link "Select" at bounding box center [269, 360] width 38 height 15
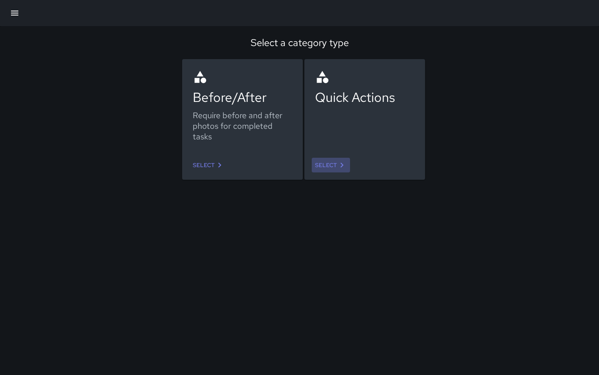
click at [332, 169] on link "Select" at bounding box center [331, 165] width 38 height 15
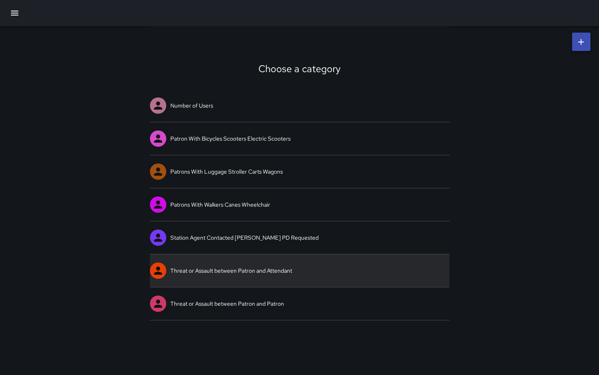
click at [294, 266] on link "Threat or Assault between Patron and Attendant" at bounding box center [299, 270] width 299 height 33
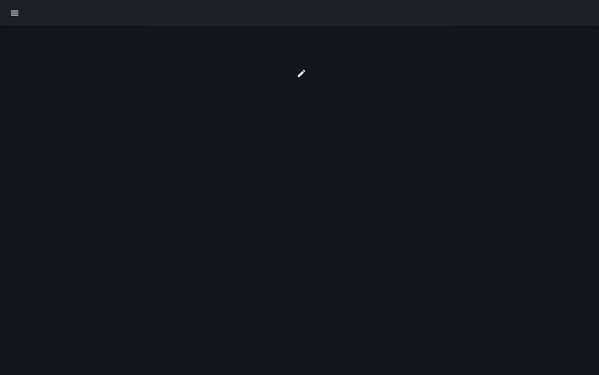
click at [294, 266] on div at bounding box center [299, 187] width 599 height 375
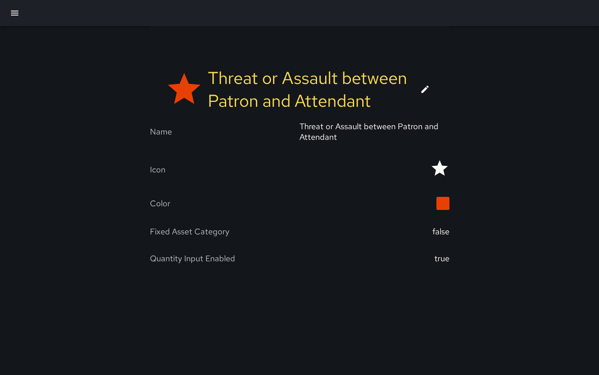
click at [423, 91] on icon at bounding box center [424, 89] width 7 height 7
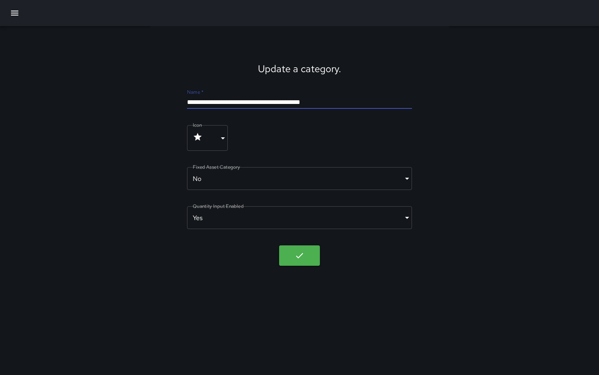
click at [360, 103] on input "**********" at bounding box center [299, 102] width 224 height 13
type input "**********"
click at [299, 257] on icon "button" at bounding box center [299, 255] width 7 height 5
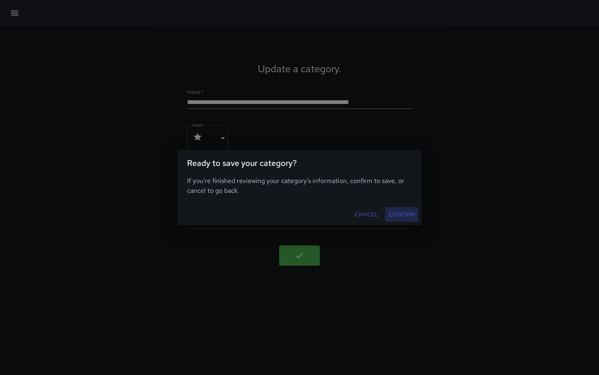
click at [391, 213] on button "Confirm" at bounding box center [401, 214] width 33 height 15
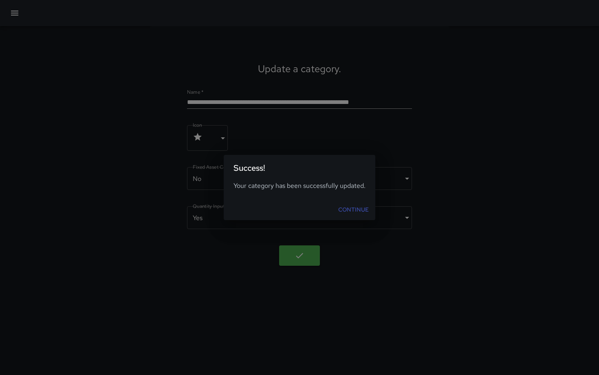
click at [346, 210] on link "Continue" at bounding box center [353, 209] width 37 height 15
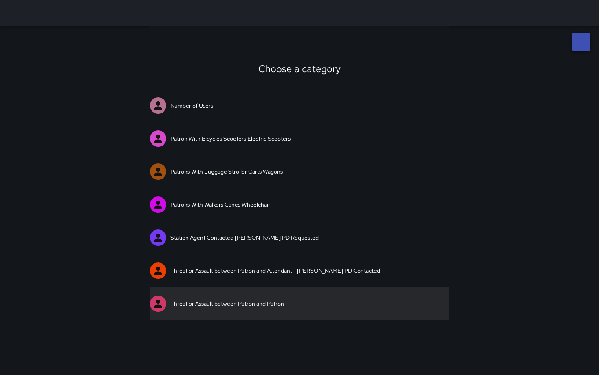
click at [274, 302] on link "Threat or Assault between Patron and Patron" at bounding box center [299, 303] width 299 height 33
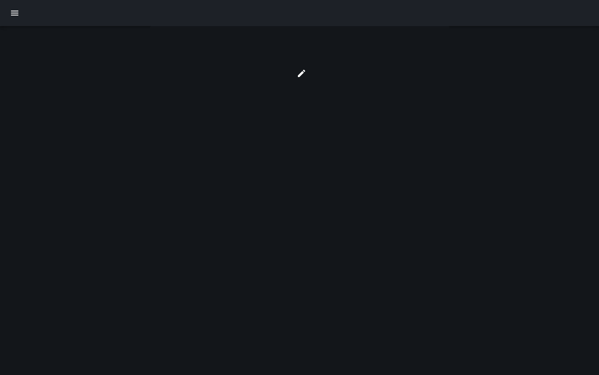
click at [274, 302] on div at bounding box center [299, 187] width 599 height 375
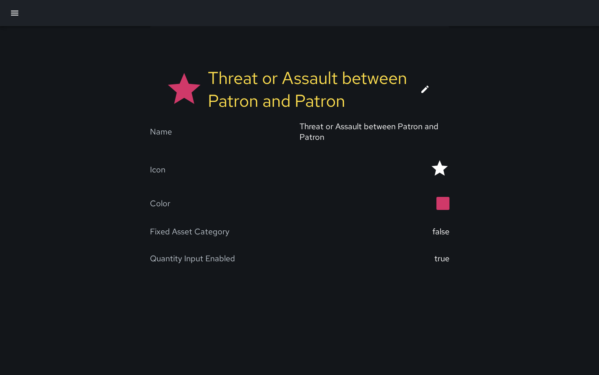
click at [421, 91] on icon at bounding box center [425, 89] width 10 height 10
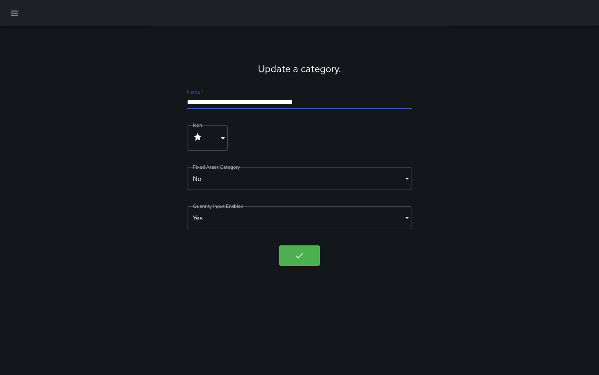
click at [347, 103] on input "**********" at bounding box center [299, 102] width 224 height 13
type input "**********"
click at [300, 257] on icon "button" at bounding box center [299, 255] width 10 height 10
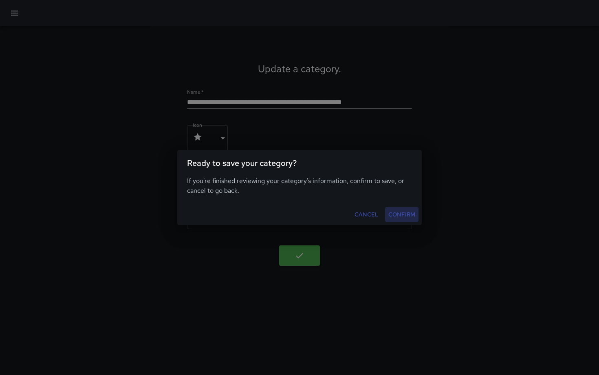
click at [398, 213] on button "Confirm" at bounding box center [401, 214] width 33 height 15
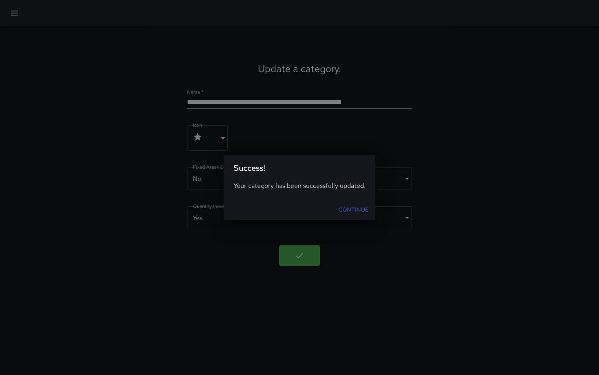
click at [346, 210] on link "Continue" at bounding box center [353, 209] width 37 height 15
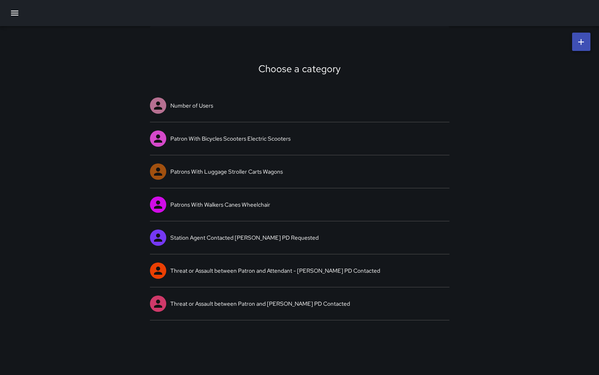
click at [20, 16] on button "button" at bounding box center [15, 13] width 20 height 20
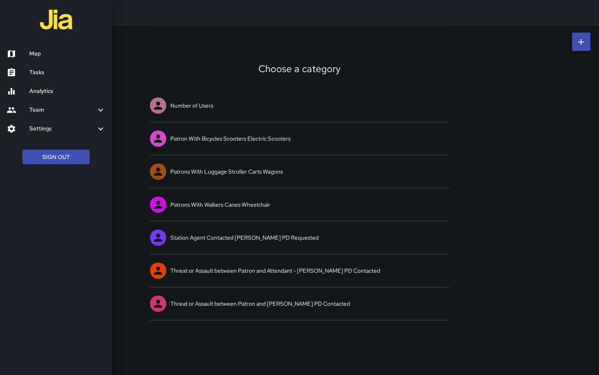
click at [43, 128] on h6 "Settings" at bounding box center [62, 128] width 66 height 9
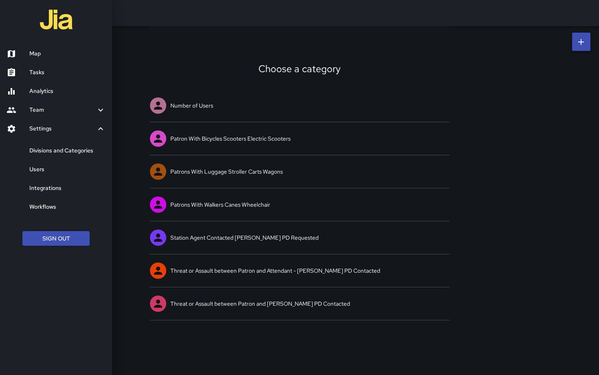
click at [50, 148] on h6 "Divisions and Categories" at bounding box center [67, 150] width 76 height 9
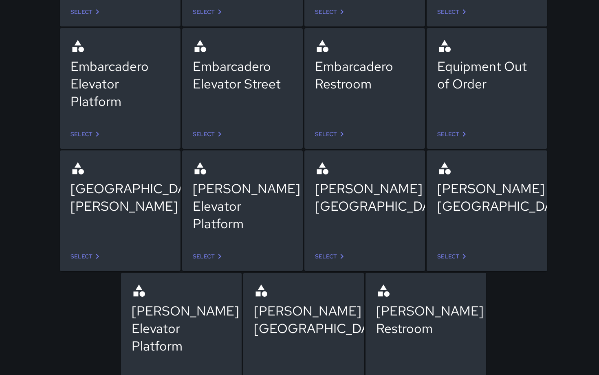
scroll to position [185, 0]
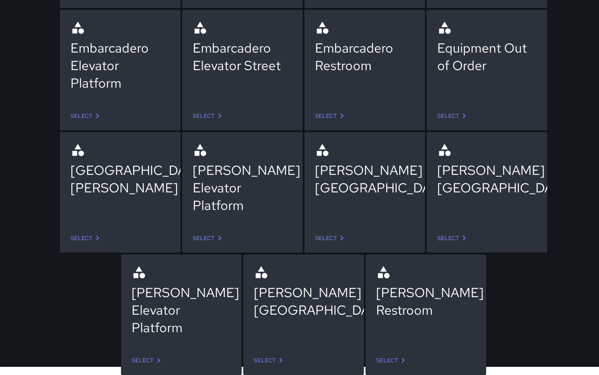
click at [392, 359] on link "Select" at bounding box center [392, 360] width 38 height 15
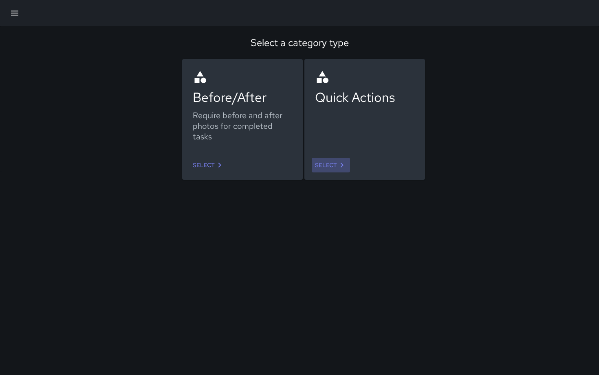
click at [331, 167] on link "Select" at bounding box center [331, 165] width 38 height 15
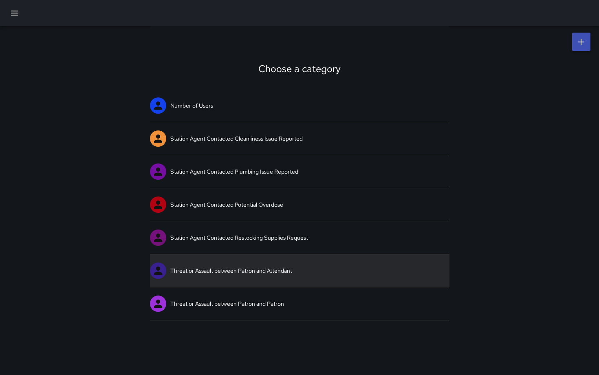
click at [285, 264] on link "Threat or Assault between Patron and Attendant" at bounding box center [299, 270] width 299 height 33
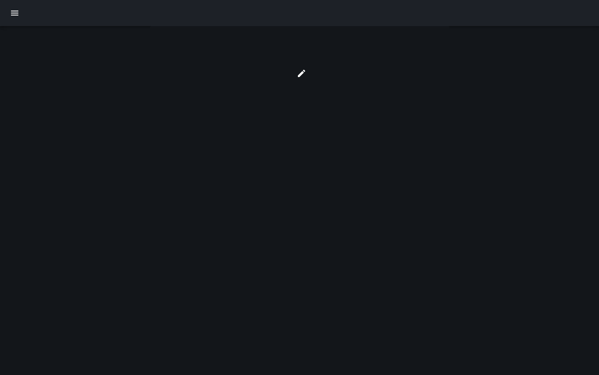
click at [285, 264] on div at bounding box center [299, 187] width 599 height 375
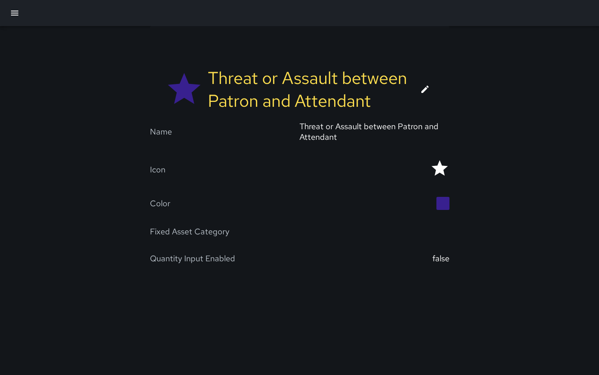
click at [426, 91] on icon at bounding box center [425, 89] width 10 height 10
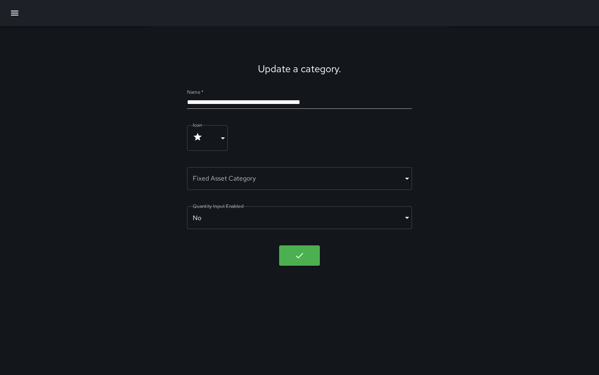
click at [333, 103] on input "**********" at bounding box center [299, 102] width 224 height 13
type input "**********"
click at [303, 255] on icon "button" at bounding box center [299, 255] width 10 height 10
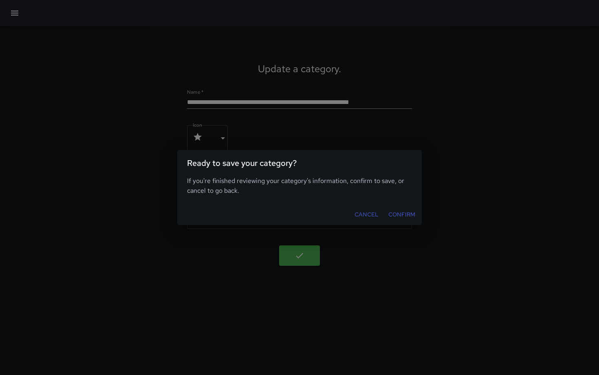
click at [402, 213] on button "Confirm" at bounding box center [401, 214] width 33 height 15
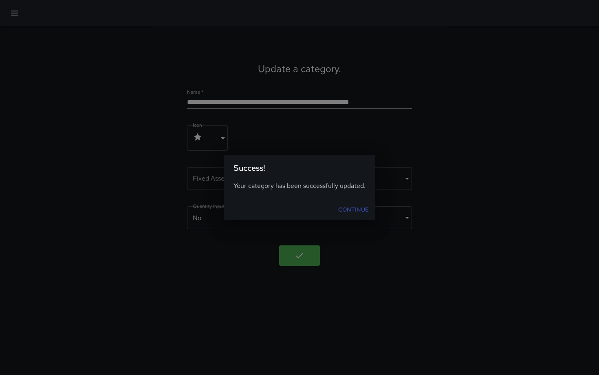
click at [342, 213] on link "Continue" at bounding box center [353, 209] width 37 height 15
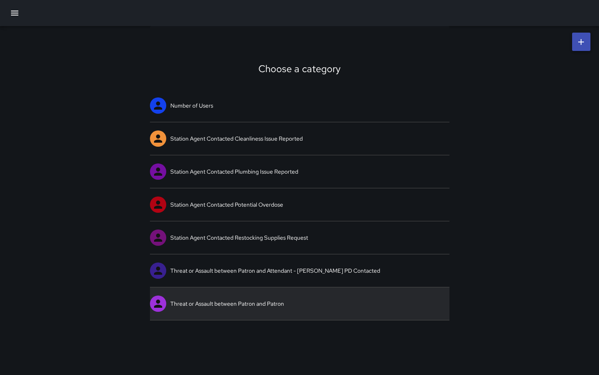
click at [278, 301] on link "Threat or Assault between Patron and Patron" at bounding box center [299, 303] width 299 height 33
click at [278, 301] on div "Choose a category Number of Users Station Agent Contacted Cleanliness Issue Rep…" at bounding box center [299, 187] width 599 height 375
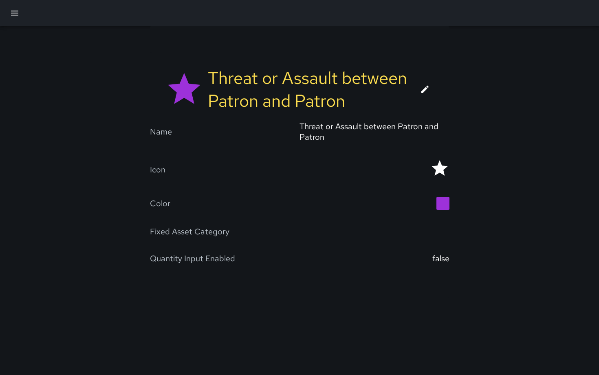
click at [419, 89] on link at bounding box center [425, 89] width 20 height 20
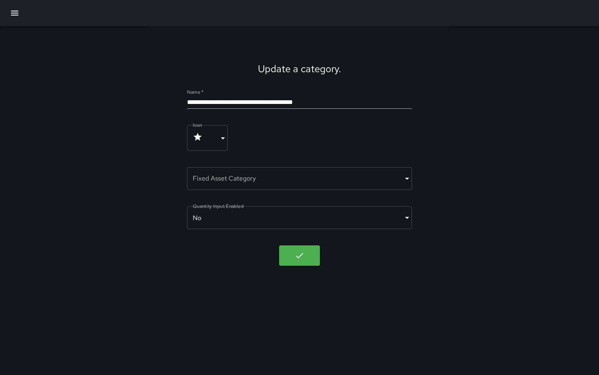
click at [343, 102] on input "**********" at bounding box center [299, 102] width 224 height 13
type input "**********"
click at [299, 254] on icon "button" at bounding box center [299, 255] width 10 height 10
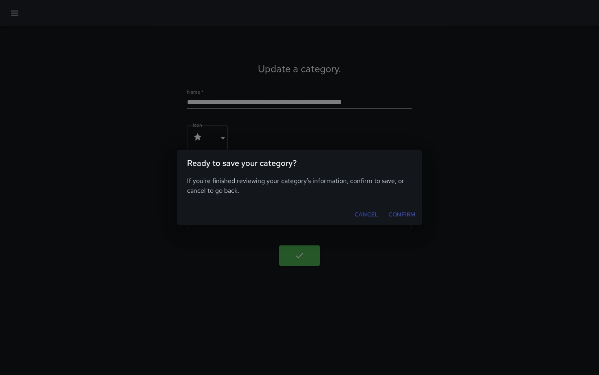
click at [399, 215] on button "Confirm" at bounding box center [401, 214] width 33 height 15
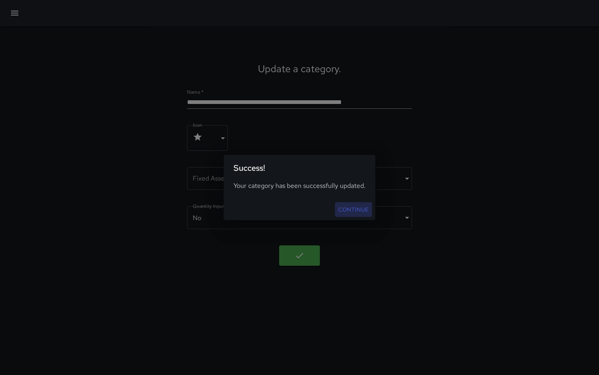
click at [354, 210] on link "Continue" at bounding box center [353, 209] width 37 height 15
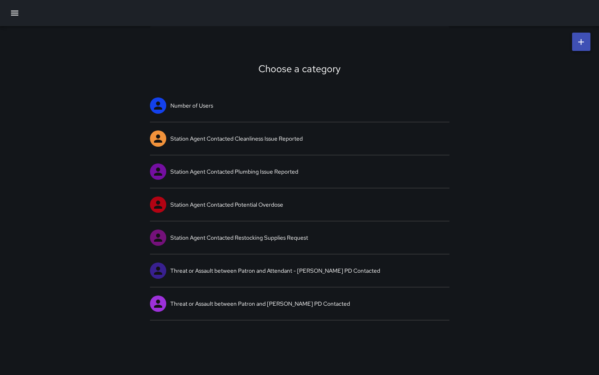
click at [16, 15] on icon "button" at bounding box center [14, 13] width 7 height 5
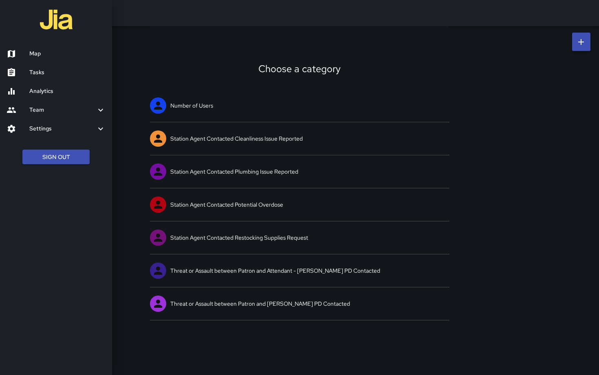
click at [46, 130] on h6 "Settings" at bounding box center [62, 128] width 66 height 9
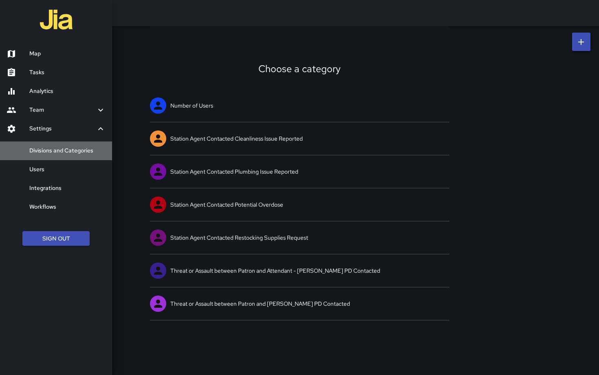
click at [56, 150] on h6 "Divisions and Categories" at bounding box center [67, 150] width 76 height 9
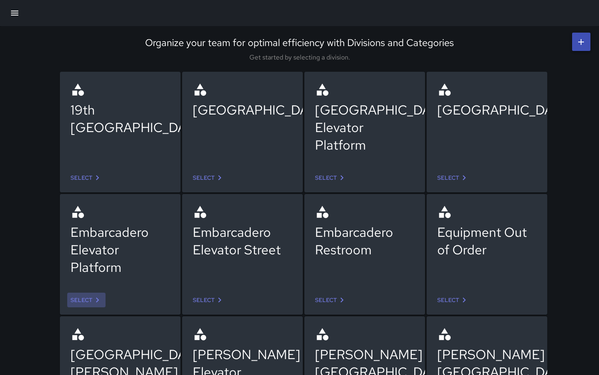
click at [88, 299] on link "Select" at bounding box center [86, 299] width 38 height 15
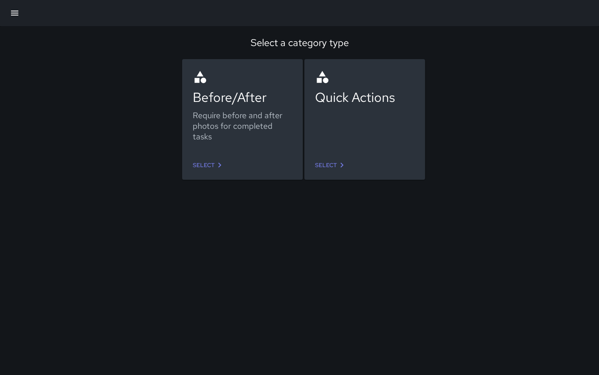
click at [209, 167] on link "Select" at bounding box center [208, 165] width 38 height 15
click at [325, 165] on link "Select" at bounding box center [331, 165] width 38 height 15
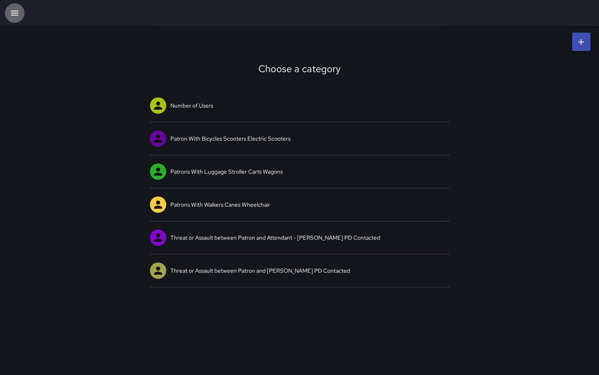
click at [14, 13] on icon "button" at bounding box center [15, 13] width 10 height 10
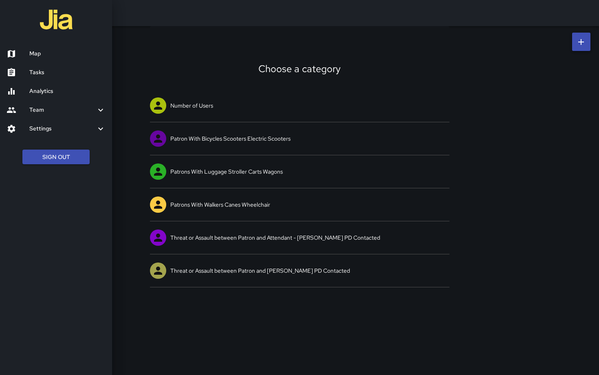
click at [44, 125] on h6 "Settings" at bounding box center [62, 128] width 66 height 9
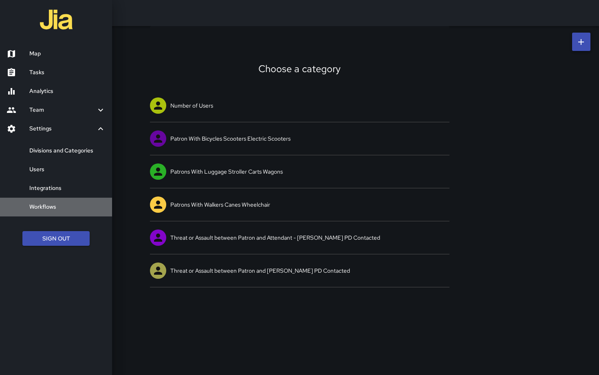
click at [63, 206] on h6 "Workflows" at bounding box center [67, 206] width 76 height 9
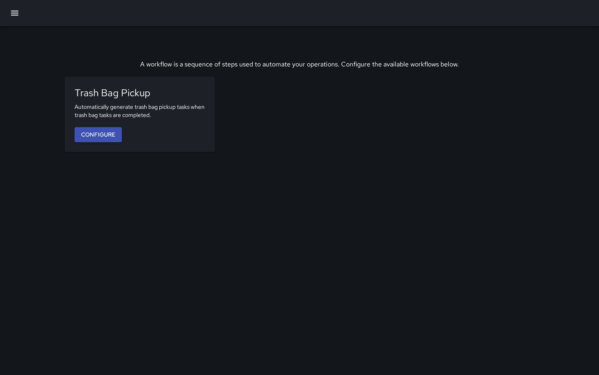
click at [16, 14] on icon "button" at bounding box center [15, 13] width 10 height 10
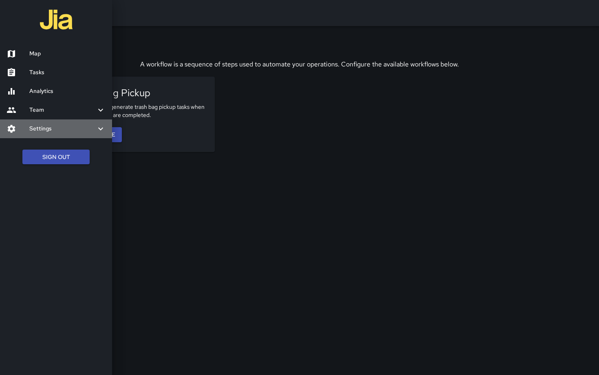
click at [40, 123] on div "Settings" at bounding box center [56, 128] width 112 height 19
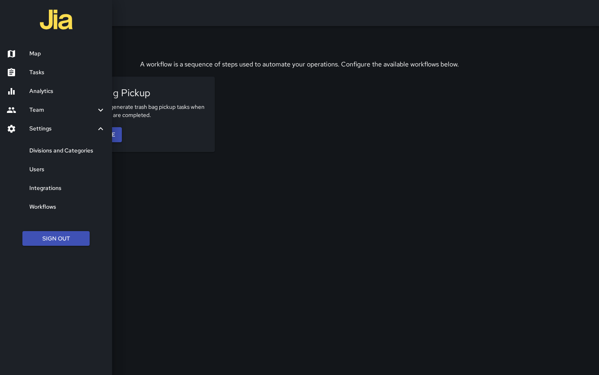
click at [54, 204] on h6 "Workflows" at bounding box center [67, 206] width 76 height 9
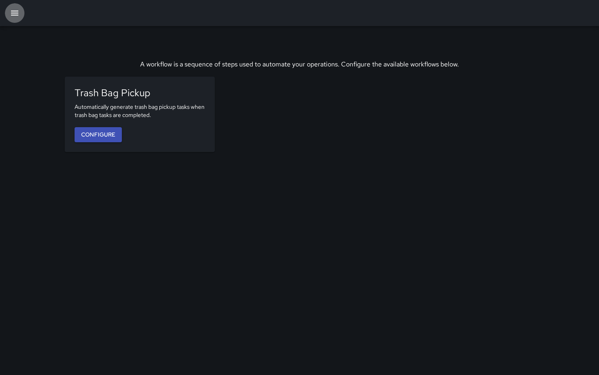
click at [17, 15] on icon "button" at bounding box center [15, 13] width 10 height 10
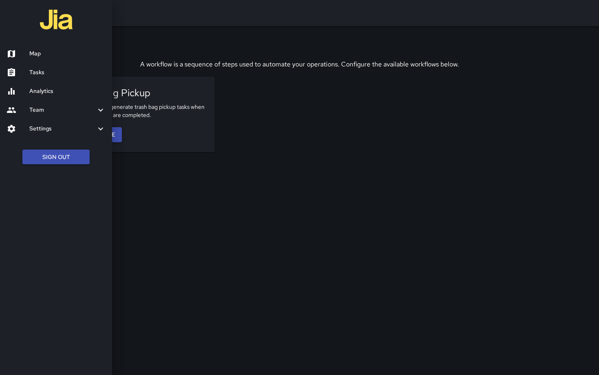
click at [40, 125] on h6 "Settings" at bounding box center [62, 128] width 66 height 9
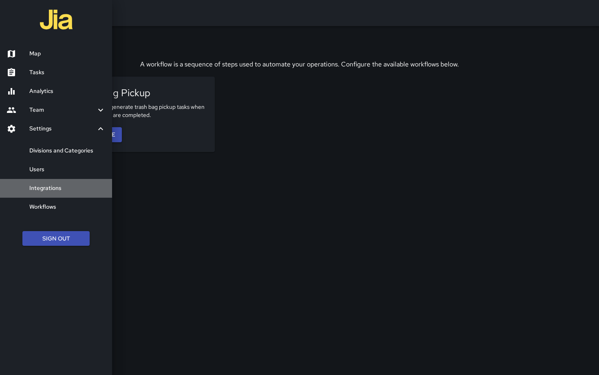
click at [55, 187] on h6 "Integrations" at bounding box center [67, 188] width 76 height 9
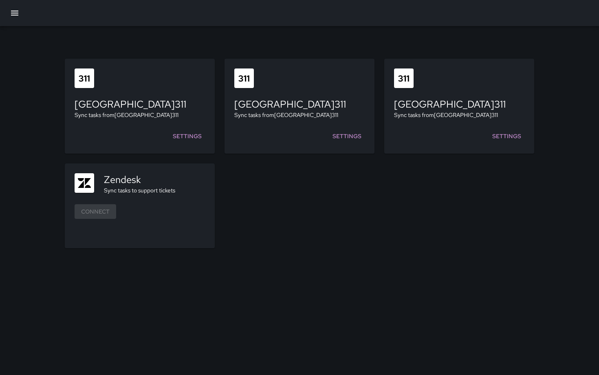
click at [16, 14] on icon "button" at bounding box center [15, 13] width 10 height 10
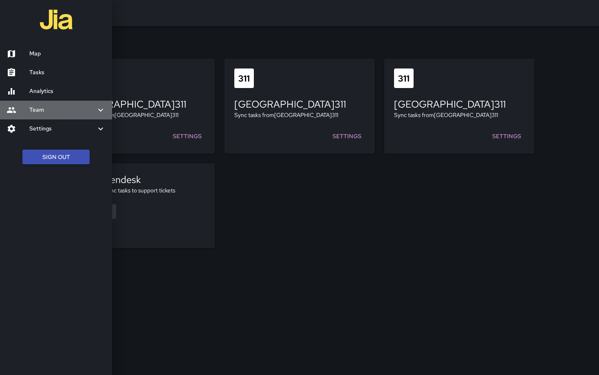
click at [53, 112] on h6 "Team" at bounding box center [62, 109] width 66 height 9
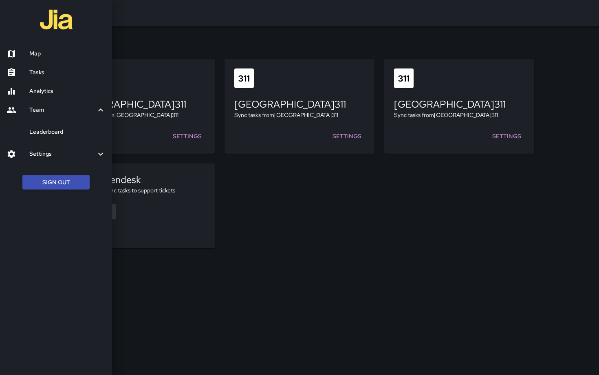
click at [53, 112] on h6 "Team" at bounding box center [62, 109] width 66 height 9
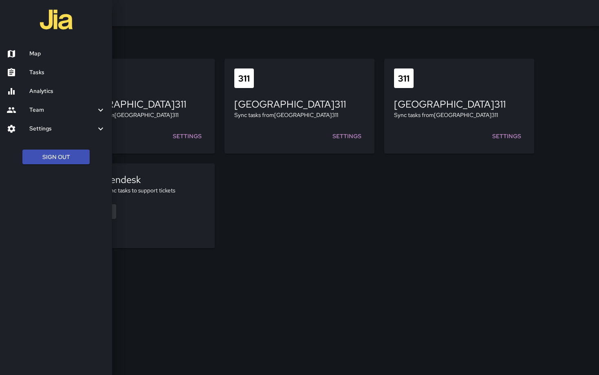
click at [57, 127] on h6 "Settings" at bounding box center [62, 128] width 66 height 9
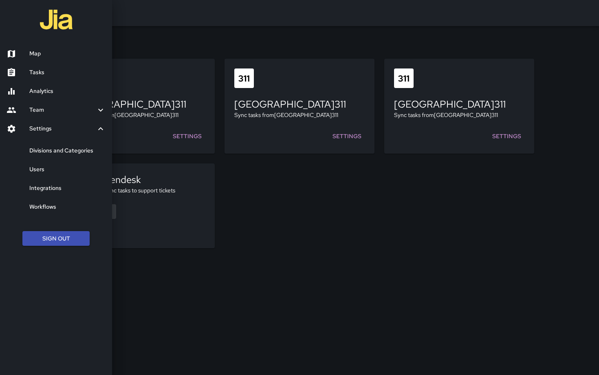
click at [57, 149] on h6 "Divisions and Categories" at bounding box center [67, 150] width 76 height 9
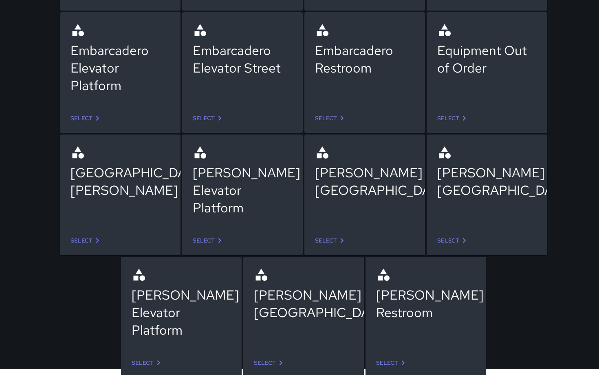
scroll to position [185, 0]
